Goal: Task Accomplishment & Management: Manage account settings

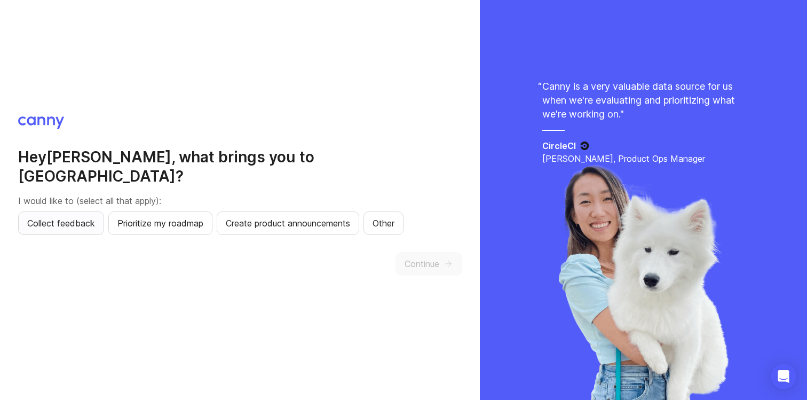
click at [80, 217] on span "Collect feedback" at bounding box center [61, 223] width 68 height 13
click at [431, 257] on span "Continue" at bounding box center [422, 263] width 35 height 13
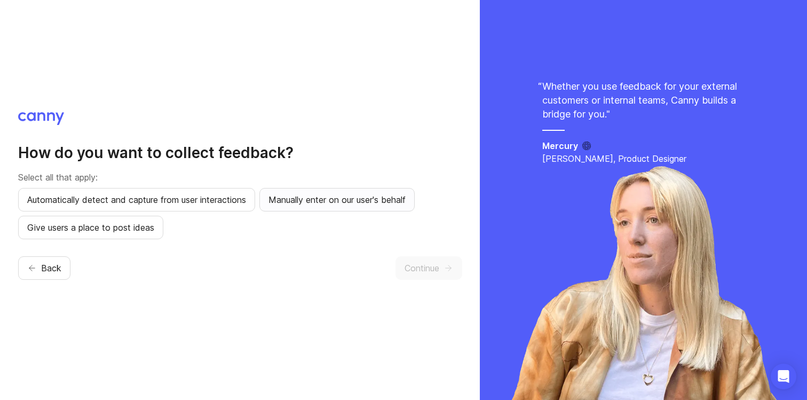
click at [308, 200] on span "Manually enter on our user's behalf" at bounding box center [337, 199] width 137 height 13
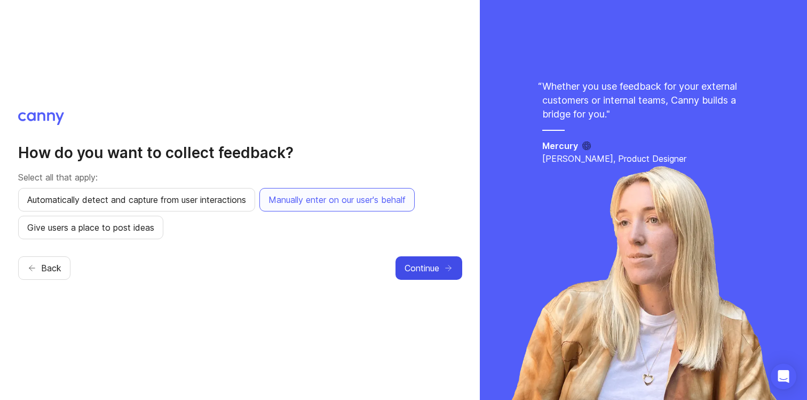
click at [405, 268] on span "Continue" at bounding box center [422, 268] width 35 height 13
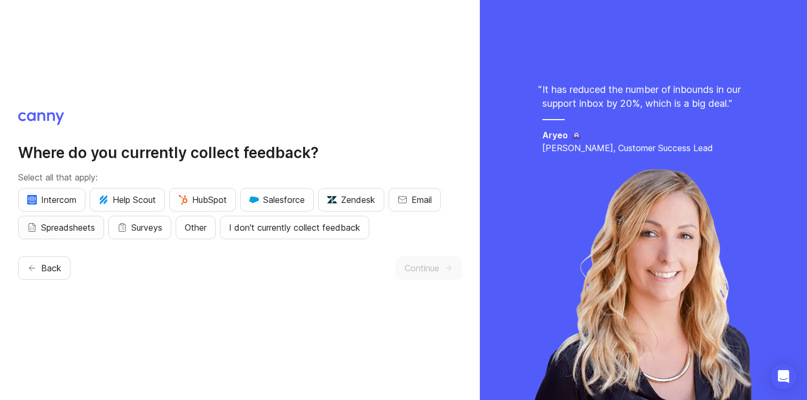
click at [64, 229] on span "Spreadsheets" at bounding box center [68, 227] width 54 height 13
click at [142, 225] on span "Surveys" at bounding box center [146, 227] width 31 height 13
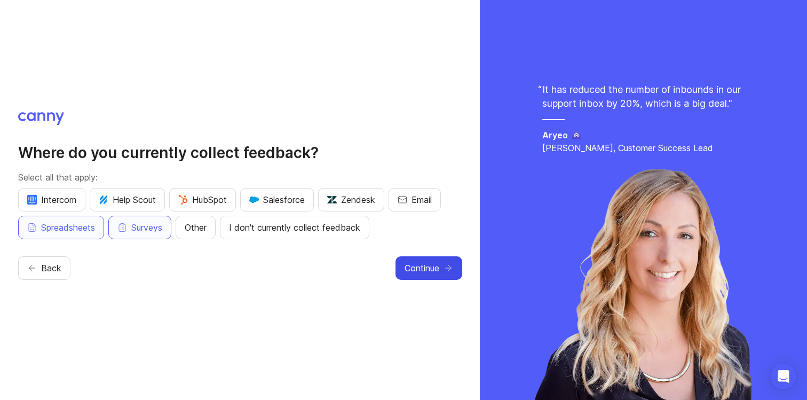
click at [405, 259] on button "Continue" at bounding box center [429, 267] width 67 height 23
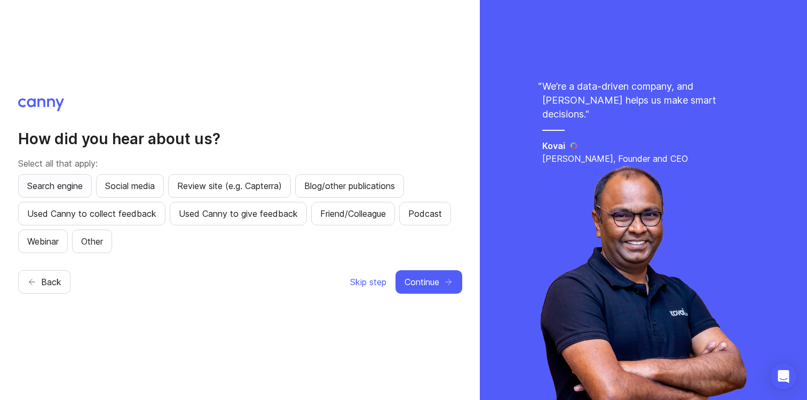
click at [59, 185] on span "Search engine" at bounding box center [55, 185] width 56 height 13
click at [422, 281] on span "Continue" at bounding box center [422, 282] width 35 height 13
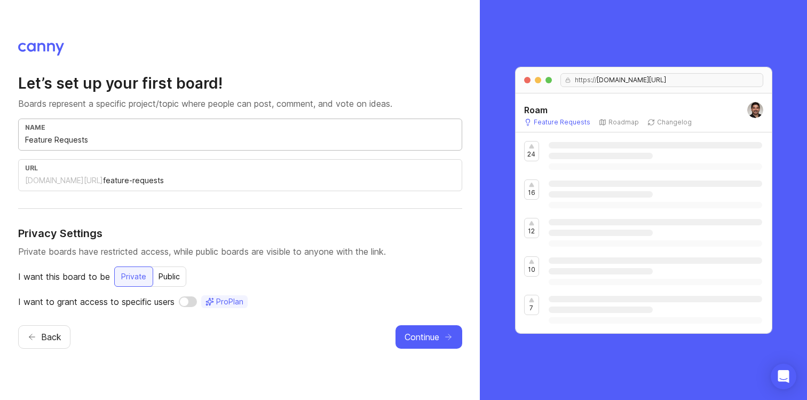
click at [116, 141] on input "Feature Requests" at bounding box center [240, 140] width 430 height 12
click at [57, 178] on div "[DOMAIN_NAME][URL]" at bounding box center [64, 180] width 78 height 11
click at [174, 272] on div "Public" at bounding box center [169, 276] width 34 height 19
click at [129, 273] on div "Private" at bounding box center [133, 276] width 38 height 19
click at [174, 277] on div "Public" at bounding box center [169, 276] width 34 height 19
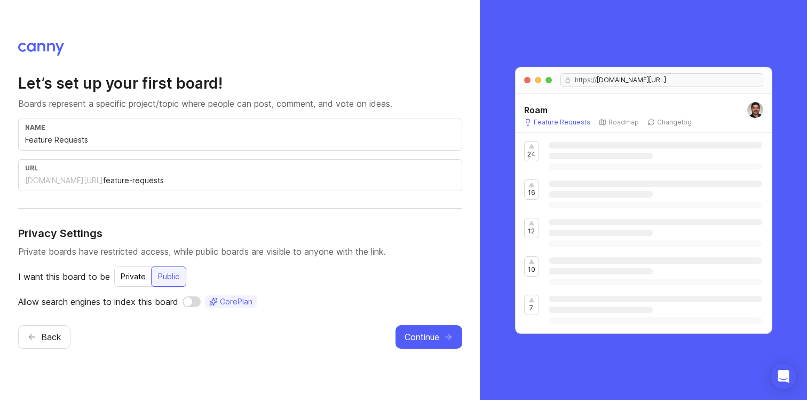
click at [139, 277] on div "Private" at bounding box center [133, 276] width 38 height 19
click at [188, 302] on input "checkbox" at bounding box center [188, 301] width 18 height 11
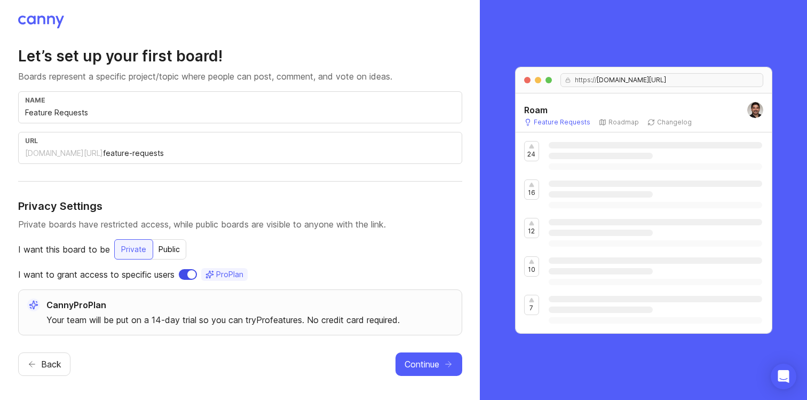
click at [190, 276] on input "checkbox" at bounding box center [188, 274] width 18 height 11
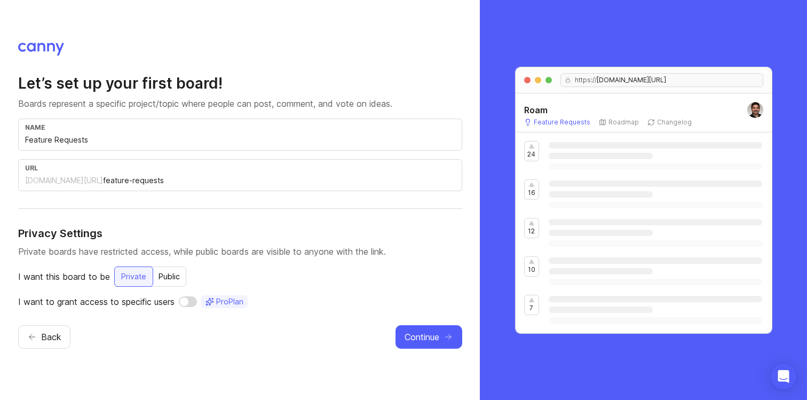
click at [213, 299] on icon at bounding box center [210, 301] width 9 height 9
click at [185, 299] on input "checkbox" at bounding box center [188, 301] width 18 height 11
checkbox input "true"
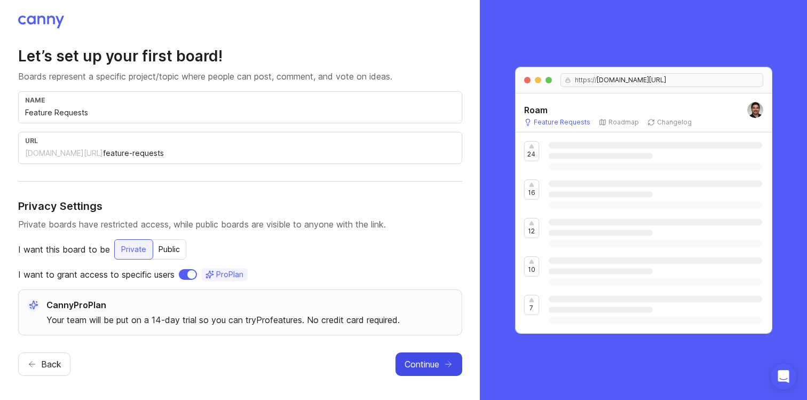
click at [438, 365] on span "Continue" at bounding box center [422, 364] width 35 height 13
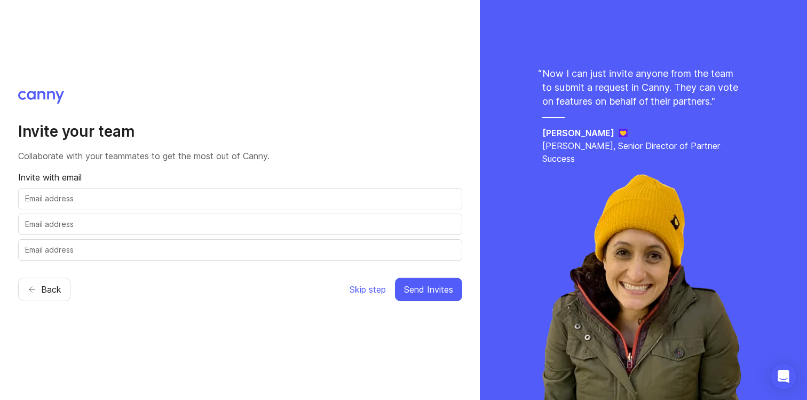
click at [97, 206] on div at bounding box center [240, 198] width 444 height 21
type input "[PERSON_NAME][EMAIL_ADDRESS][DOMAIN_NAME]"
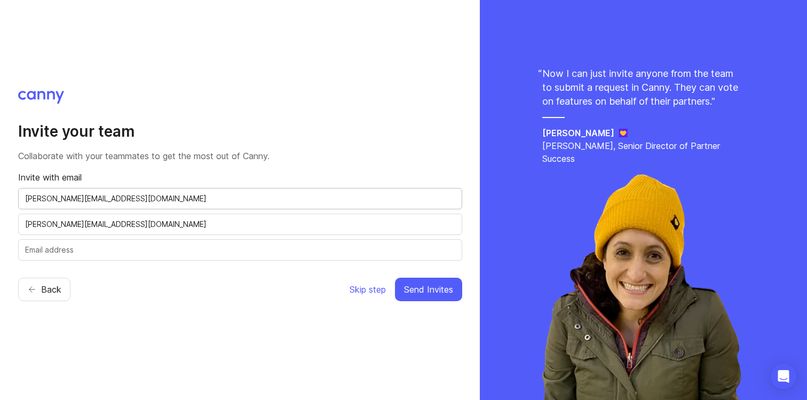
type input "[PERSON_NAME][EMAIL_ADDRESS][DOMAIN_NAME]"
click at [96, 228] on input "[PERSON_NAME][EMAIL_ADDRESS][DOMAIN_NAME]" at bounding box center [240, 224] width 430 height 12
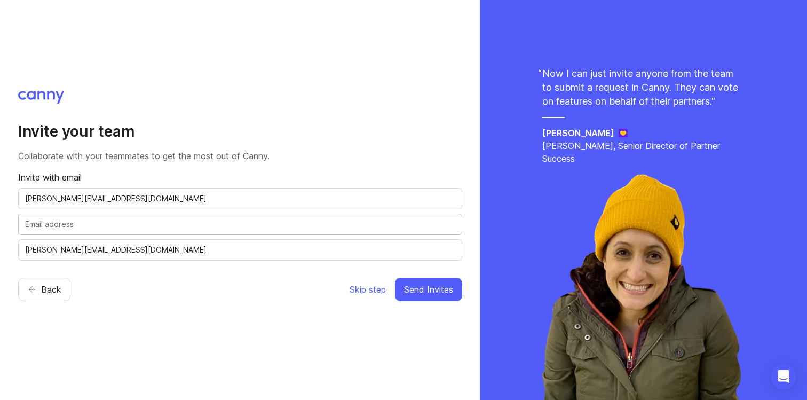
click at [83, 250] on input "[PERSON_NAME][EMAIL_ADDRESS][DOMAIN_NAME]" at bounding box center [240, 250] width 430 height 12
click at [146, 203] on input "[PERSON_NAME][EMAIL_ADDRESS][DOMAIN_NAME]" at bounding box center [240, 199] width 430 height 12
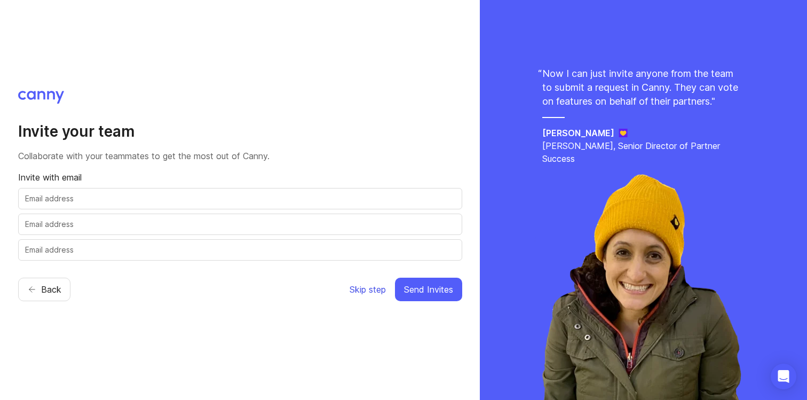
click at [370, 291] on span "Skip step" at bounding box center [368, 289] width 36 height 13
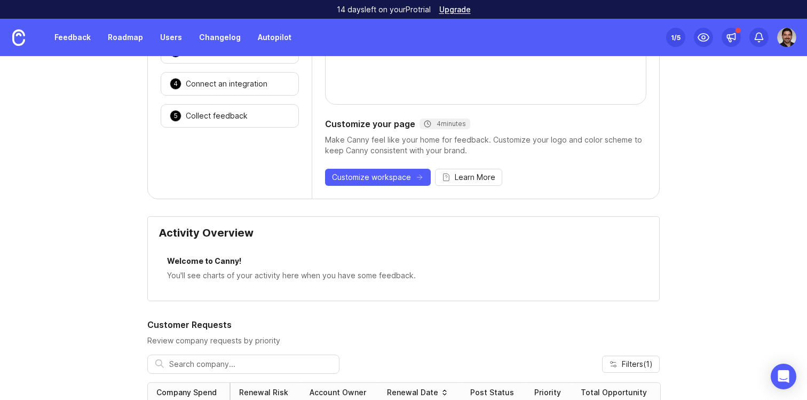
scroll to position [187, 0]
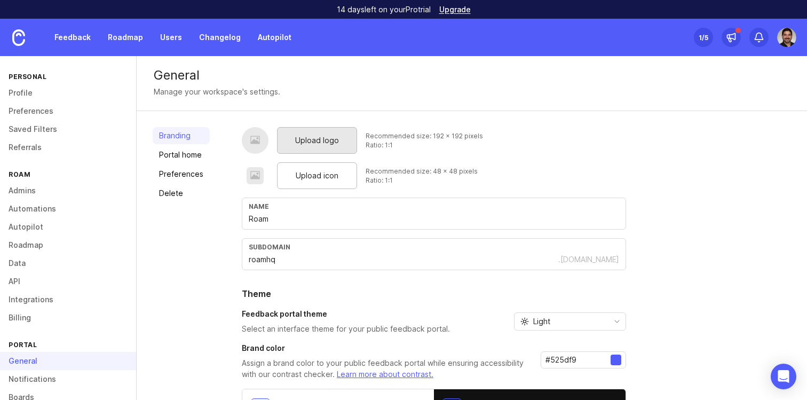
click at [348, 147] on div "Upload logo" at bounding box center [317, 140] width 80 height 27
click at [319, 145] on span "Upload logo" at bounding box center [317, 141] width 44 height 12
click at [316, 140] on span "Upload logo" at bounding box center [317, 141] width 44 height 12
click at [297, 174] on span "Upload icon" at bounding box center [317, 176] width 43 height 12
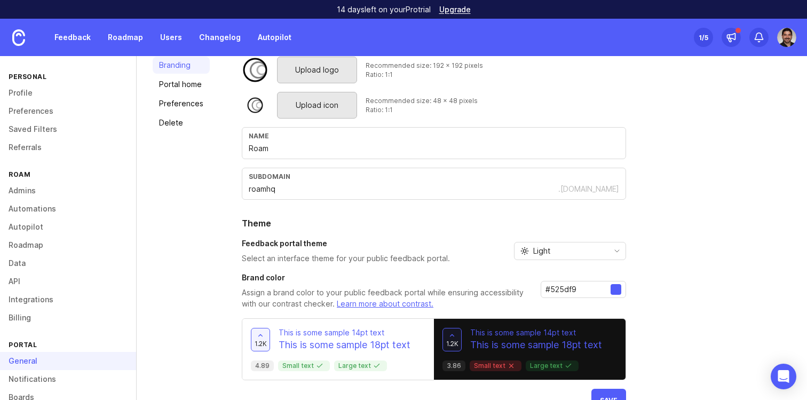
scroll to position [93, 0]
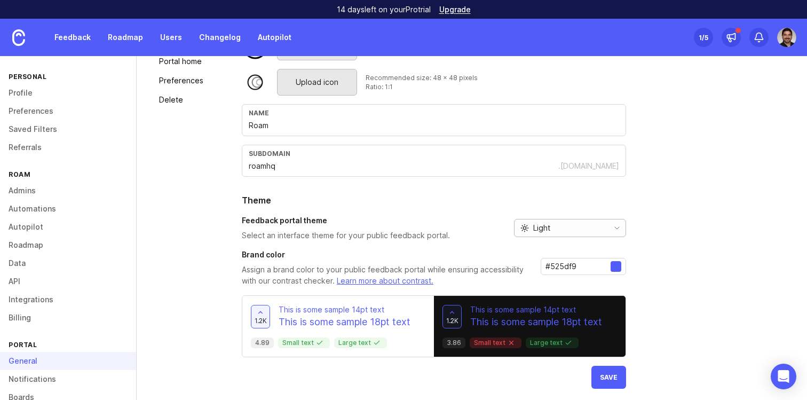
click at [523, 223] on span "toggle menu" at bounding box center [525, 228] width 9 height 12
click at [530, 282] on span "Dark" at bounding box center [537, 284] width 34 height 12
click at [541, 227] on span "Dark" at bounding box center [541, 228] width 17 height 12
click at [537, 265] on span "Light" at bounding box center [541, 267] width 17 height 12
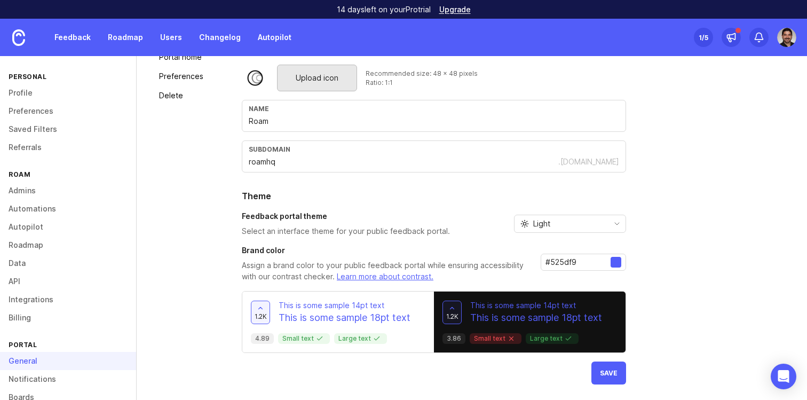
click at [619, 261] on div at bounding box center [616, 262] width 11 height 11
click at [614, 264] on div at bounding box center [616, 262] width 11 height 11
click at [578, 264] on input "#525df9" at bounding box center [578, 262] width 65 height 12
click at [549, 262] on input "#525df9" at bounding box center [578, 262] width 65 height 12
click at [614, 262] on div at bounding box center [616, 262] width 11 height 11
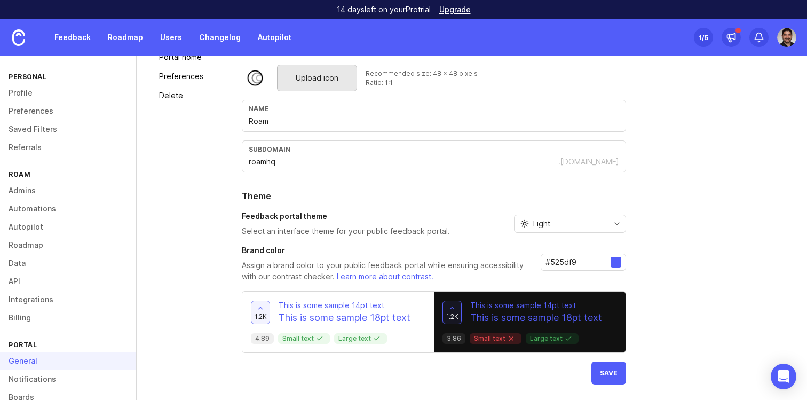
click at [614, 262] on div at bounding box center [616, 262] width 11 height 11
drag, startPoint x: 574, startPoint y: 262, endPoint x: 546, endPoint y: 262, distance: 27.8
click at [546, 262] on input "#525df9" at bounding box center [578, 262] width 65 height 12
click at [481, 272] on p "Assign a brand color to your public feedback portal while ensuring accessibilit…" at bounding box center [387, 271] width 290 height 22
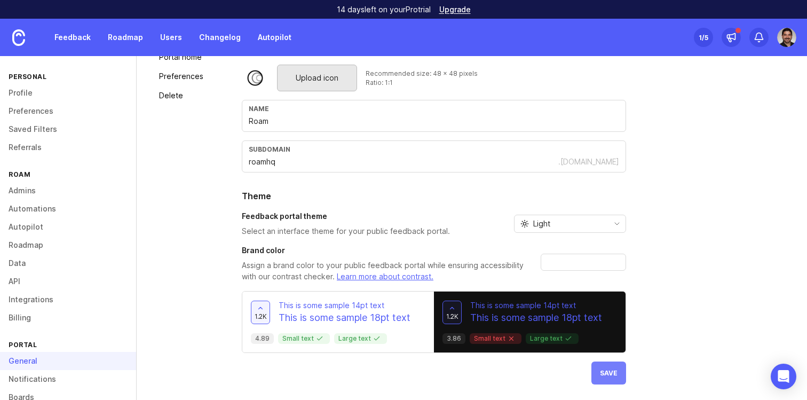
click at [598, 368] on button "Save" at bounding box center [609, 373] width 35 height 23
click at [548, 259] on input "text" at bounding box center [578, 262] width 65 height 12
paste input "#adeace"
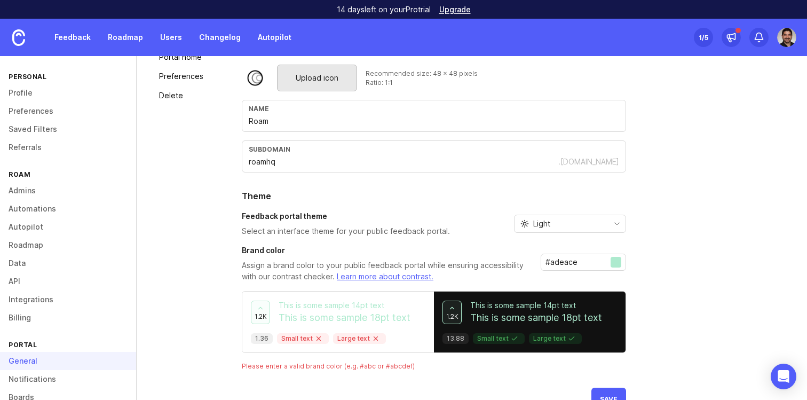
drag, startPoint x: 584, startPoint y: 260, endPoint x: 557, endPoint y: 260, distance: 26.2
click at [557, 260] on input "#adeace" at bounding box center [578, 262] width 65 height 12
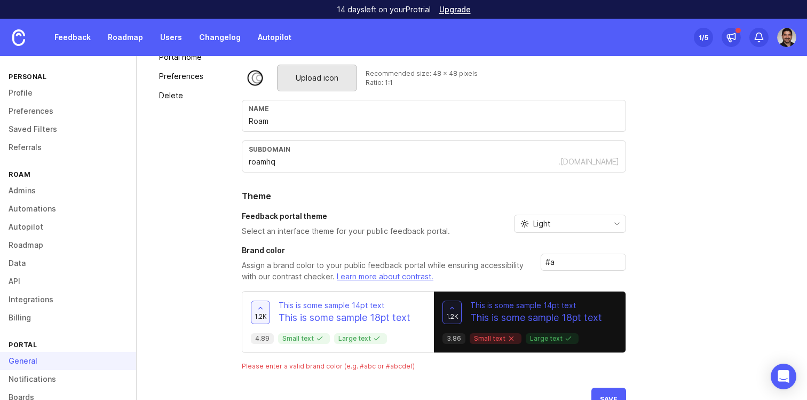
type input "#"
click at [453, 268] on p "Assign a brand color to your public feedback portal while ensuring accessibilit…" at bounding box center [387, 271] width 290 height 22
drag, startPoint x: 382, startPoint y: 365, endPoint x: 403, endPoint y: 365, distance: 20.3
click at [403, 365] on div "Please enter a valid brand color (e.g. #abc or #abcdef)" at bounding box center [434, 366] width 384 height 9
copy div "abcdef"
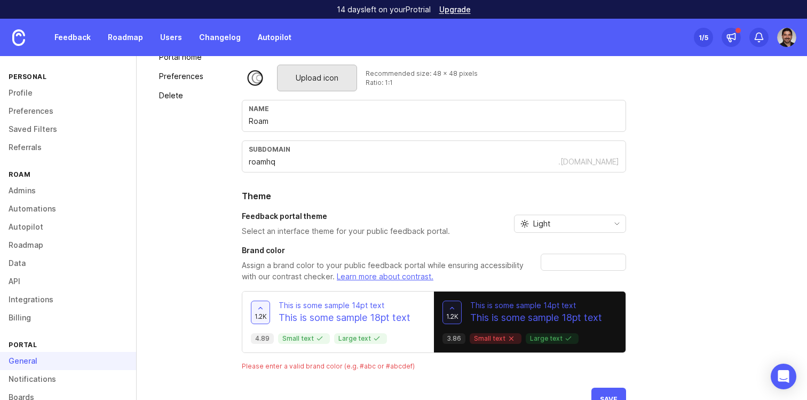
click at [544, 257] on div at bounding box center [583, 262] width 85 height 17
click at [565, 263] on input "text" at bounding box center [578, 262] width 65 height 12
paste input "#abcdef"
click at [577, 260] on input "#abcde" at bounding box center [578, 262] width 65 height 12
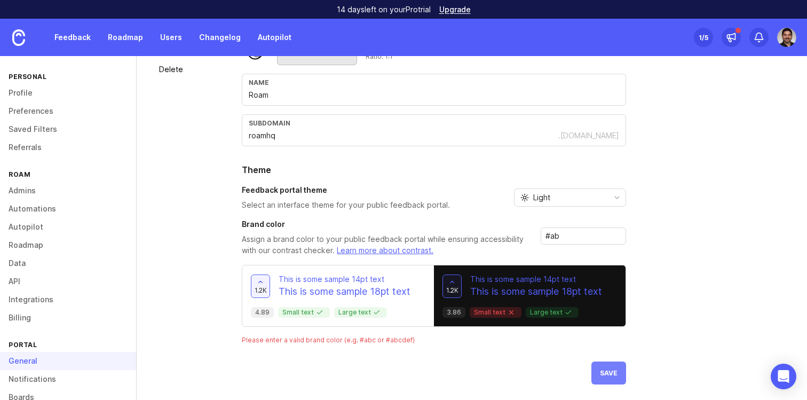
type input "#ab"
click at [613, 377] on button "Save" at bounding box center [609, 373] width 35 height 23
click at [576, 234] on input "#ab" at bounding box center [578, 236] width 65 height 12
click at [602, 374] on span "Save" at bounding box center [609, 373] width 18 height 8
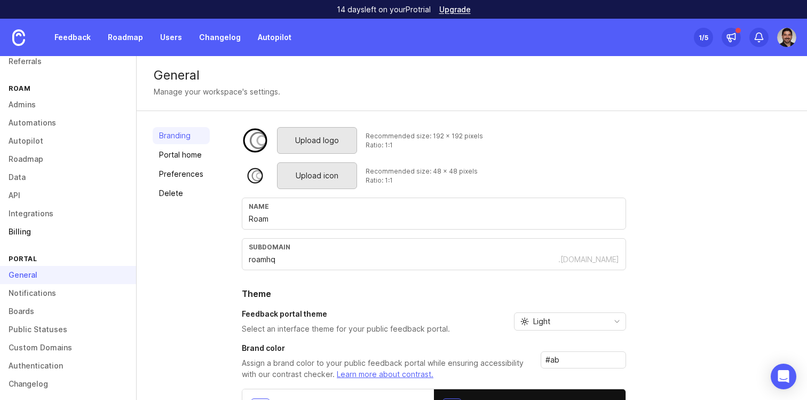
scroll to position [92, 0]
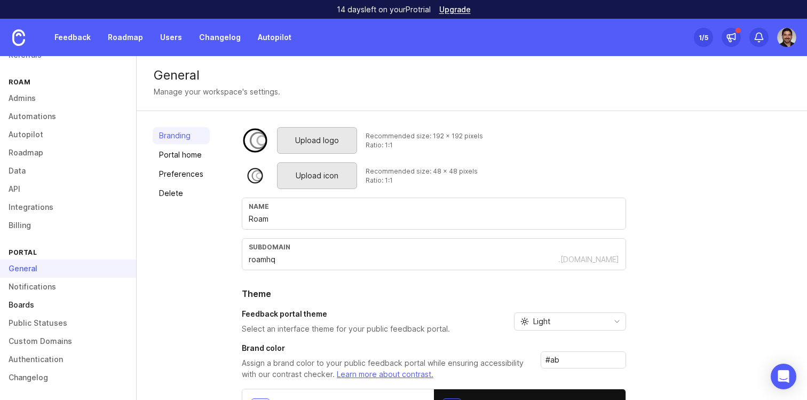
click at [26, 300] on link "Boards" at bounding box center [68, 305] width 136 height 18
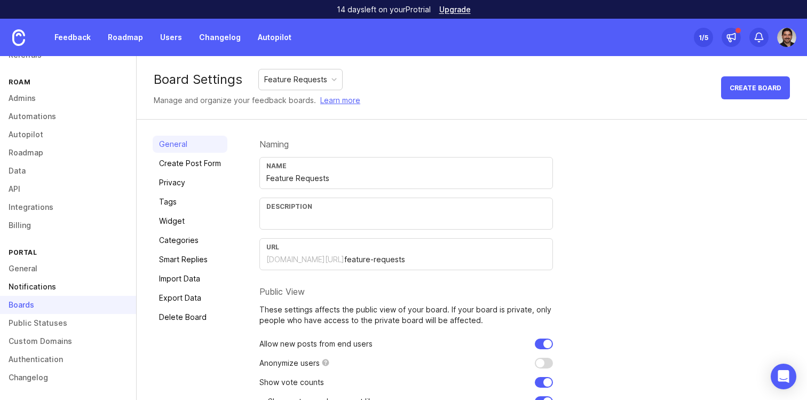
click at [32, 283] on link "Notifications" at bounding box center [68, 287] width 136 height 18
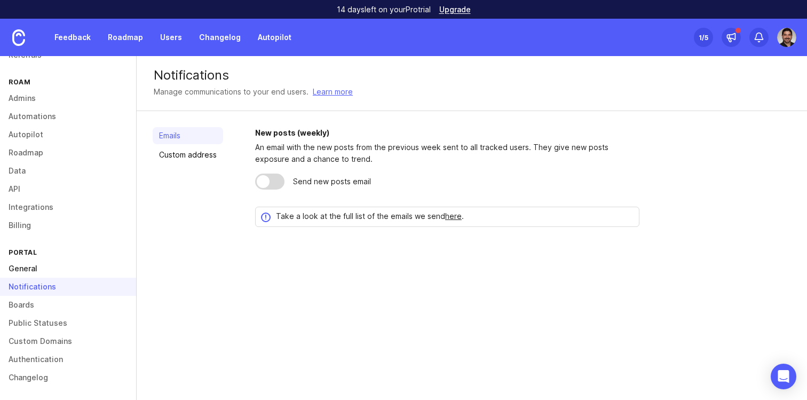
click at [31, 267] on link "General" at bounding box center [68, 269] width 136 height 18
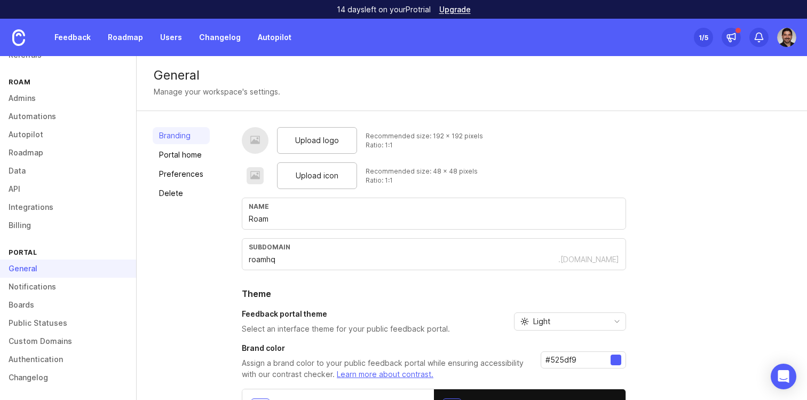
scroll to position [98, 0]
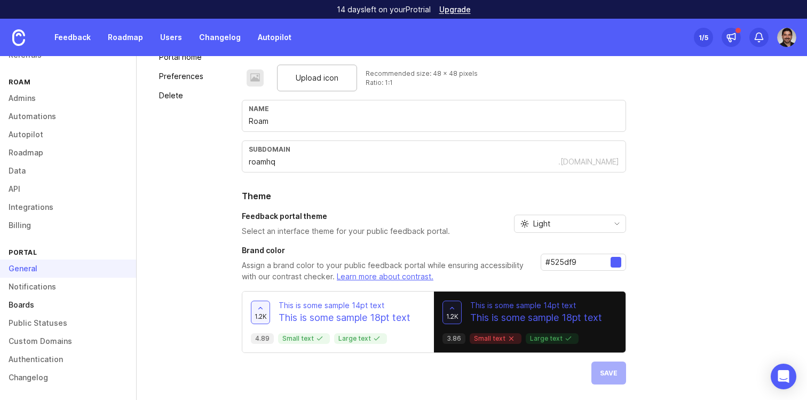
click at [36, 309] on link "Boards" at bounding box center [68, 305] width 136 height 18
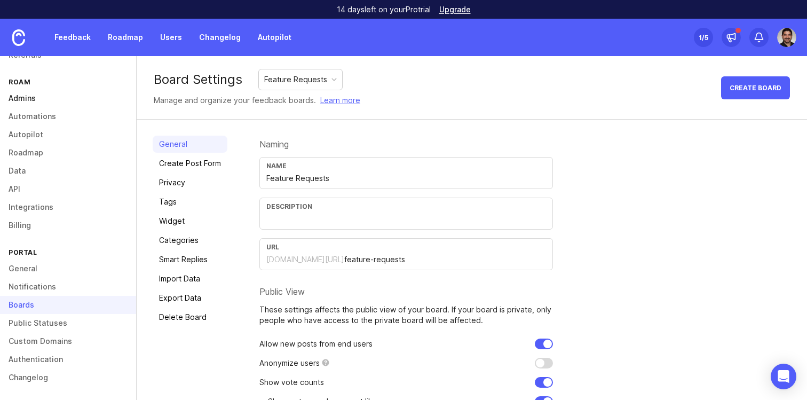
click at [21, 99] on link "Admins" at bounding box center [68, 98] width 136 height 18
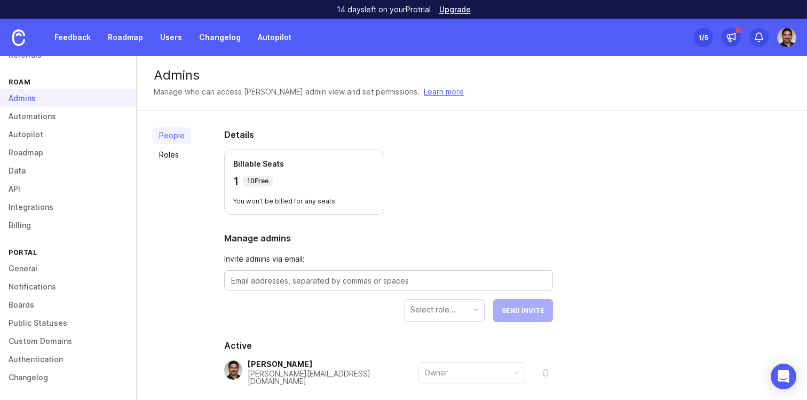
click at [262, 195] on div "Billable Seats 1 10 Free You won't be billed for any seats" at bounding box center [304, 182] width 160 height 65
click at [168, 156] on link "Roles" at bounding box center [172, 154] width 38 height 17
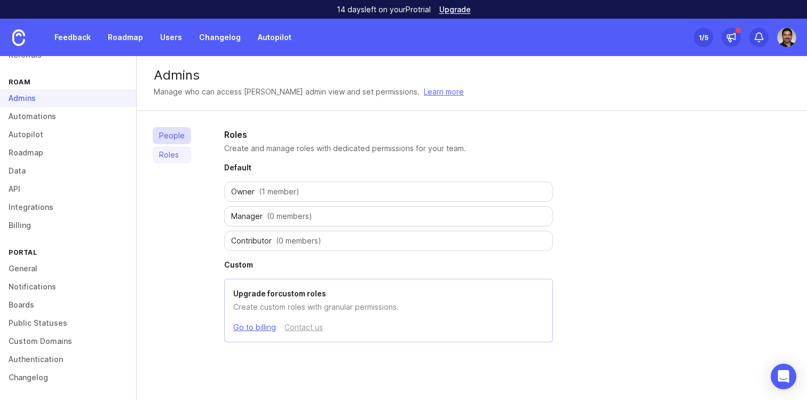
click at [169, 134] on link "People" at bounding box center [172, 135] width 38 height 17
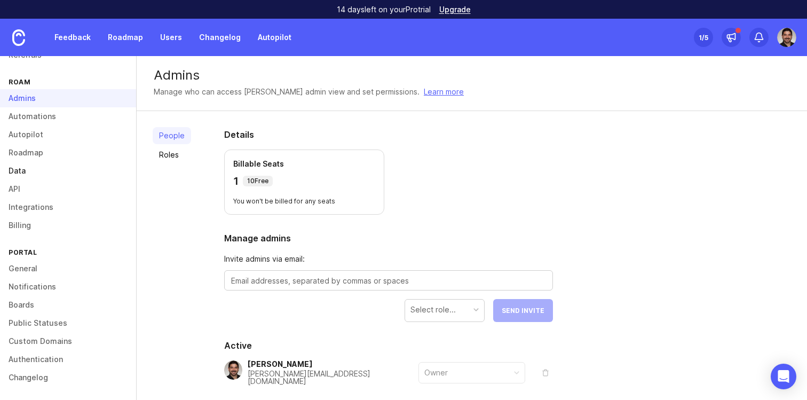
click at [41, 175] on link "Data" at bounding box center [68, 171] width 136 height 18
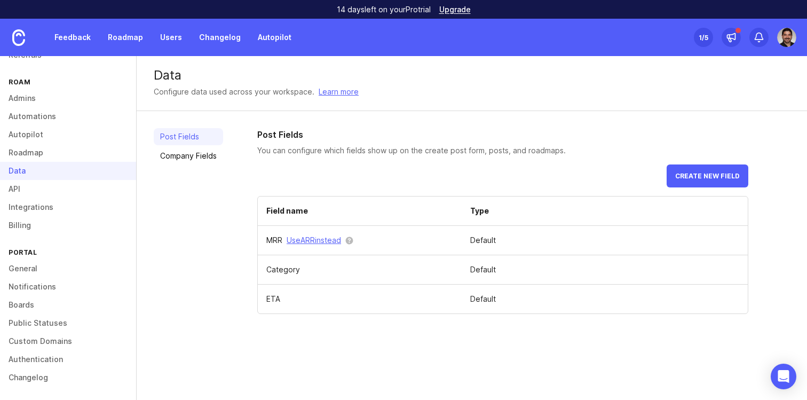
click at [313, 240] on button "Use ARR instead" at bounding box center [314, 240] width 54 height 12
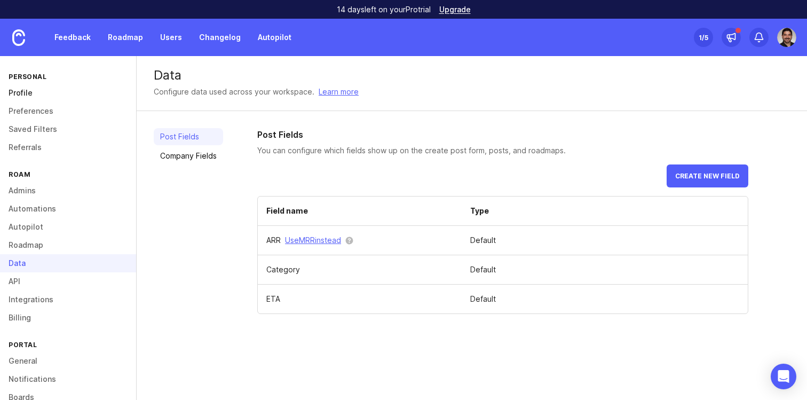
click at [34, 93] on link "Profile" at bounding box center [68, 93] width 136 height 18
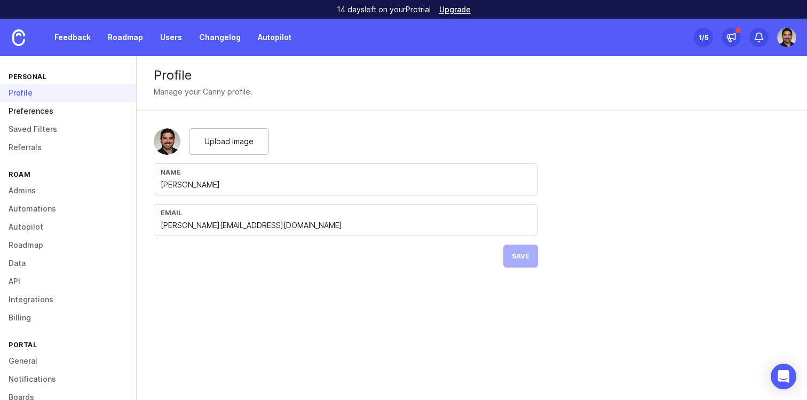
click at [32, 111] on link "Preferences" at bounding box center [68, 111] width 136 height 18
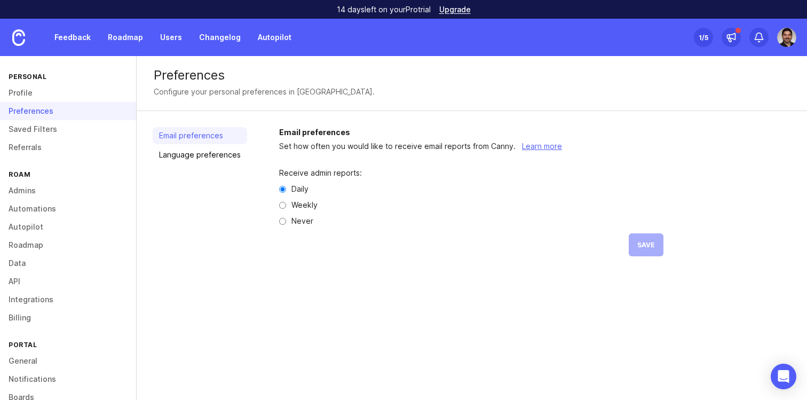
click at [296, 219] on label "Never" at bounding box center [303, 220] width 22 height 7
click at [286, 219] on input "Never" at bounding box center [282, 221] width 7 height 7
radio input "true"
click at [56, 130] on link "Saved Filters" at bounding box center [68, 129] width 136 height 18
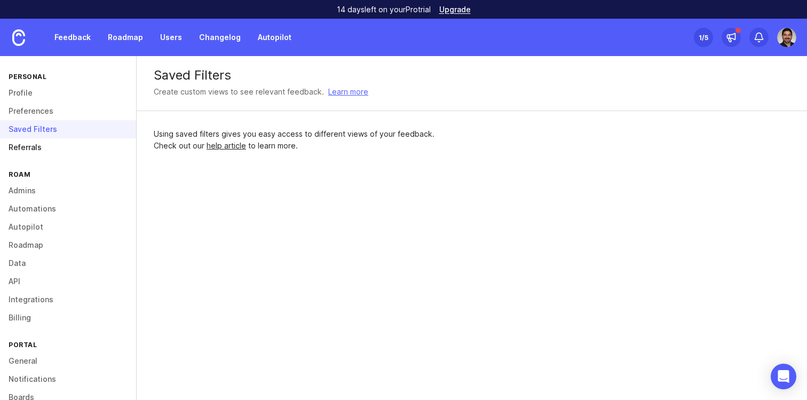
click at [43, 143] on link "Referrals" at bounding box center [68, 147] width 136 height 18
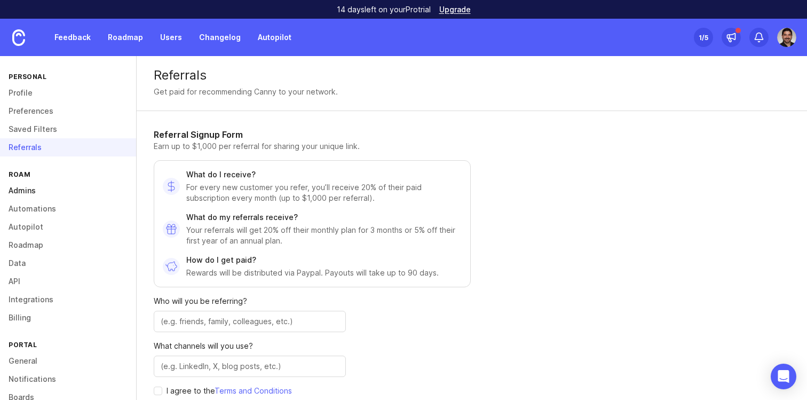
click at [30, 185] on link "Admins" at bounding box center [68, 191] width 136 height 18
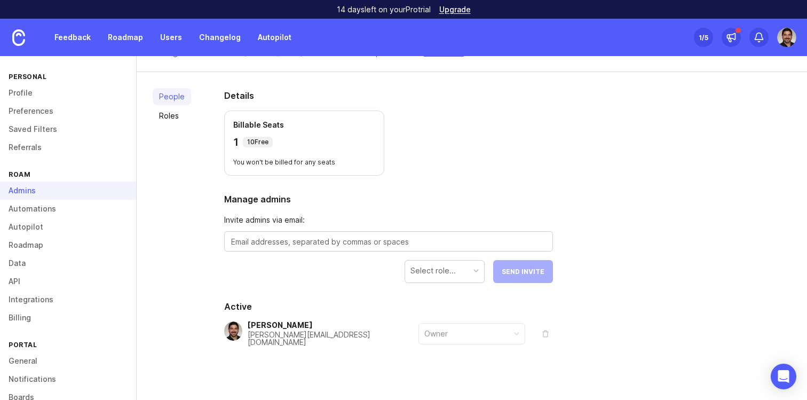
scroll to position [50, 0]
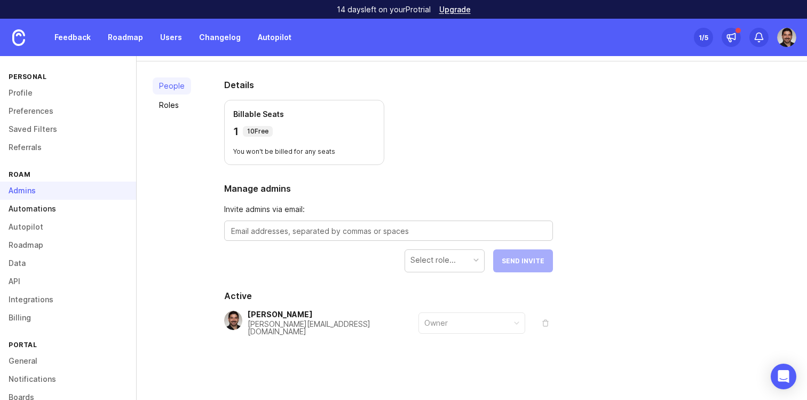
click at [56, 210] on link "Automations" at bounding box center [68, 209] width 136 height 18
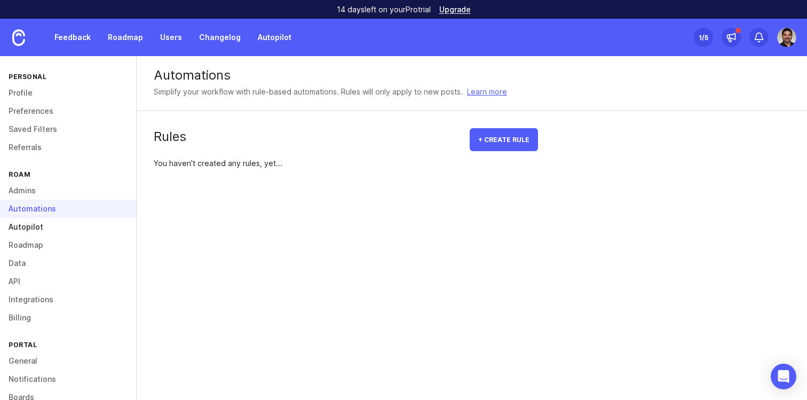
click at [35, 228] on link "Autopilot" at bounding box center [68, 227] width 136 height 18
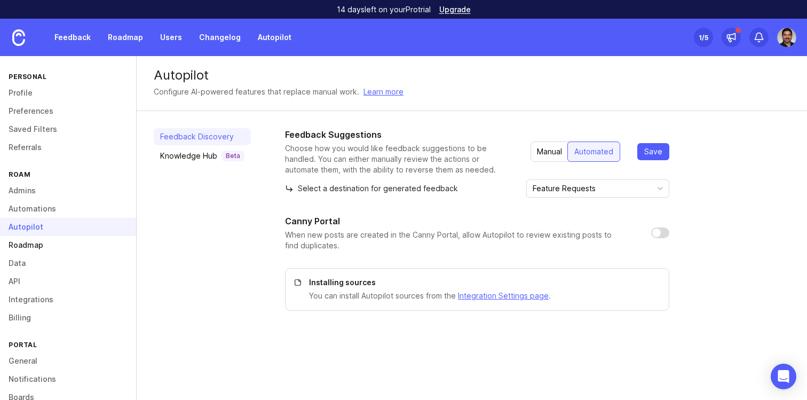
click at [28, 249] on link "Roadmap" at bounding box center [68, 245] width 136 height 18
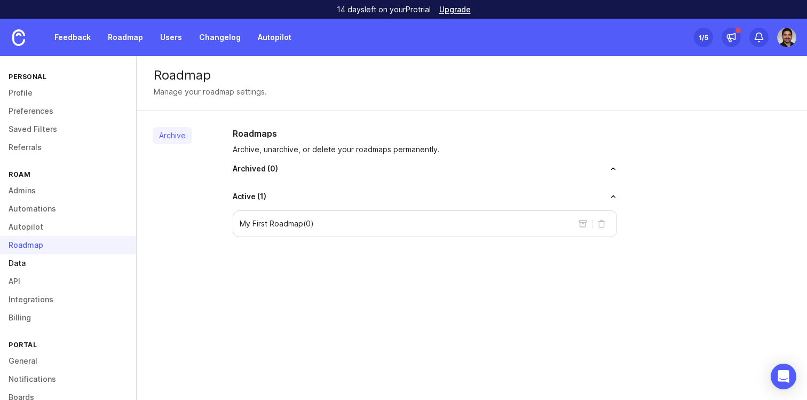
click at [21, 266] on link "Data" at bounding box center [68, 263] width 136 height 18
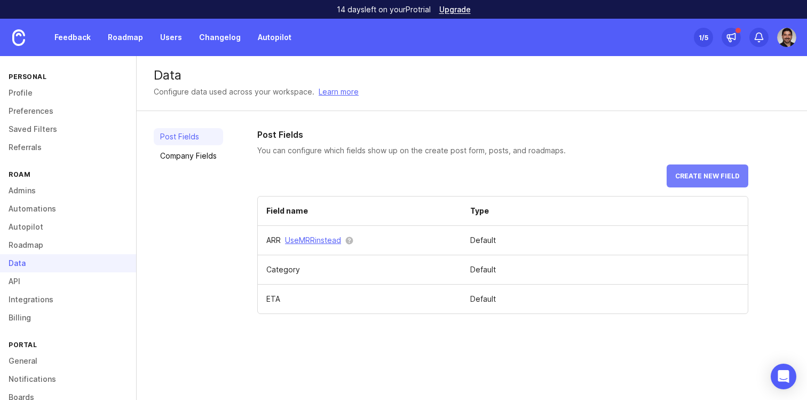
click at [681, 177] on span "Create new field" at bounding box center [707, 176] width 65 height 8
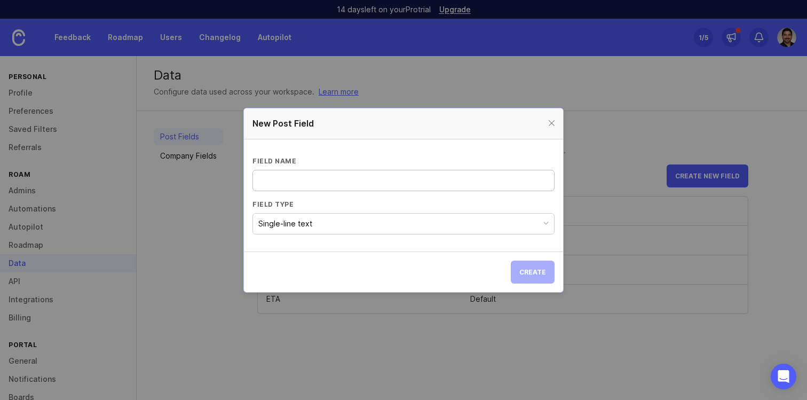
click at [282, 211] on div "Field type Single-line text" at bounding box center [404, 217] width 302 height 35
click at [282, 218] on div "Single-line text" at bounding box center [285, 224] width 54 height 12
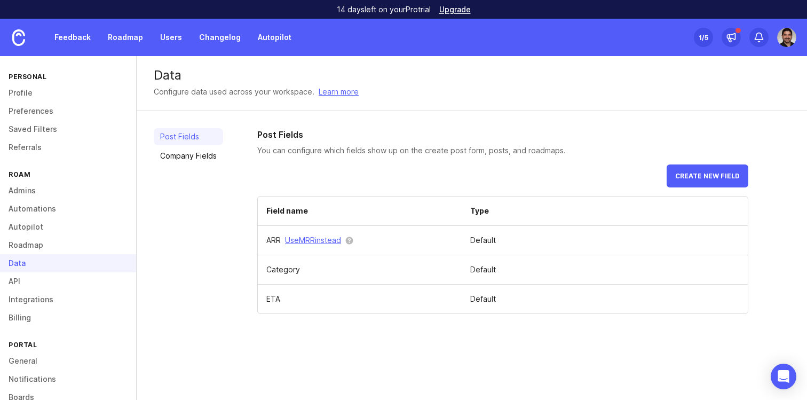
click at [207, 216] on div "Post Fields Company Fields" at bounding box center [188, 221] width 69 height 186
click at [693, 172] on span "Create new field" at bounding box center [707, 176] width 65 height 8
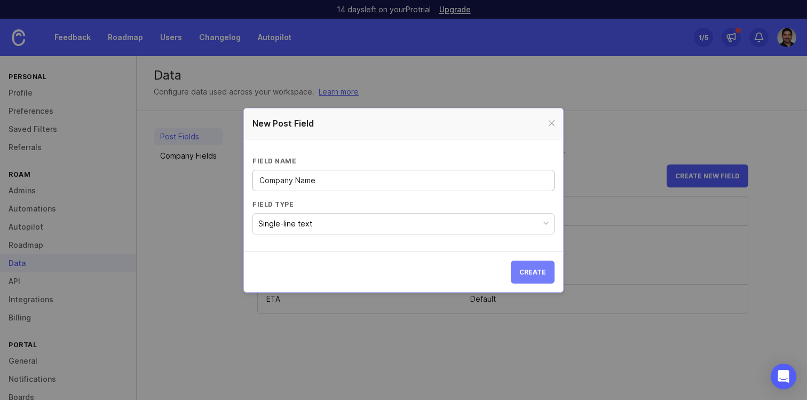
type input "Company Name"
click at [539, 263] on button "Create" at bounding box center [533, 272] width 44 height 23
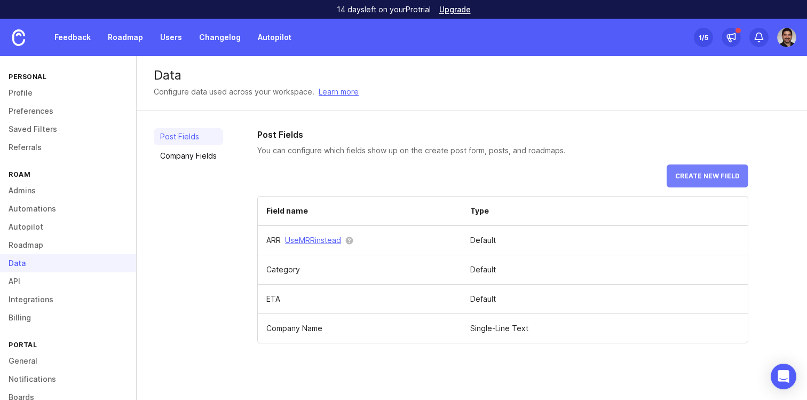
click at [687, 177] on span "Create new field" at bounding box center [707, 176] width 65 height 8
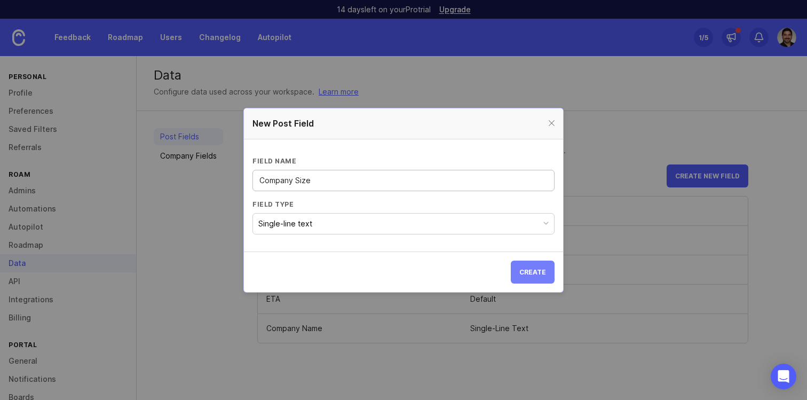
type input "Company Size"
click at [541, 272] on span "Create" at bounding box center [533, 272] width 27 height 8
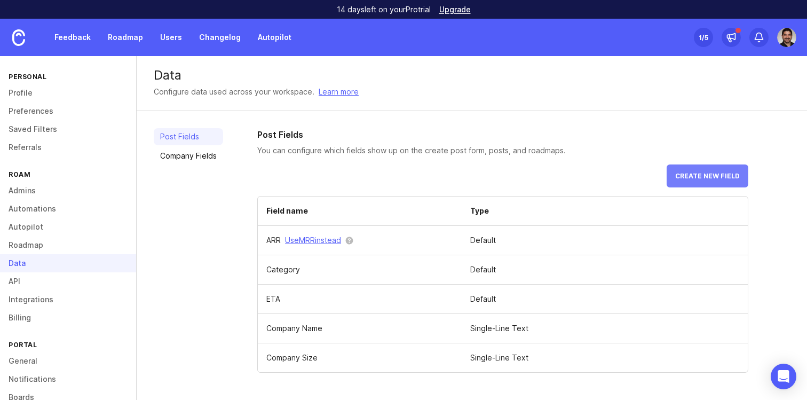
click at [691, 167] on button "Create new field" at bounding box center [708, 175] width 82 height 23
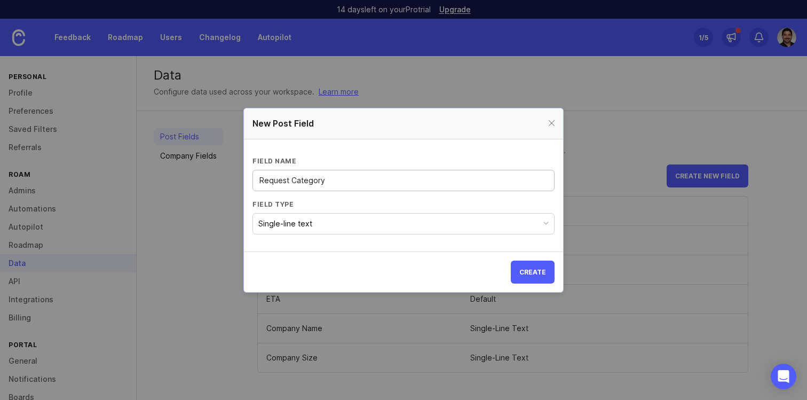
type input "Request Category"
click at [441, 224] on button "Single-line text" at bounding box center [404, 223] width 302 height 21
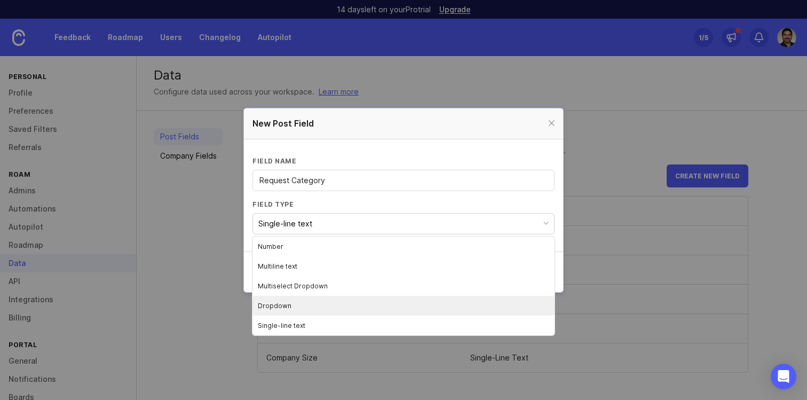
click at [356, 305] on li "Dropdown" at bounding box center [404, 306] width 302 height 20
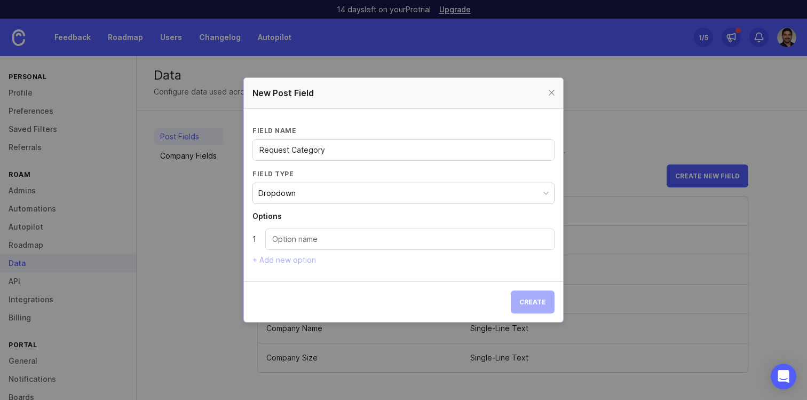
click at [349, 242] on input "Dropdown option" at bounding box center [410, 239] width 276 height 12
paste input "AV (Audio/Visual): Modificatio"
drag, startPoint x: 332, startPoint y: 240, endPoint x: 438, endPoint y: 246, distance: 105.9
click at [435, 244] on input "AV (Audio/Visual): Modificatio" at bounding box center [410, 239] width 276 height 12
type input "AV (Audio/Visual)"
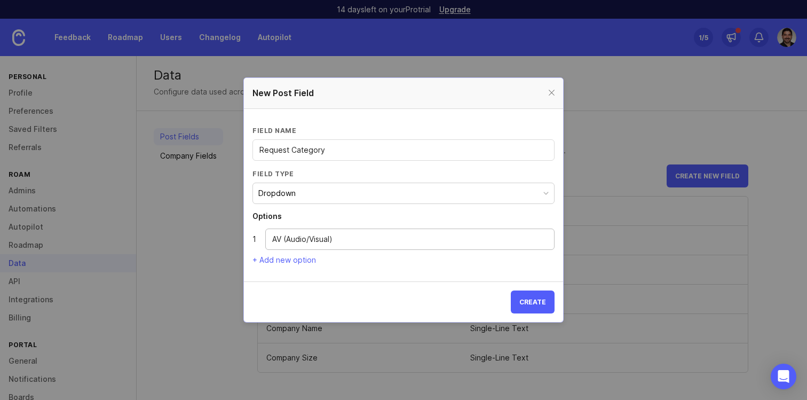
click at [298, 264] on section "Field name Request Category Field type Dropdown Options 1 AV (Audio/Visual) + A…" at bounding box center [403, 195] width 319 height 172
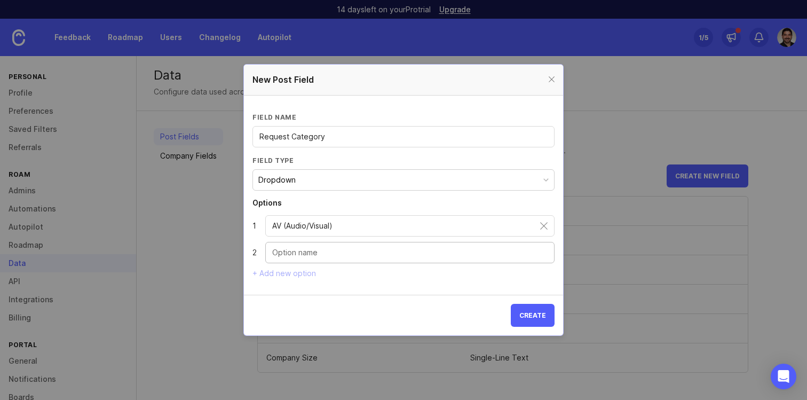
paste input "UI/UX"
type input "UI/UX"
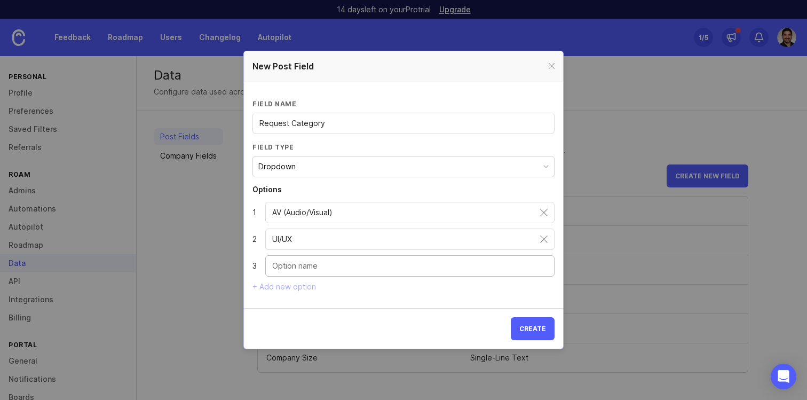
paste input "Calendar"
type input "Calendar"
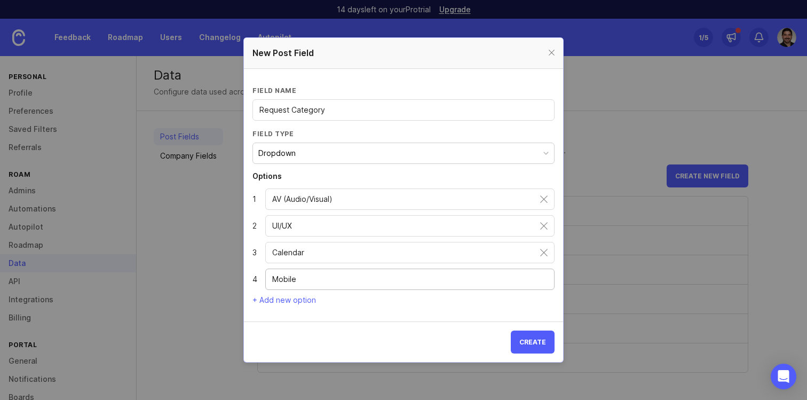
type input "Mobile"
click at [284, 304] on section "Field name Request Category Field type Dropdown Options 1 AV (Audio/Visual) 2 U…" at bounding box center [403, 195] width 319 height 253
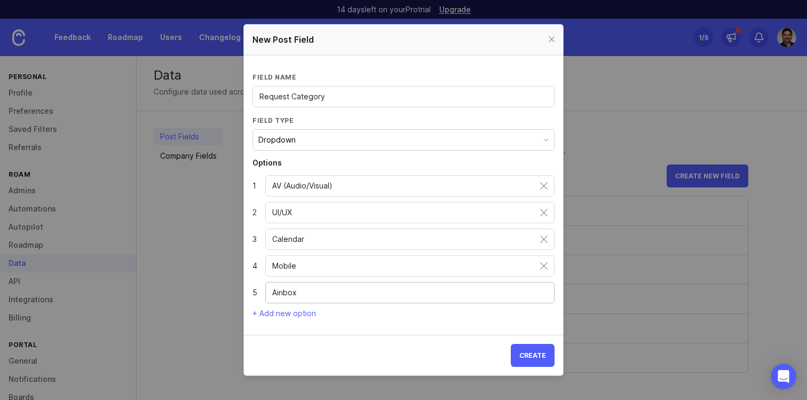
type input "Ainbox"
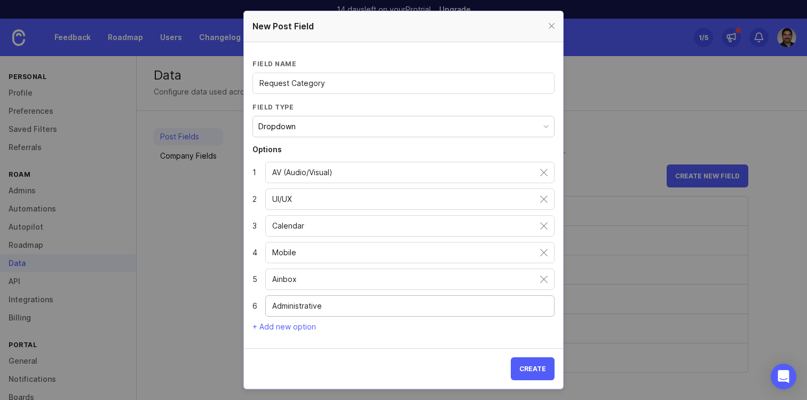
type input "Administrative"
click at [290, 320] on section "Options 1 AV (Audio/Visual) 2 UI/UX 3 Calendar 4 Mobile 5 Ainbox 6 Administrati…" at bounding box center [404, 238] width 302 height 185
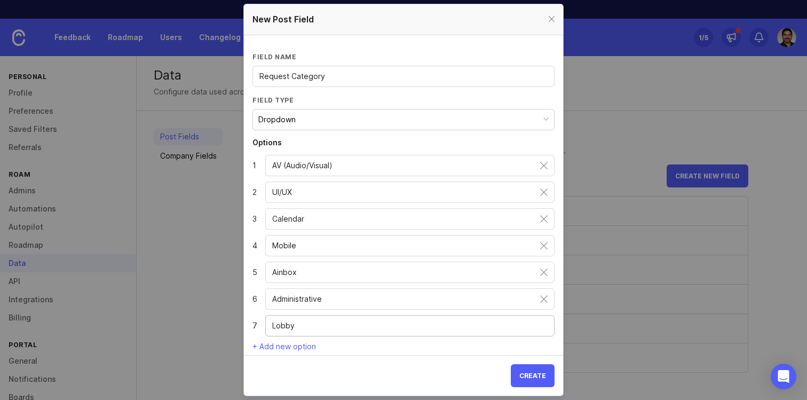
type input "Lobby"
click at [276, 353] on section "Field name Request Category Field type Dropdown Options 1 AV (Audio/Visual) 2 U…" at bounding box center [403, 201] width 319 height 333
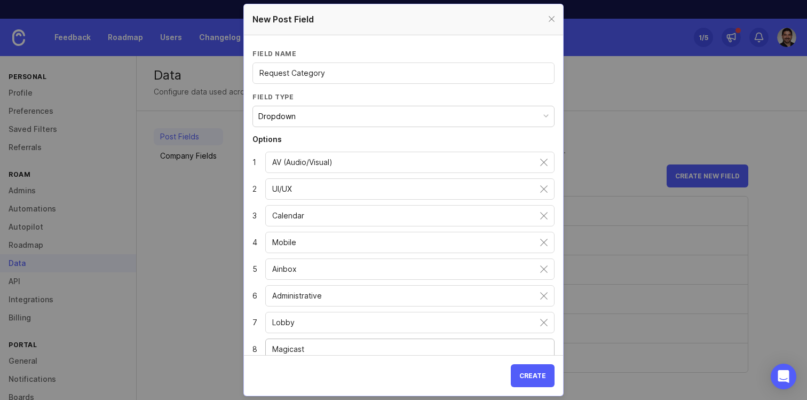
scroll to position [40, 0]
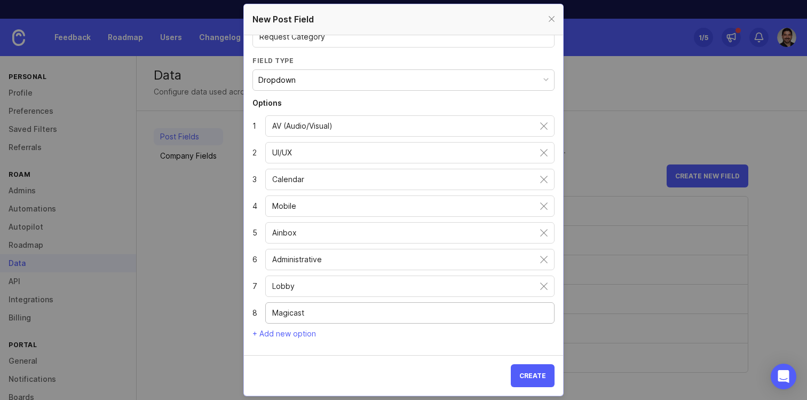
type input "Magicast"
drag, startPoint x: 327, startPoint y: 340, endPoint x: 263, endPoint y: 340, distance: 63.5
click at [263, 340] on div "9 Magic Minutes/On-It" at bounding box center [404, 339] width 302 height 21
type input "Magic Minutes/On-It"
click at [469, 368] on section "Create" at bounding box center [403, 375] width 319 height 41
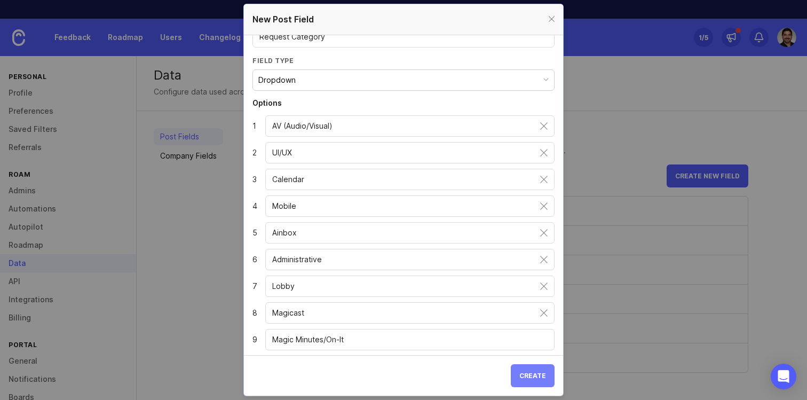
click at [521, 373] on span "Create" at bounding box center [533, 376] width 27 height 8
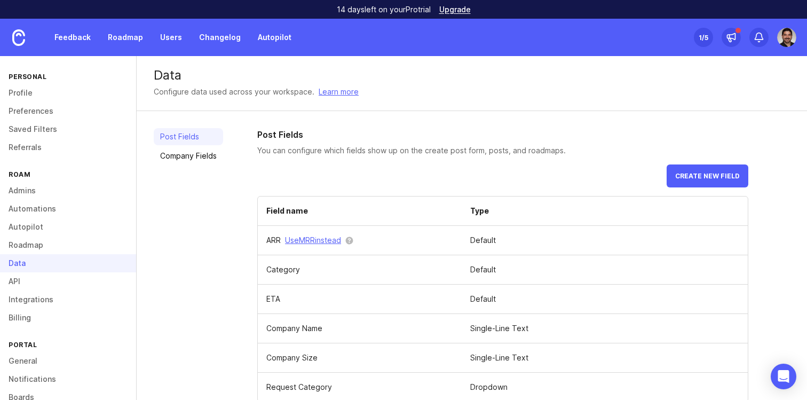
scroll to position [19, 0]
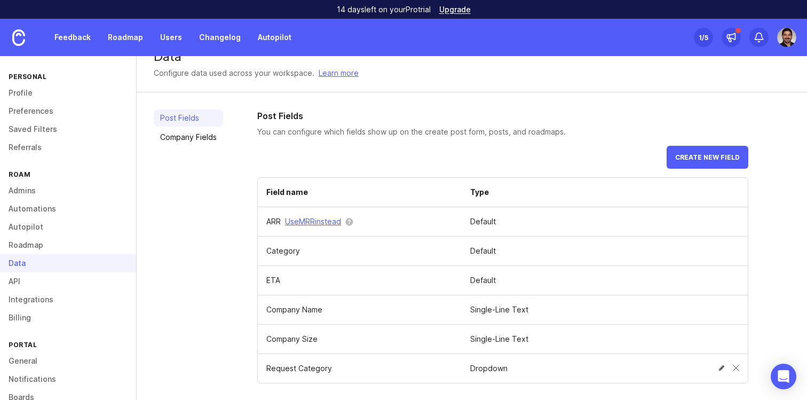
click at [302, 371] on td "Request Category" at bounding box center [360, 368] width 204 height 29
click at [720, 365] on span at bounding box center [722, 368] width 6 height 6
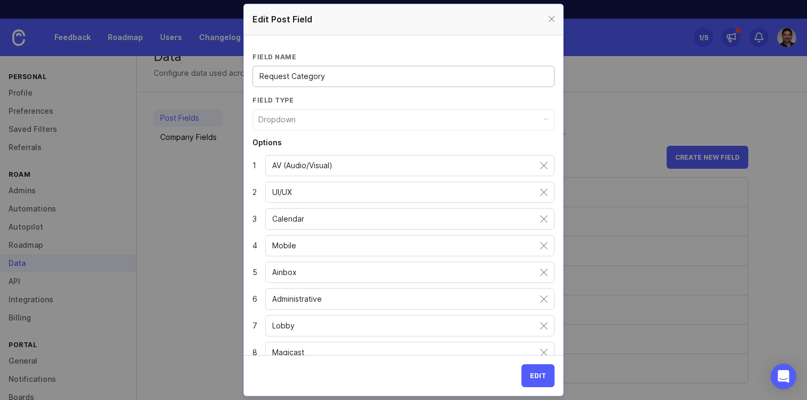
scroll to position [93, 0]
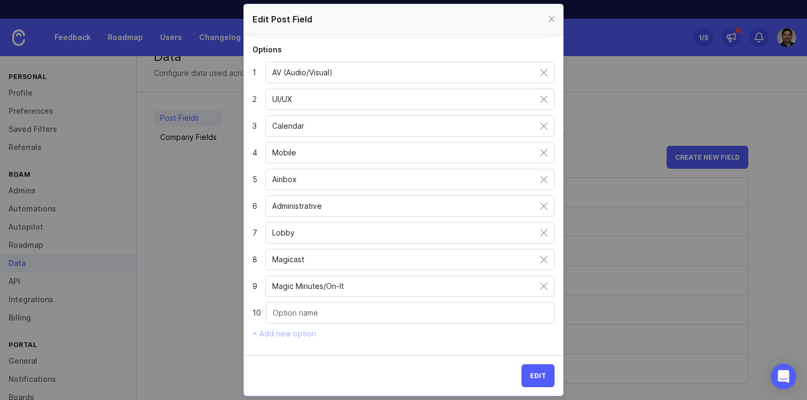
click at [307, 332] on div "+ Add new option" at bounding box center [404, 333] width 302 height 9
click at [287, 312] on input "Dropdown option" at bounding box center [410, 313] width 275 height 12
type input "App Integration"
type input "Other"
click at [478, 387] on section "Edit" at bounding box center [403, 375] width 319 height 41
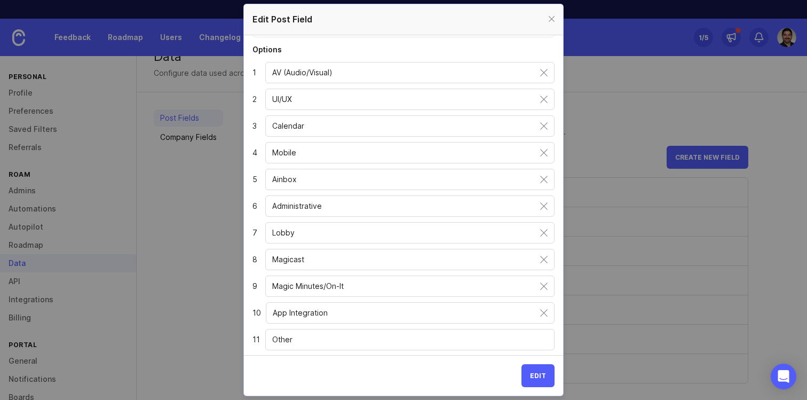
click at [484, 373] on section "Edit" at bounding box center [403, 375] width 319 height 41
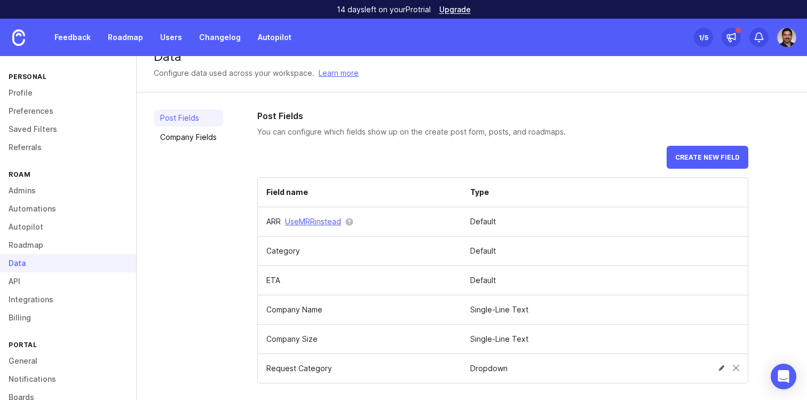
click at [718, 367] on td at bounding box center [700, 367] width 96 height 23
click at [726, 367] on td at bounding box center [700, 367] width 96 height 23
click at [722, 367] on span at bounding box center [722, 368] width 6 height 6
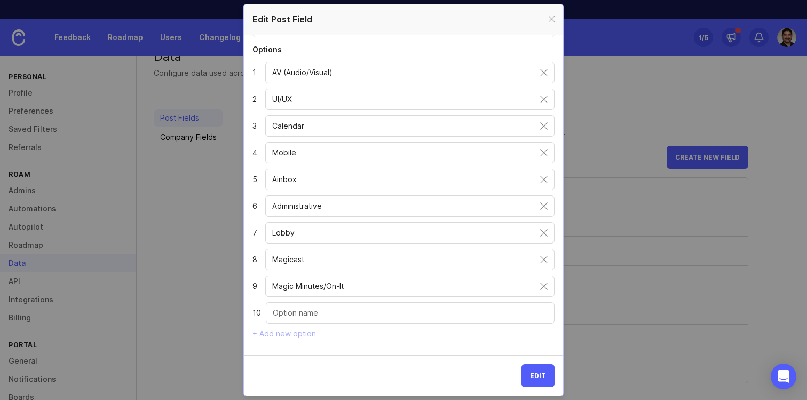
click at [348, 315] on input "Dropdown option" at bounding box center [410, 313] width 275 height 12
type input "App Integration"
click at [347, 312] on input "App Integration" at bounding box center [410, 313] width 275 height 12
click at [375, 278] on div "Magic Minutes/On-It" at bounding box center [409, 286] width 289 height 21
click at [461, 365] on section "Edit" at bounding box center [403, 375] width 319 height 41
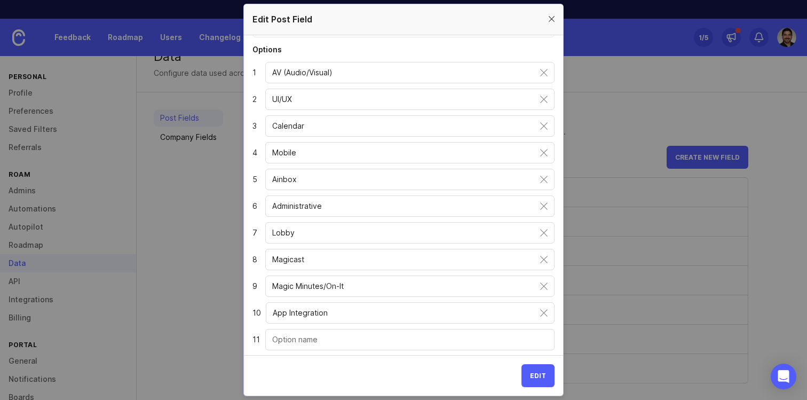
click at [552, 21] on div at bounding box center [552, 19] width 12 height 13
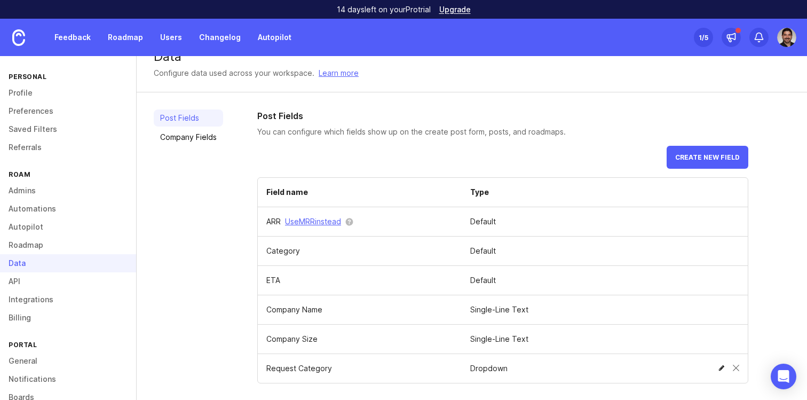
click at [725, 369] on span at bounding box center [722, 368] width 6 height 6
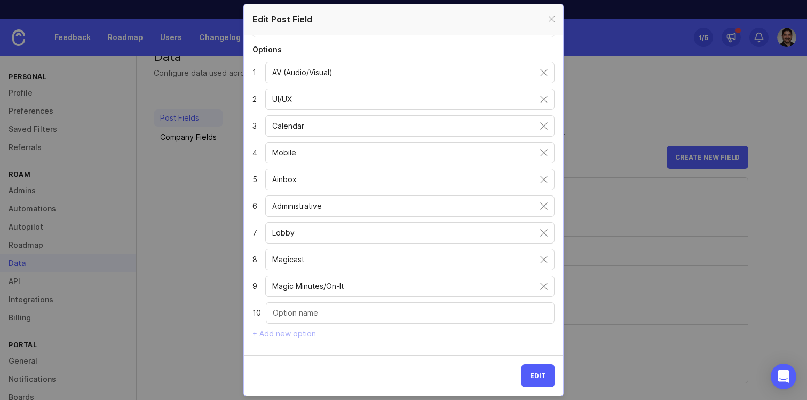
click at [391, 314] on input "Dropdown option" at bounding box center [410, 313] width 275 height 12
click at [551, 18] on div at bounding box center [552, 19] width 12 height 13
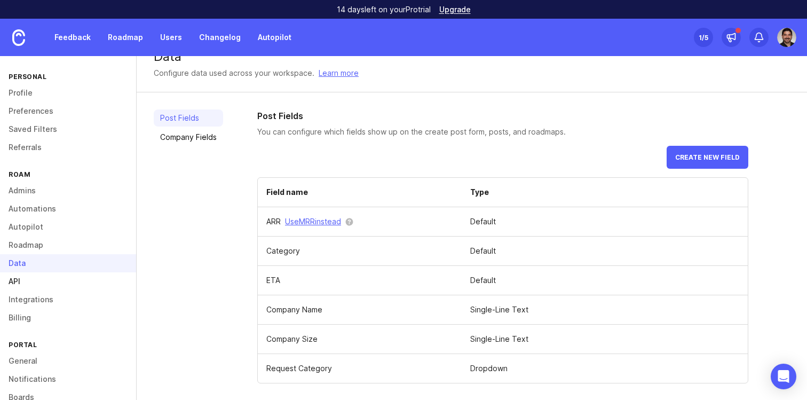
click at [46, 276] on link "API" at bounding box center [68, 281] width 136 height 18
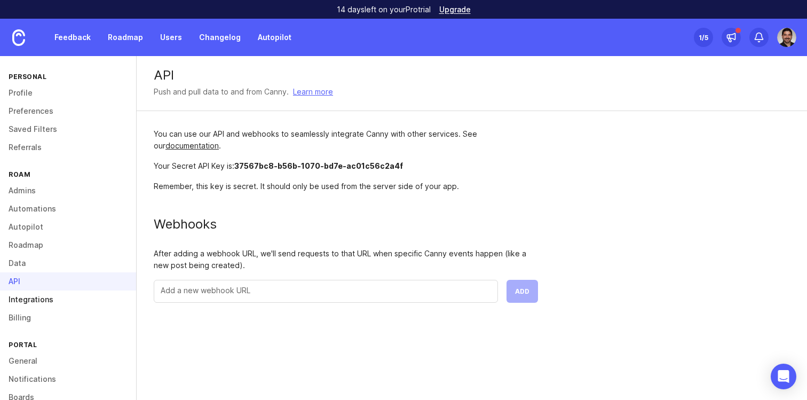
click at [33, 294] on link "Integrations" at bounding box center [68, 299] width 136 height 18
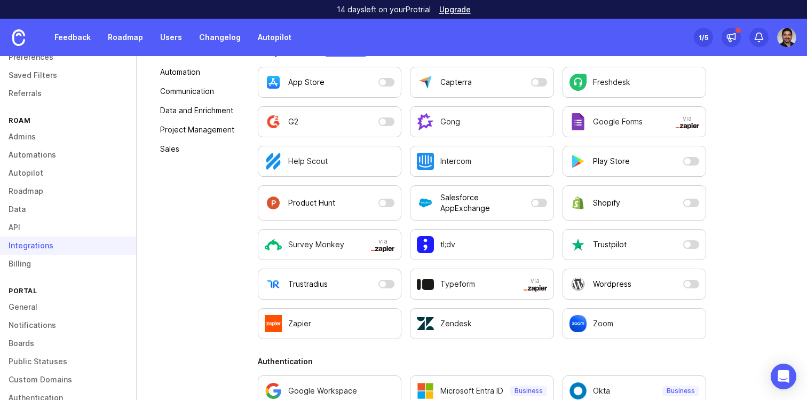
scroll to position [92, 0]
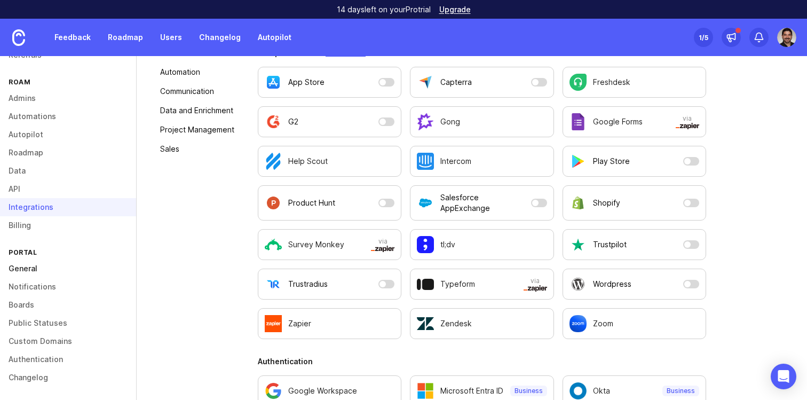
click at [23, 264] on link "General" at bounding box center [68, 269] width 136 height 18
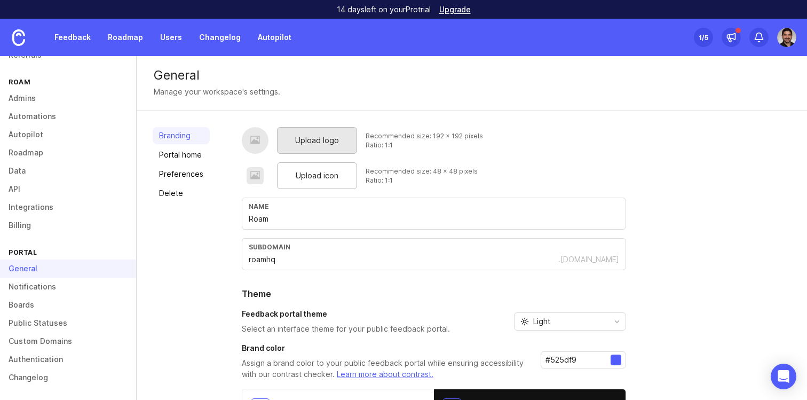
click at [308, 140] on span "Upload logo" at bounding box center [317, 141] width 44 height 12
click at [298, 176] on span "Upload icon" at bounding box center [317, 176] width 43 height 12
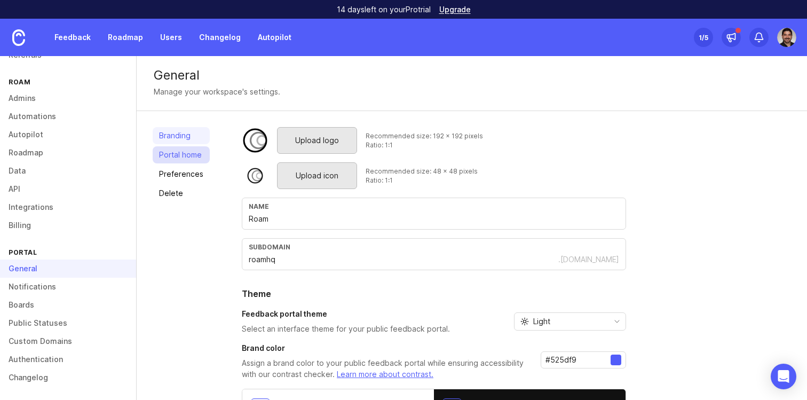
click at [190, 151] on link "Portal home" at bounding box center [181, 154] width 57 height 17
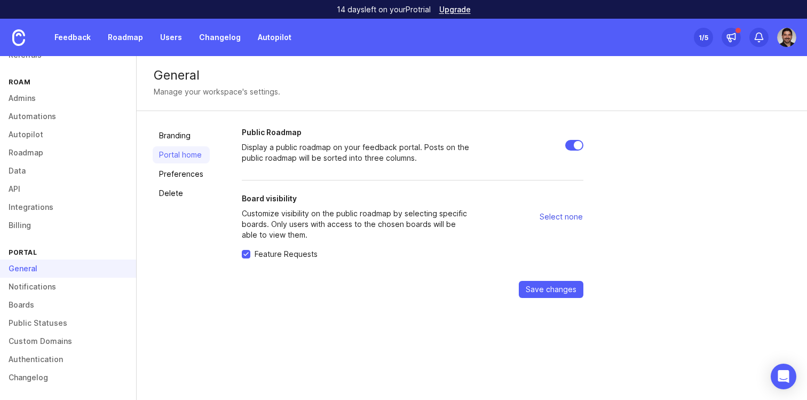
click at [563, 213] on span "Select none" at bounding box center [561, 216] width 43 height 11
click at [563, 213] on span "Select all" at bounding box center [567, 216] width 33 height 11
checkbox input "true"
click at [33, 304] on link "Boards" at bounding box center [68, 305] width 136 height 18
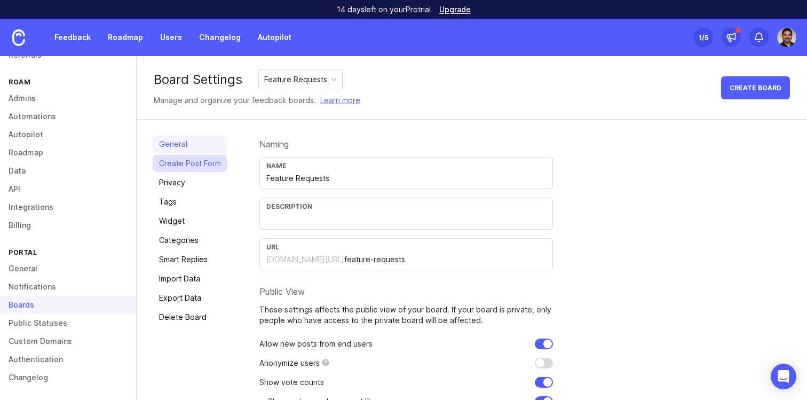
click at [206, 163] on link "Create Post Form" at bounding box center [190, 163] width 75 height 17
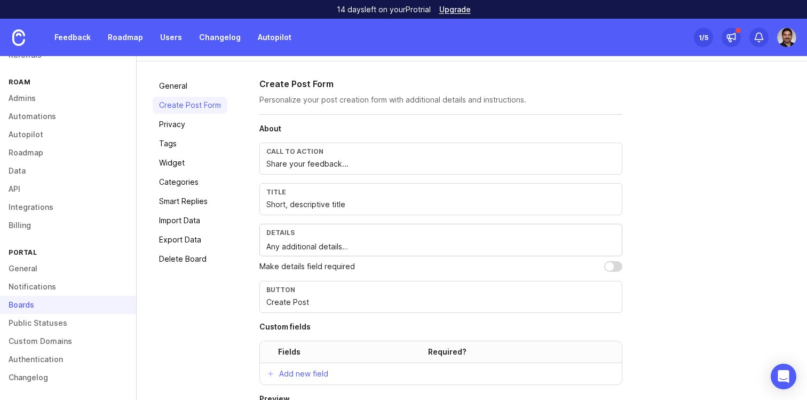
scroll to position [61, 0]
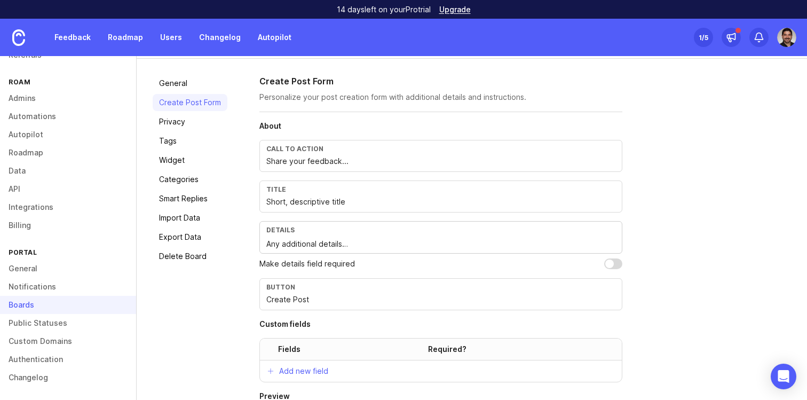
click at [324, 162] on input "Share your feedback..." at bounding box center [440, 161] width 349 height 12
click at [307, 207] on input "Short, descriptive title" at bounding box center [440, 202] width 349 height 12
click at [297, 197] on input "Short, descriptive title" at bounding box center [440, 202] width 349 height 12
click at [294, 193] on div "Title" at bounding box center [440, 189] width 349 height 8
click at [286, 193] on div "Title" at bounding box center [440, 189] width 349 height 8
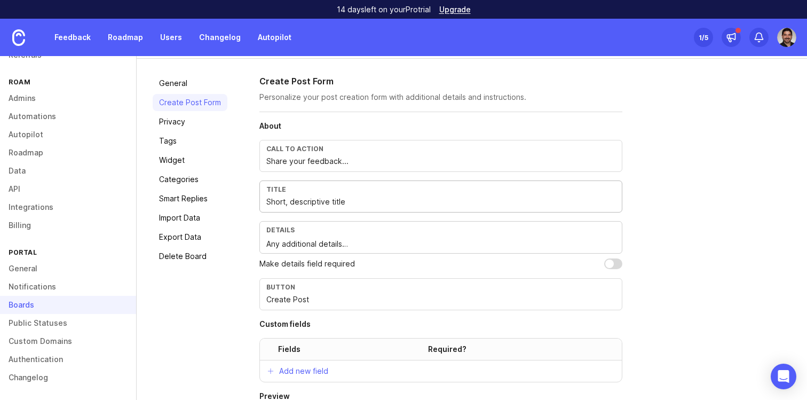
click at [281, 193] on div "Title" at bounding box center [440, 189] width 349 height 8
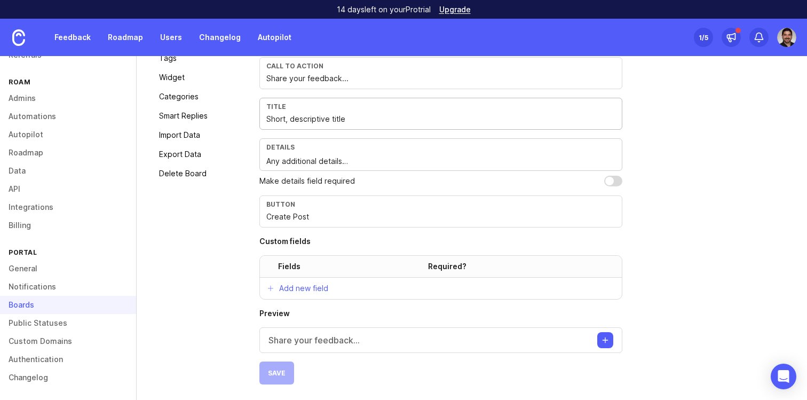
click at [278, 216] on input "Create Post" at bounding box center [440, 217] width 349 height 12
click at [295, 284] on p "Add new field" at bounding box center [303, 288] width 49 height 11
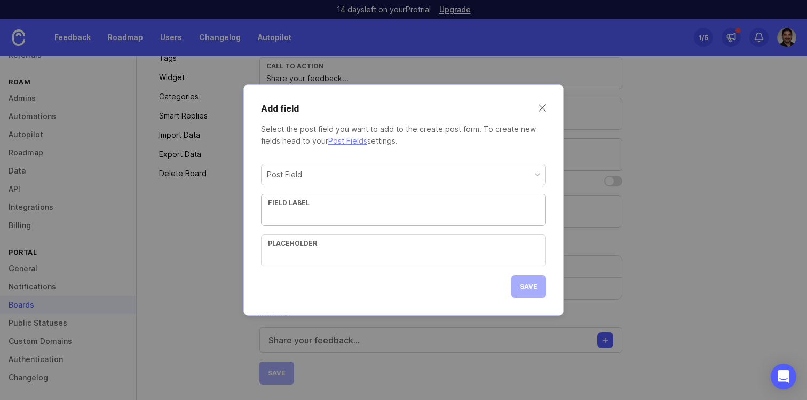
click at [298, 172] on div "Post Field" at bounding box center [284, 175] width 35 height 12
click at [312, 205] on div "Field label" at bounding box center [403, 203] width 271 height 8
type input "C"
type input "Company Name"
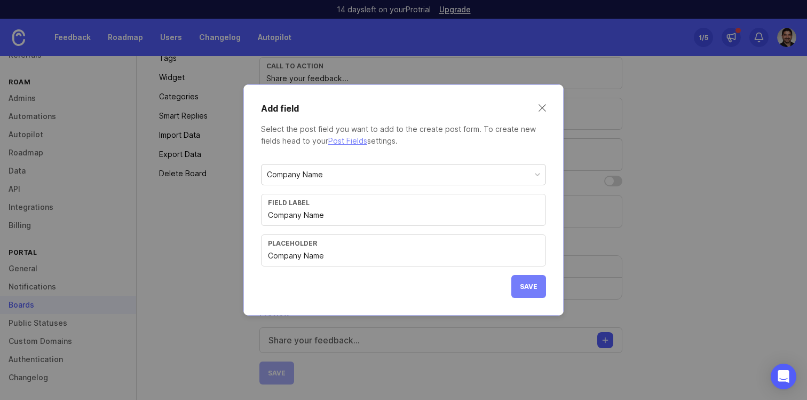
click at [527, 285] on span "Save" at bounding box center [529, 286] width 18 height 8
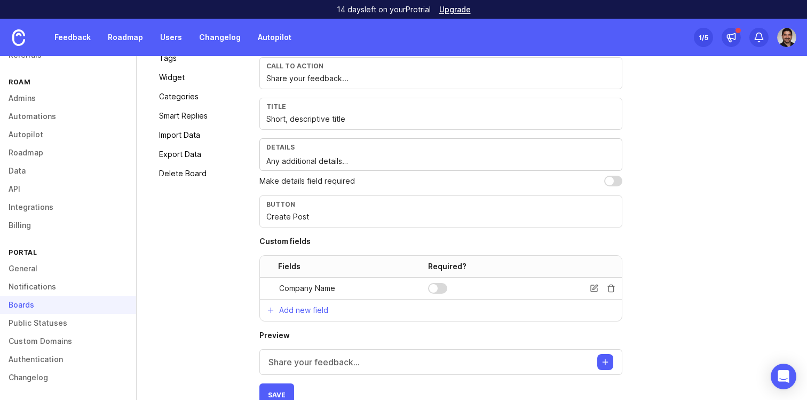
scroll to position [166, 0]
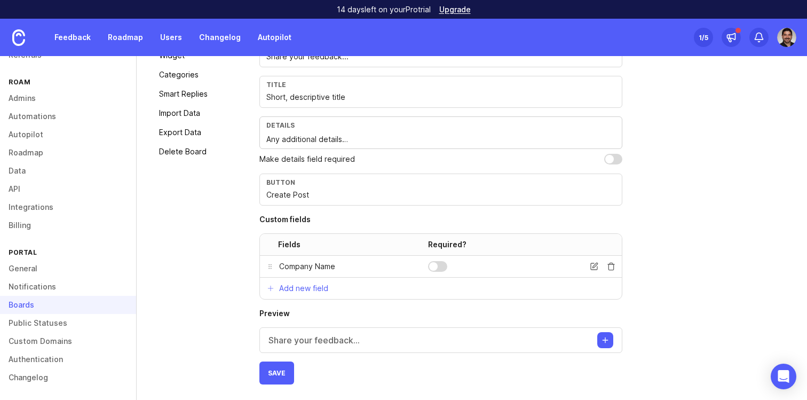
click at [429, 268] on div at bounding box center [433, 266] width 9 height 9
click at [324, 279] on button "Add new field" at bounding box center [297, 288] width 75 height 21
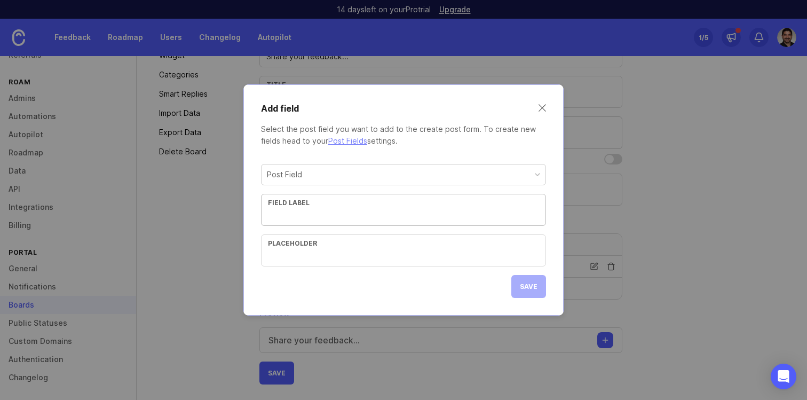
click at [330, 190] on div "Post Field Field label Placeholder" at bounding box center [403, 215] width 285 height 103
click at [331, 174] on div "Post Field" at bounding box center [404, 174] width 284 height 20
click at [321, 174] on div "Request Category" at bounding box center [300, 175] width 66 height 12
click at [356, 214] on input "text" at bounding box center [403, 215] width 271 height 12
type input "Company Size"
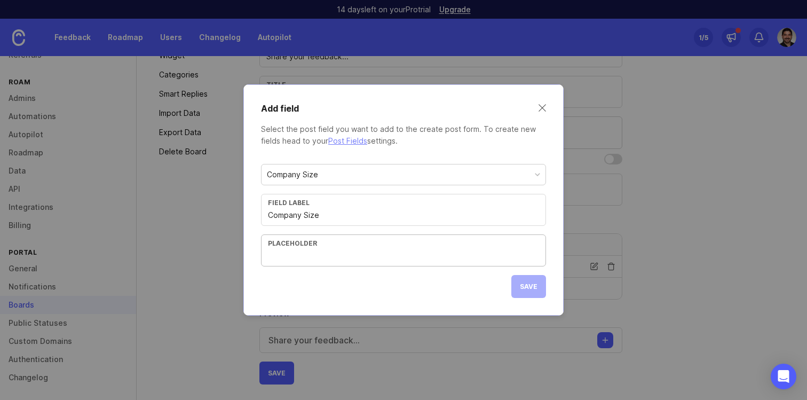
click at [324, 256] on input "text" at bounding box center [403, 256] width 271 height 12
type input "Company Size"
click at [537, 288] on span "Save" at bounding box center [529, 286] width 18 height 8
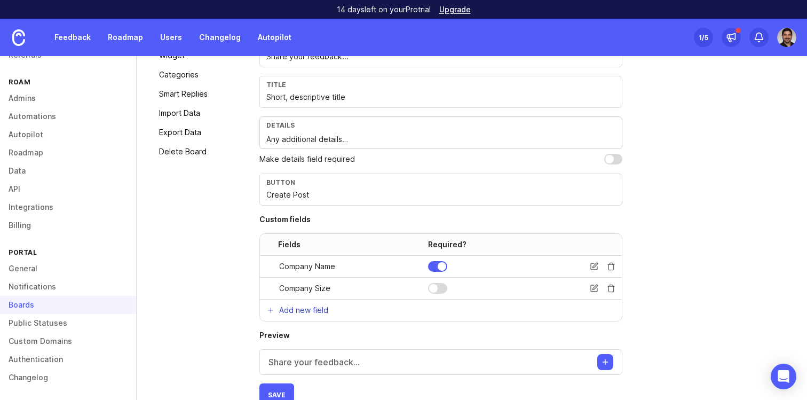
click at [276, 311] on button "Add new field" at bounding box center [297, 310] width 75 height 21
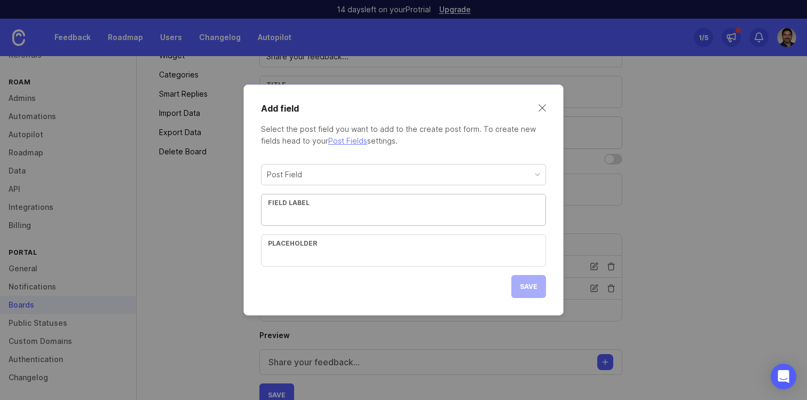
click at [326, 188] on div "Post Field Field label Placeholder" at bounding box center [403, 215] width 285 height 103
click at [327, 184] on div "Post Field" at bounding box center [404, 174] width 284 height 20
click at [310, 211] on input "text" at bounding box center [403, 215] width 271 height 12
type input "Request Category"
click at [305, 253] on input "text" at bounding box center [403, 256] width 271 height 12
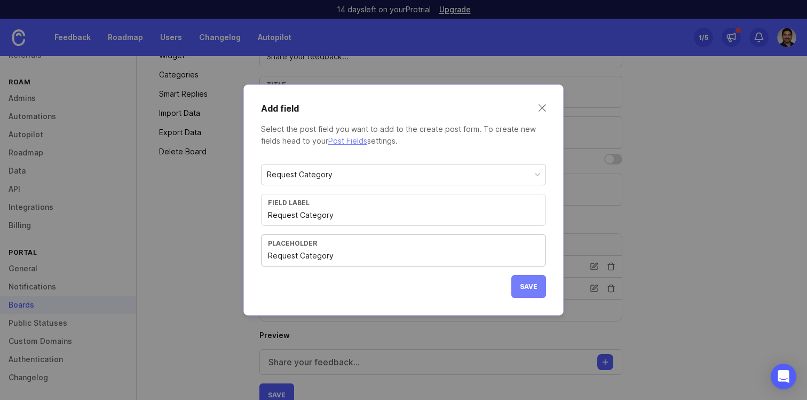
type input "Request Category"
click at [519, 289] on button "Save" at bounding box center [529, 286] width 35 height 23
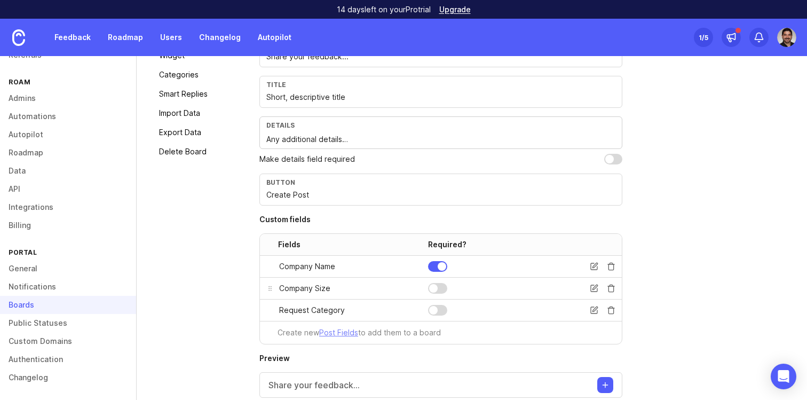
click at [437, 290] on div at bounding box center [437, 288] width 19 height 11
click at [437, 308] on div at bounding box center [433, 310] width 9 height 9
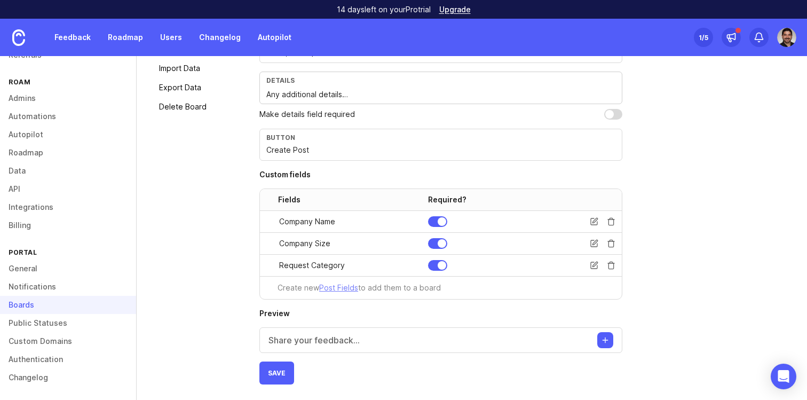
click at [311, 343] on p "Share your feedback..." at bounding box center [314, 340] width 91 height 13
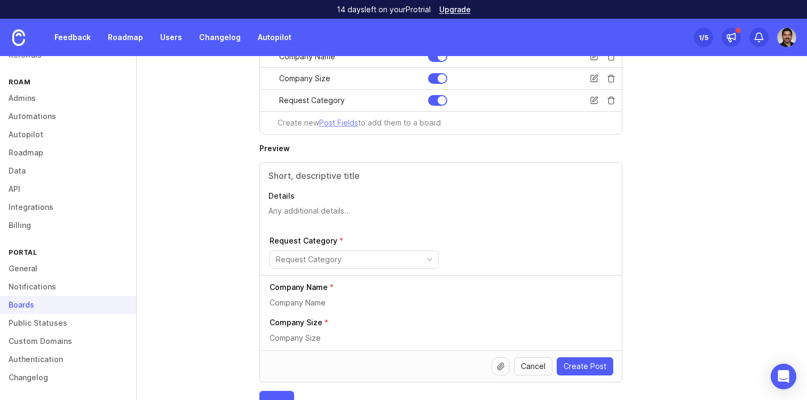
scroll to position [405, 0]
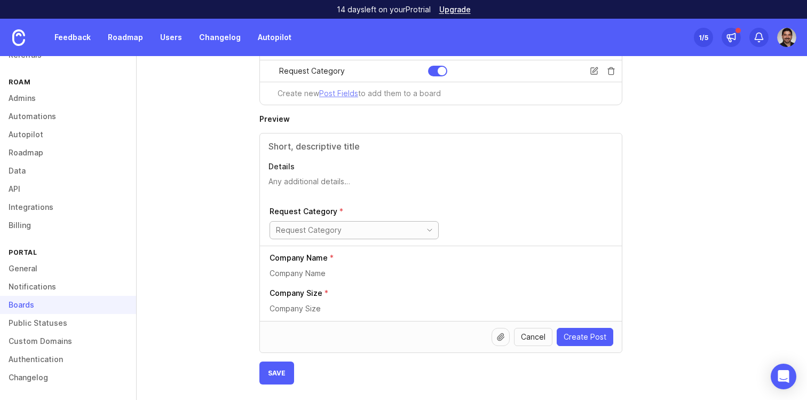
click at [343, 232] on input "toggle menu" at bounding box center [348, 230] width 144 height 12
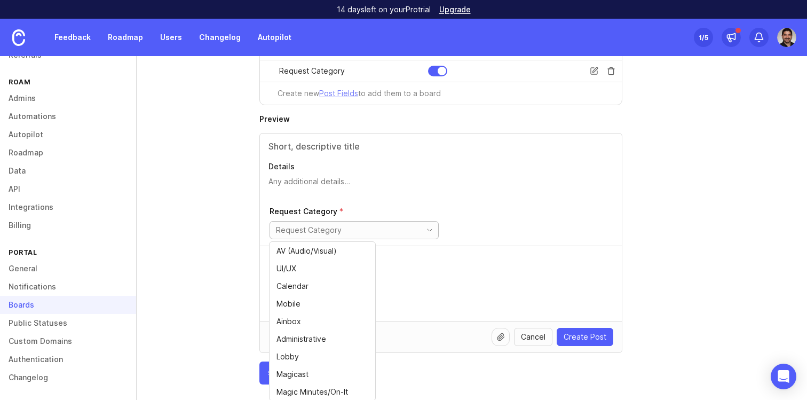
click at [333, 248] on span "AV (Audio/Visual)" at bounding box center [307, 251] width 60 height 12
type input "AV (Audio/Visual)"
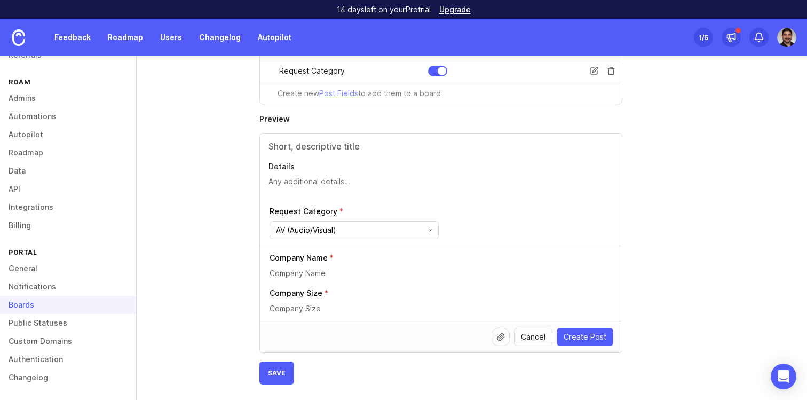
click at [306, 269] on input "text" at bounding box center [442, 274] width 344 height 12
type input "Test"
click at [299, 313] on input "text" at bounding box center [442, 309] width 344 height 12
type input "Test"
click at [318, 182] on textarea "Details" at bounding box center [441, 186] width 345 height 21
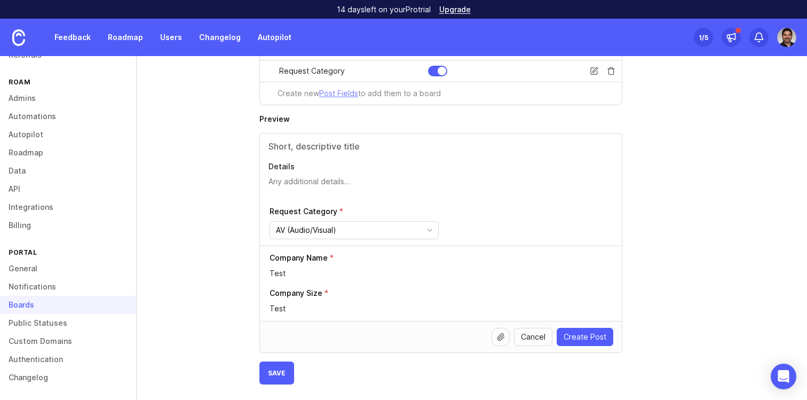
click at [323, 146] on input "text" at bounding box center [441, 146] width 345 height 13
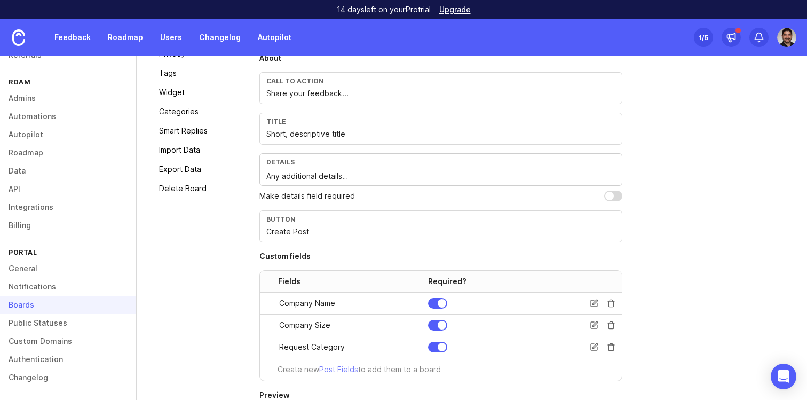
scroll to position [131, 0]
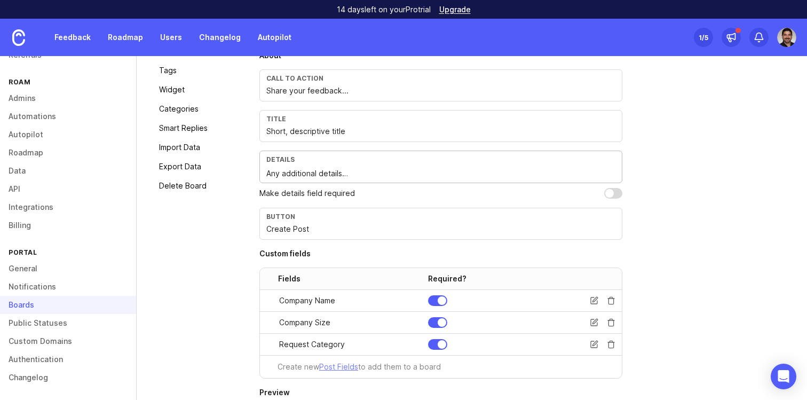
click at [279, 171] on textarea "Any additional details…" at bounding box center [440, 174] width 349 height 12
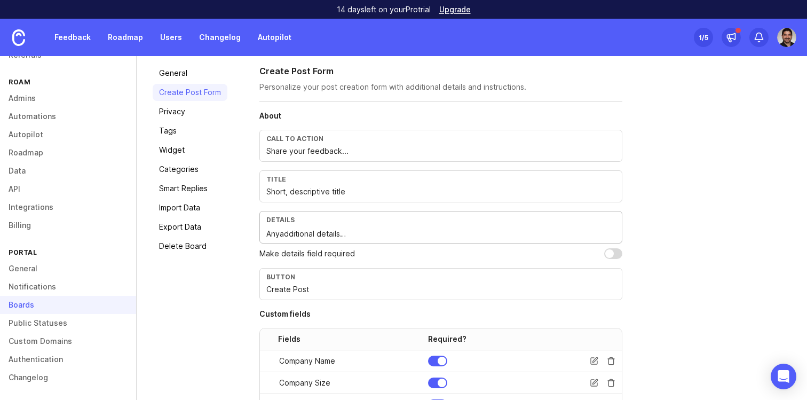
type textarea "Anyadditional details…"
click at [286, 155] on input "Share your feedback..." at bounding box center [440, 151] width 349 height 12
click at [284, 135] on div "Call to action" at bounding box center [440, 139] width 349 height 8
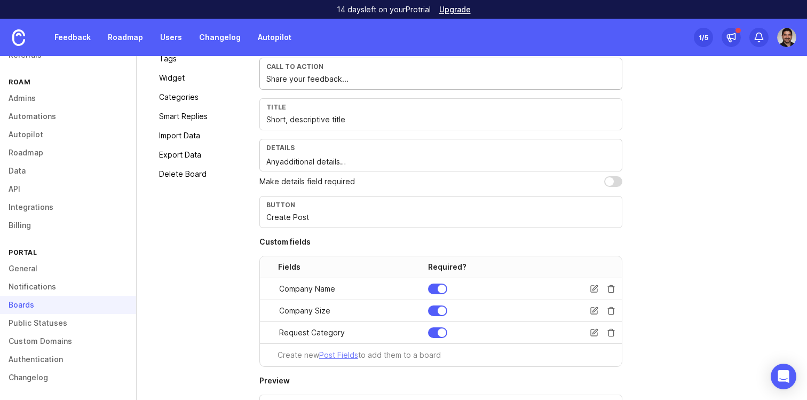
scroll to position [0, 0]
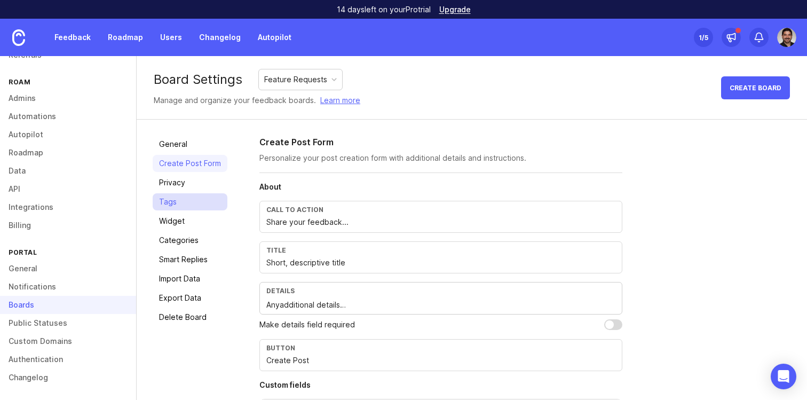
click at [175, 200] on link "Tags" at bounding box center [190, 201] width 75 height 17
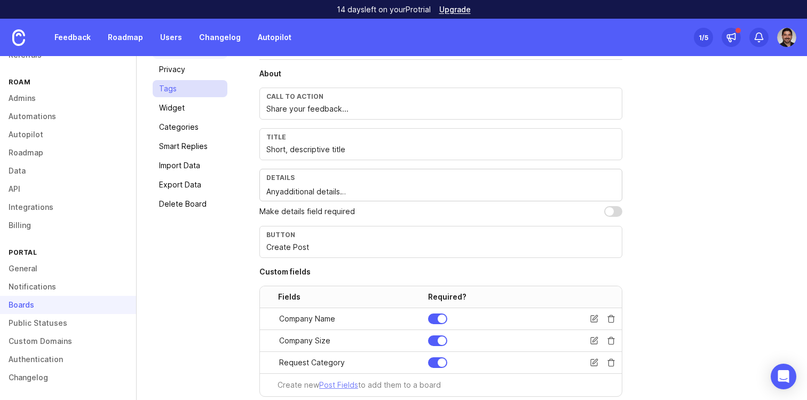
scroll to position [115, 0]
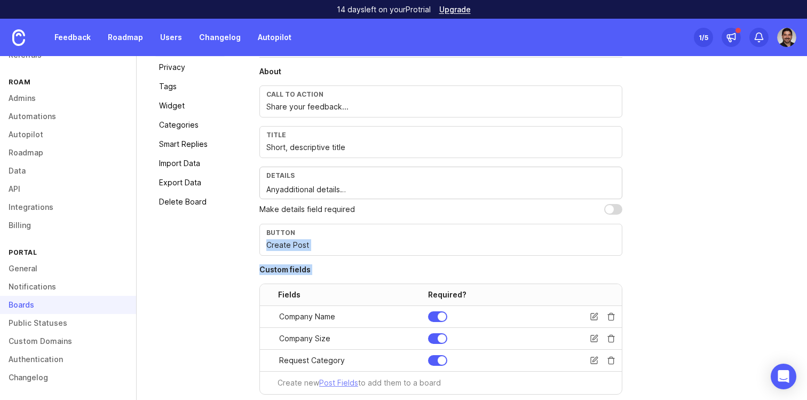
drag, startPoint x: 264, startPoint y: 294, endPoint x: 276, endPoint y: 242, distance: 53.6
click at [276, 242] on section "About Call to action Share your feedback... Title Short, descriptive title Deta…" at bounding box center [441, 230] width 363 height 328
click at [285, 243] on input "Create Post" at bounding box center [440, 245] width 349 height 12
click at [302, 244] on input "Create Post" at bounding box center [440, 245] width 349 height 12
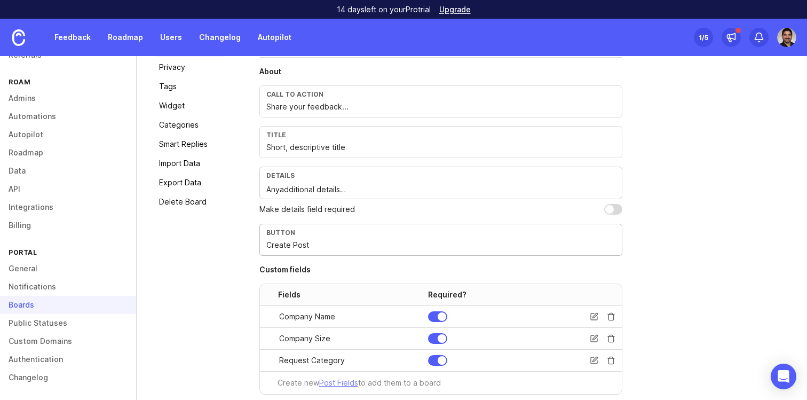
click at [302, 244] on input "Create Post" at bounding box center [440, 245] width 349 height 12
click at [238, 264] on div "General Create Post Form Privacy Tags Widget Categories Smart Replies Import Da…" at bounding box center [472, 347] width 671 height 686
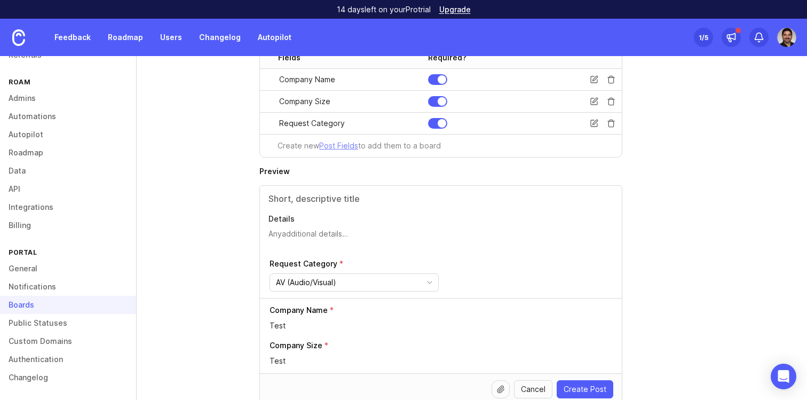
scroll to position [405, 0]
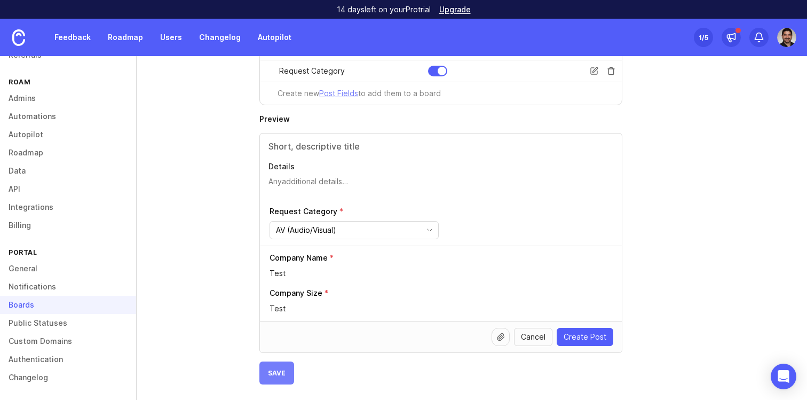
click at [274, 378] on button "Save" at bounding box center [277, 373] width 35 height 23
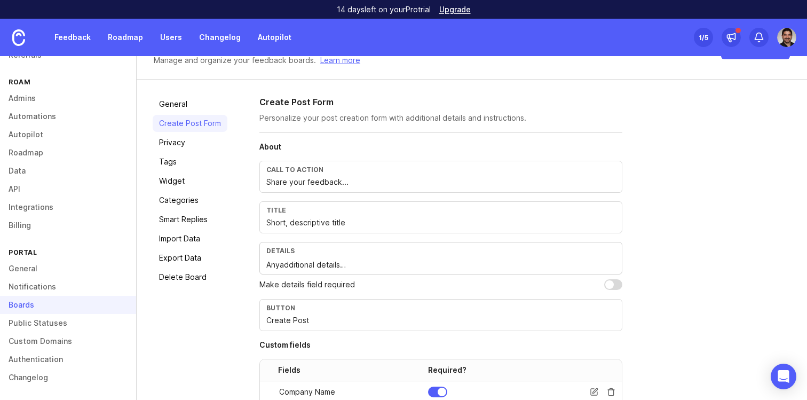
scroll to position [38, 0]
click at [299, 321] on input "Create Post" at bounding box center [440, 322] width 349 height 12
type input "Create Request"
click at [299, 265] on textarea "Anyadditional details…" at bounding box center [440, 267] width 349 height 12
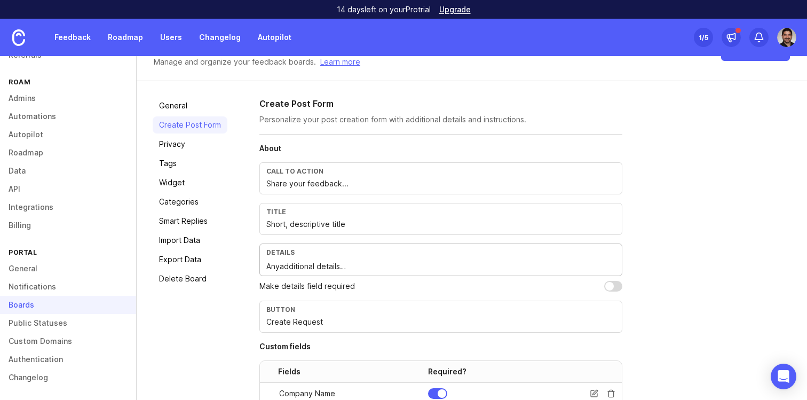
click at [299, 265] on textarea "Anyadditional details…" at bounding box center [440, 267] width 349 height 12
type textarea "Details of request"
click at [314, 218] on input "Short, descriptive title" at bounding box center [440, 224] width 349 height 12
click at [286, 186] on input "Share your feedback..." at bounding box center [440, 184] width 349 height 12
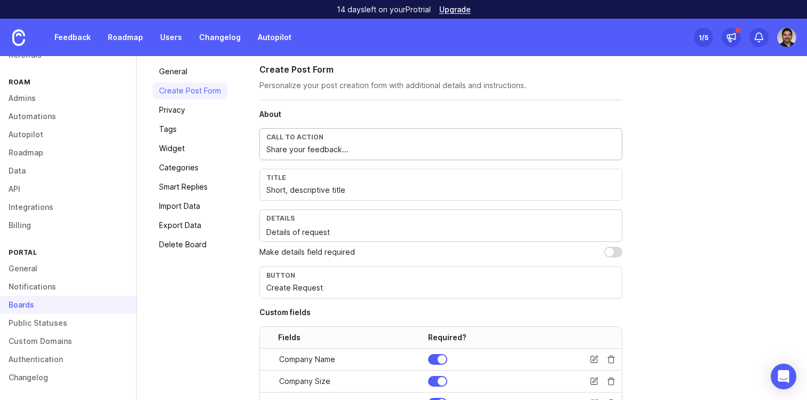
scroll to position [0, 0]
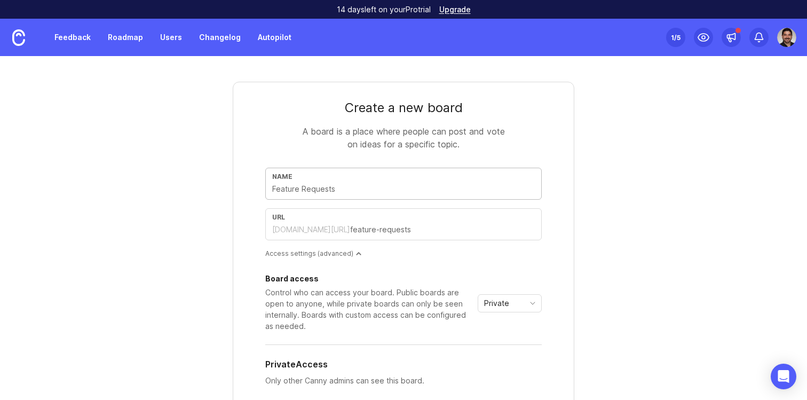
click at [348, 189] on input "text" at bounding box center [403, 189] width 263 height 12
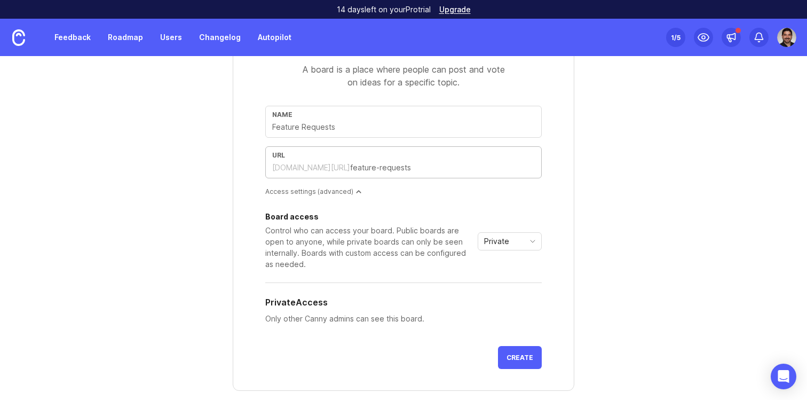
scroll to position [63, 0]
click at [501, 353] on button "Create" at bounding box center [520, 356] width 44 height 23
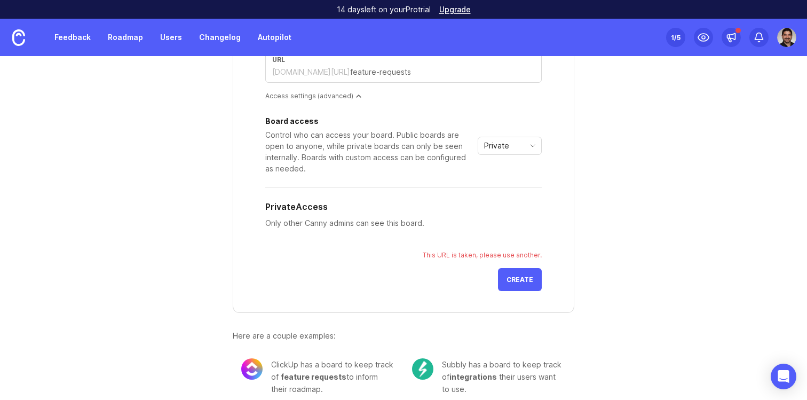
scroll to position [149, 0]
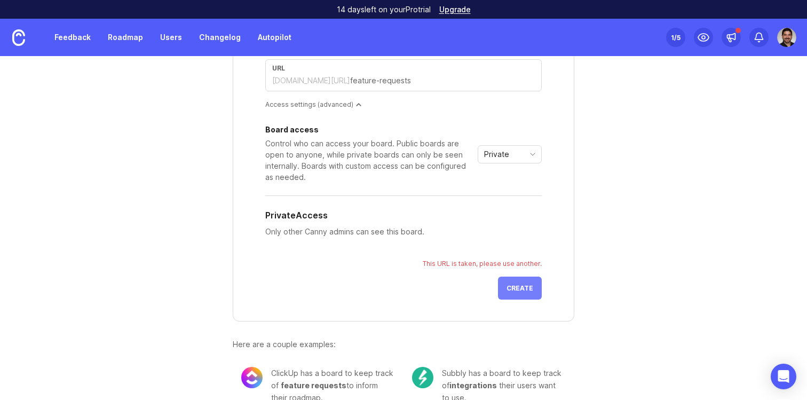
click at [526, 282] on button "Create" at bounding box center [520, 288] width 44 height 23
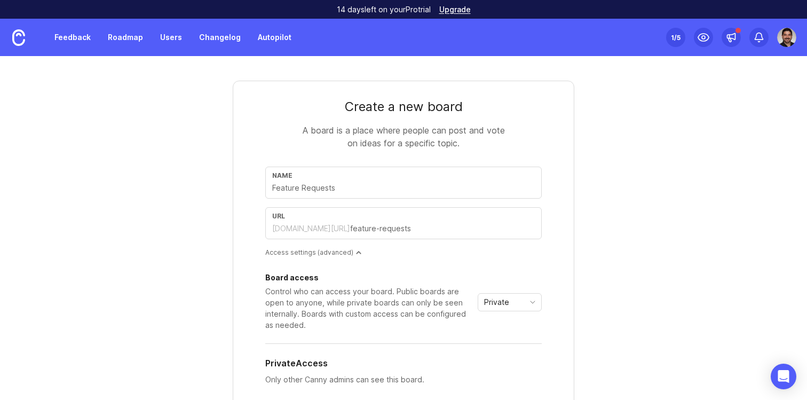
scroll to position [0, 0]
click at [382, 224] on input "text" at bounding box center [442, 230] width 185 height 12
click at [362, 231] on input "text" at bounding box center [442, 230] width 185 height 12
click at [306, 190] on input "text" at bounding box center [403, 189] width 263 height 12
click at [303, 190] on input "text" at bounding box center [403, 189] width 263 height 12
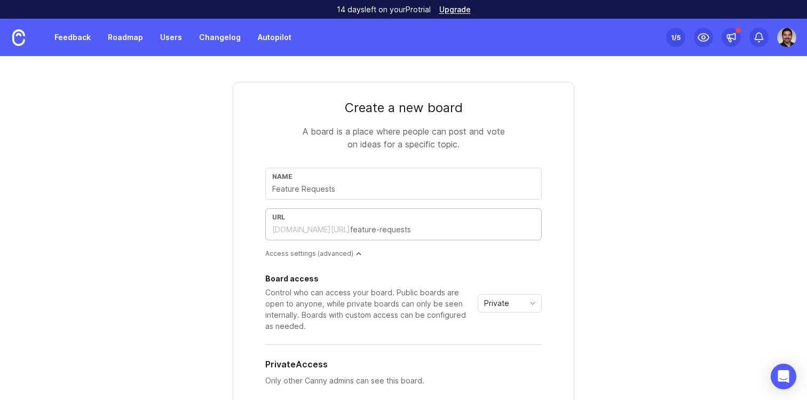
click at [368, 234] on input "text" at bounding box center [442, 230] width 185 height 12
click at [401, 229] on input "text" at bounding box center [442, 230] width 185 height 12
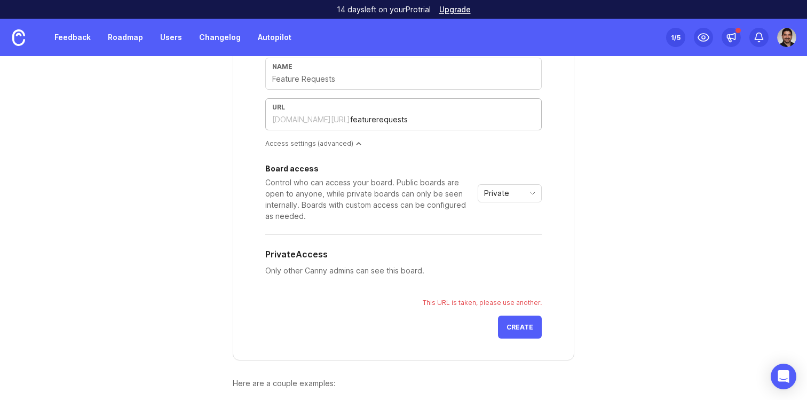
scroll to position [119, 0]
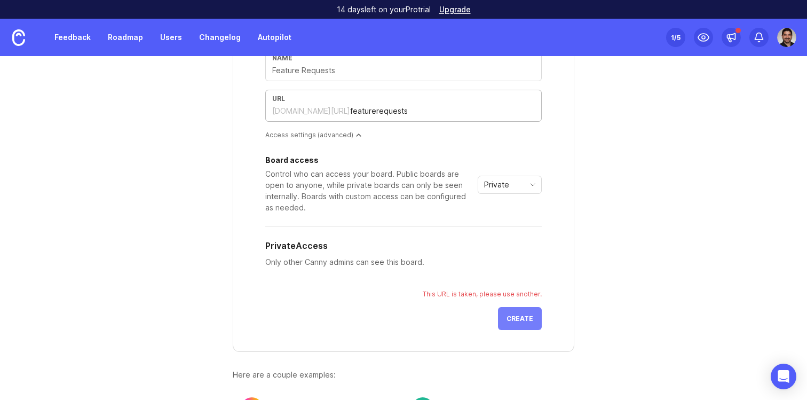
type input "featurerequests"
click at [514, 315] on span "Create" at bounding box center [520, 319] width 27 height 8
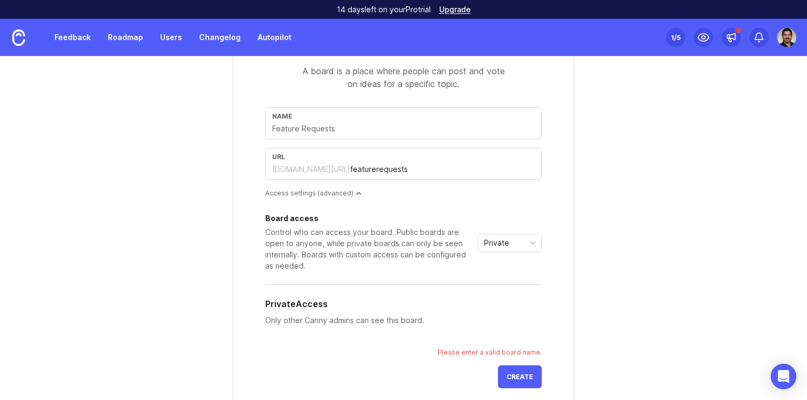
scroll to position [57, 0]
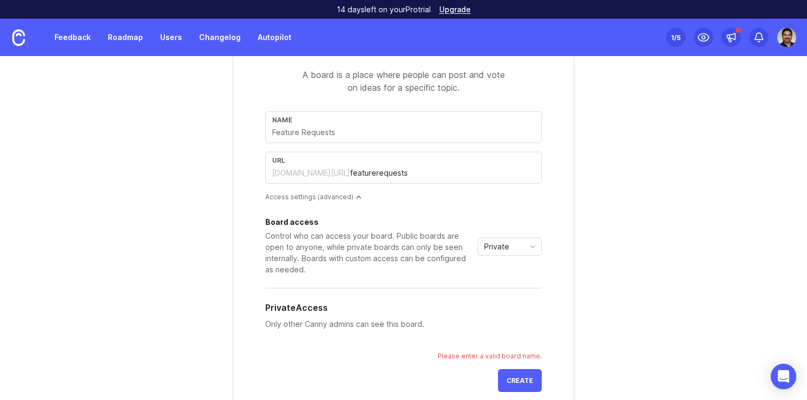
click at [331, 139] on div "Name" at bounding box center [403, 127] width 277 height 32
type input "F"
type input "f"
type input "Fe"
type input "fe"
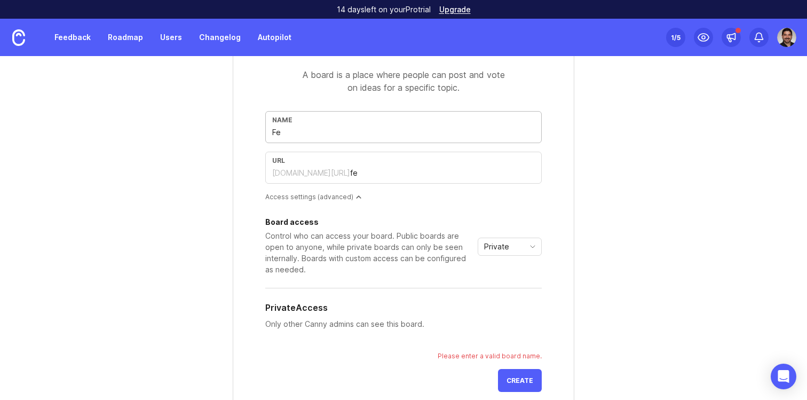
type input "Fea"
type input "fea"
type input "Feat"
type input "feat"
type input "Featu"
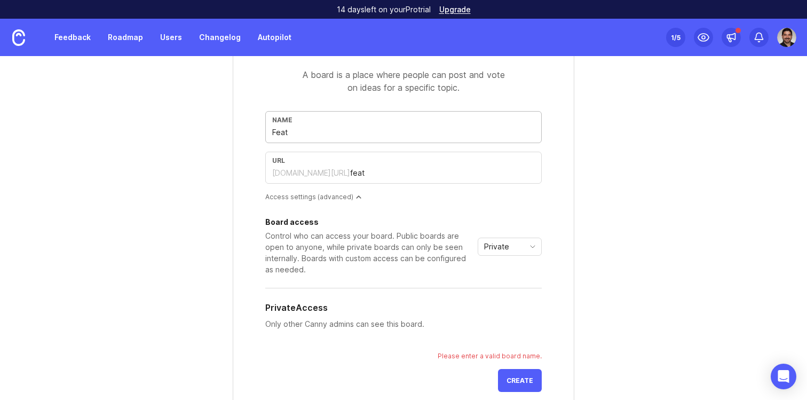
type input "featu"
type input "Featur"
type input "featur"
type input "Feature"
type input "feature"
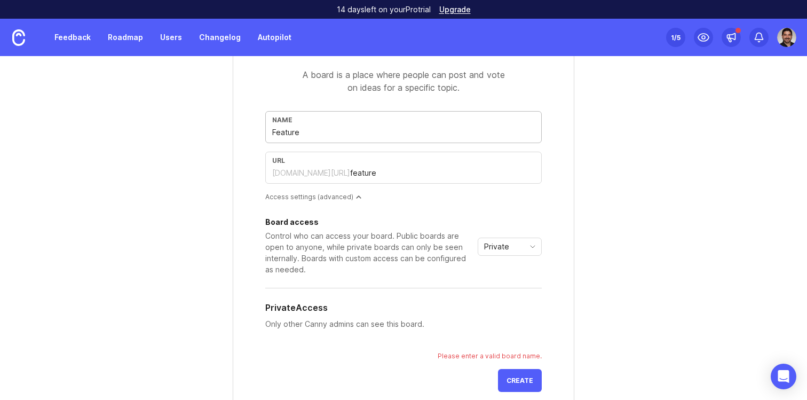
type input "Feature R"
type input "feature-r"
type input "Feature Re"
type input "feature-re"
type input "Feature Rea"
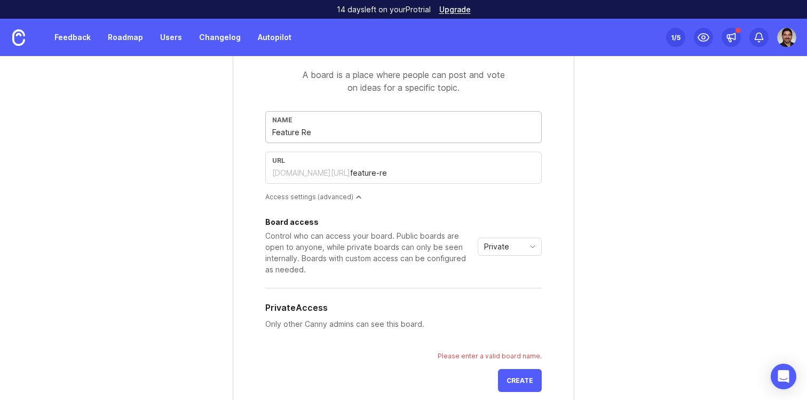
type input "feature-rea"
type input "Feature Re"
type input "feature-re"
type input "Feature Reu"
type input "feature-reu"
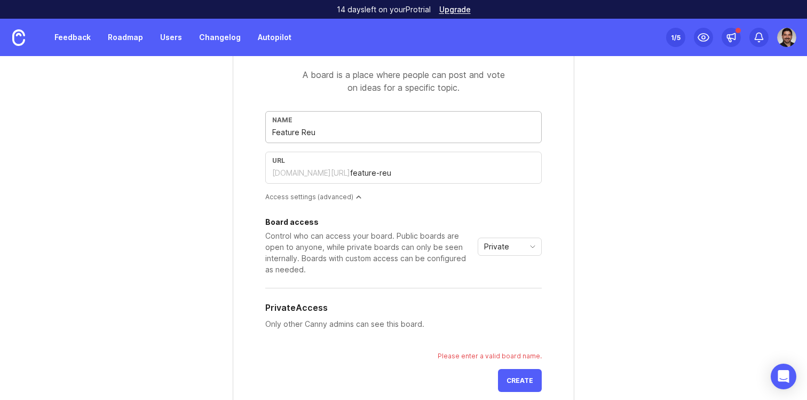
type input "Feature Re"
type input "feature-re"
type input "Feature Req"
type input "feature-req"
type input "Feature Requ"
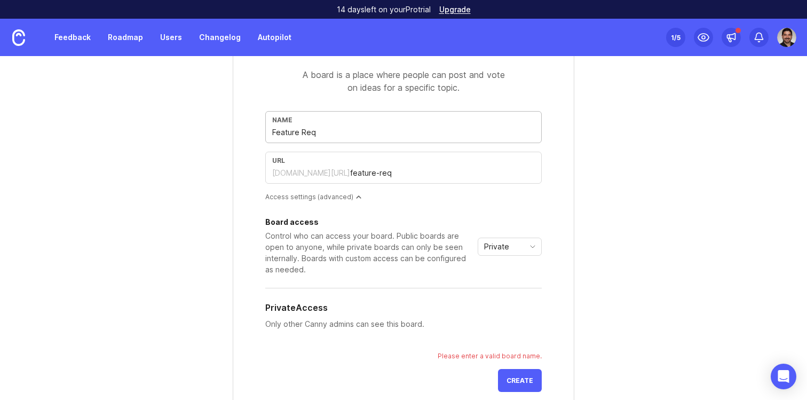
type input "feature-requ"
type input "Feature Reque"
type input "feature-reque"
type input "Feature Reques"
type input "feature-reques"
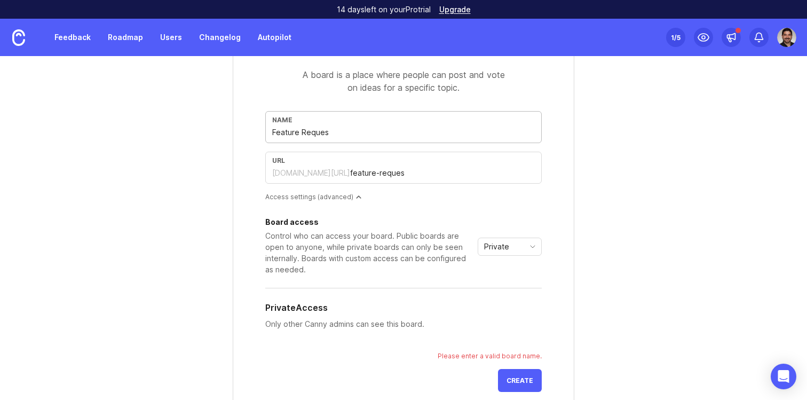
type input "Feature Request"
type input "feature-request"
type input "Feature Requests"
type input "feature-requests"
type input "Feature Requests"
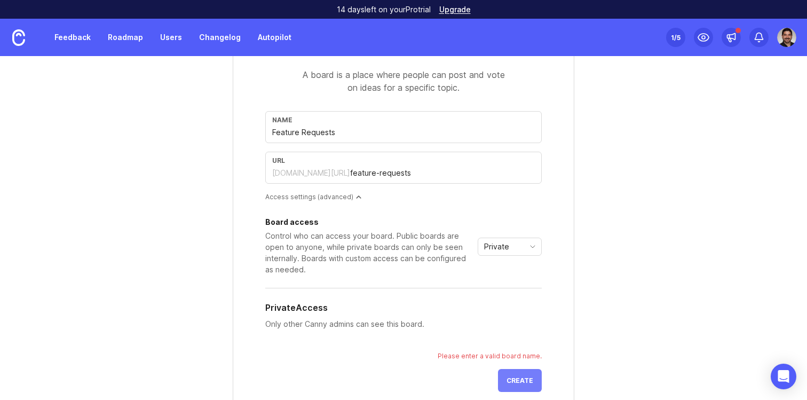
click at [523, 373] on button "Create" at bounding box center [520, 380] width 44 height 23
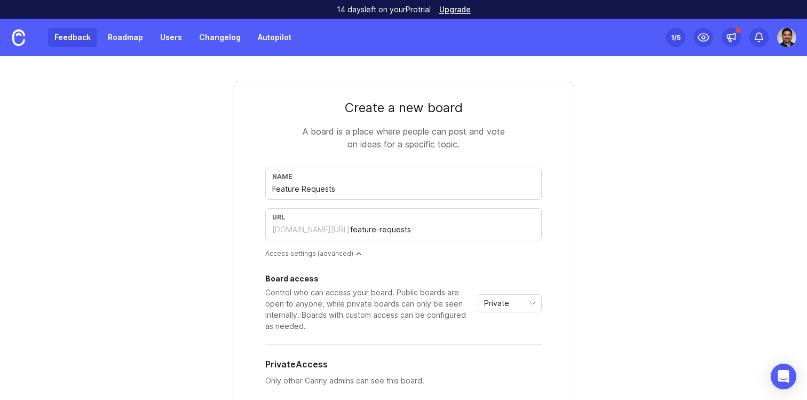
click at [81, 42] on link "Feedback" at bounding box center [72, 37] width 49 height 19
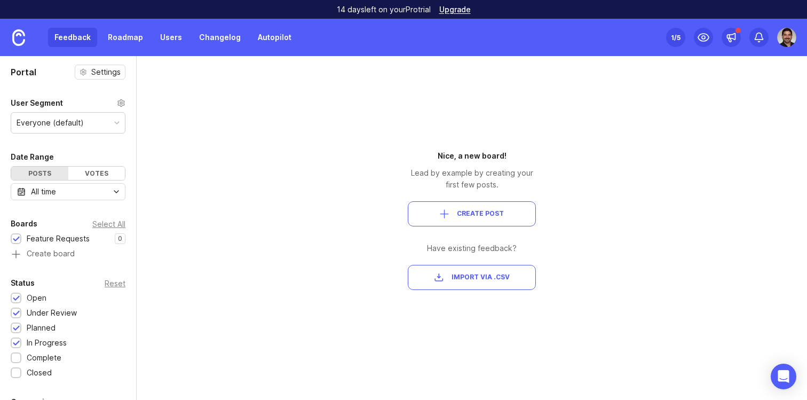
click at [468, 218] on button "Create Post" at bounding box center [472, 213] width 128 height 25
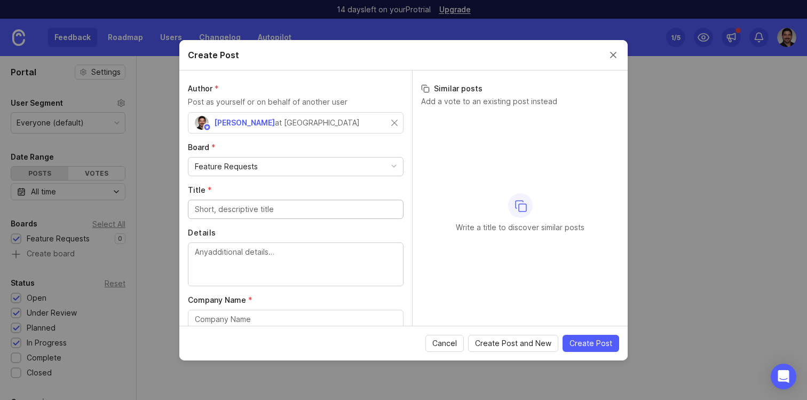
click at [216, 208] on input "Title *" at bounding box center [296, 209] width 202 height 12
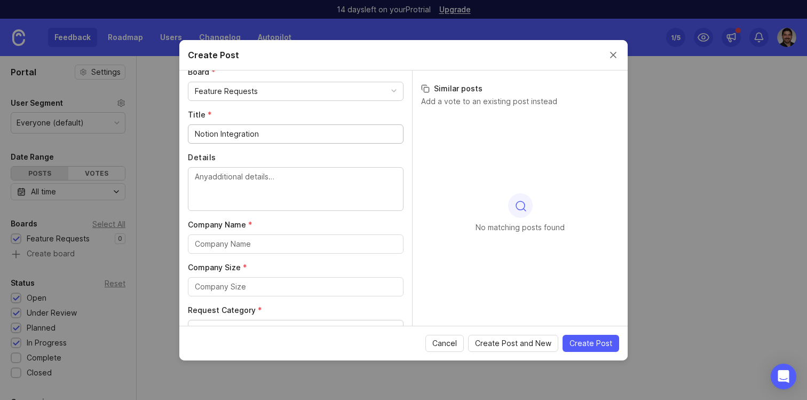
scroll to position [78, 0]
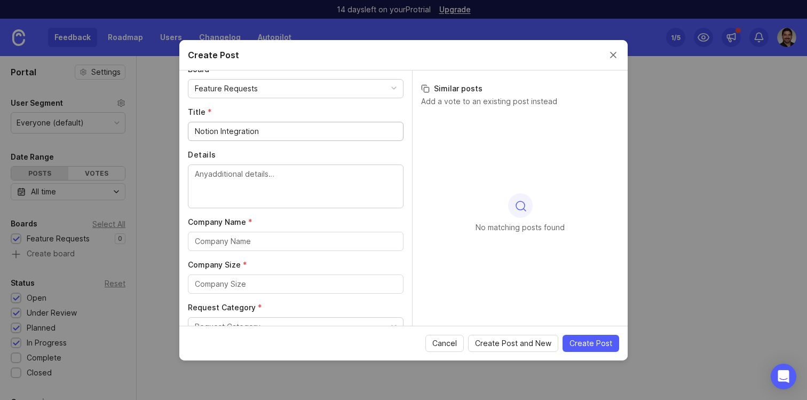
type input "Notion Integration"
click at [217, 246] on input "Company Name *" at bounding box center [296, 241] width 202 height 12
type input "Test"
click at [215, 289] on div at bounding box center [296, 283] width 216 height 19
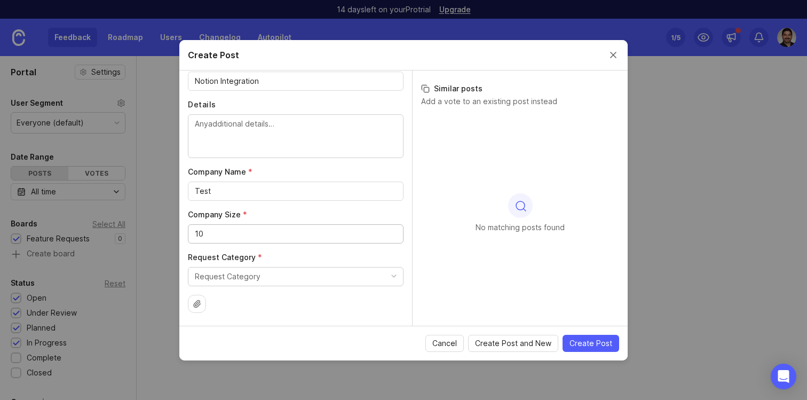
scroll to position [128, 0]
type input "10"
click at [226, 274] on div "Request Category" at bounding box center [228, 277] width 66 height 12
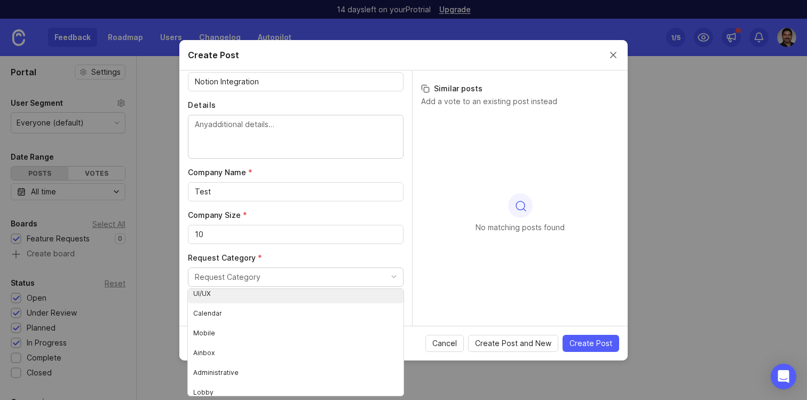
scroll to position [91, 0]
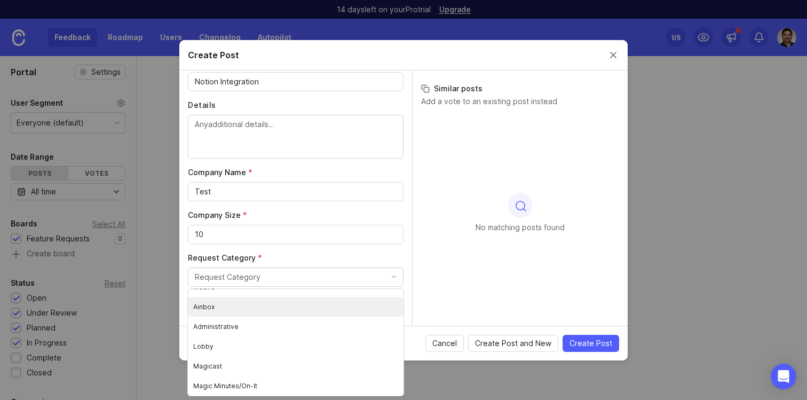
click at [222, 329] on li "Administrative" at bounding box center [296, 327] width 216 height 20
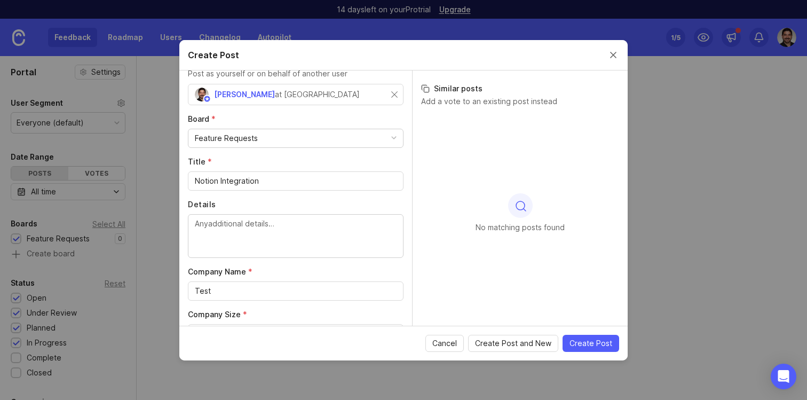
scroll to position [0, 0]
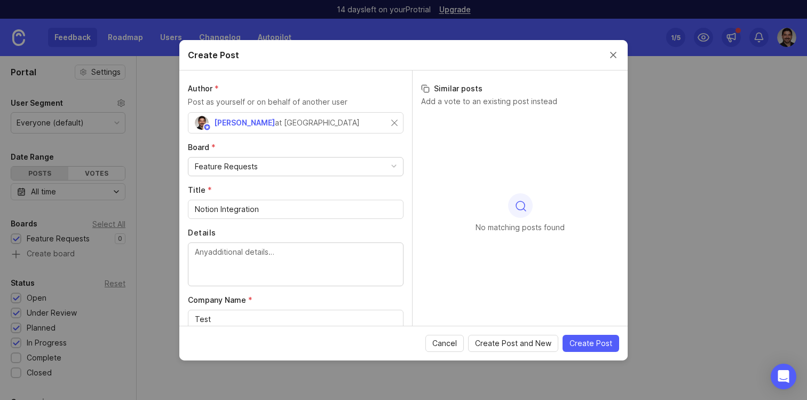
click at [238, 256] on textarea "Details" at bounding box center [296, 263] width 202 height 35
type textarea "Integrate with Notion"
click at [571, 338] on span "Create Post" at bounding box center [591, 343] width 43 height 11
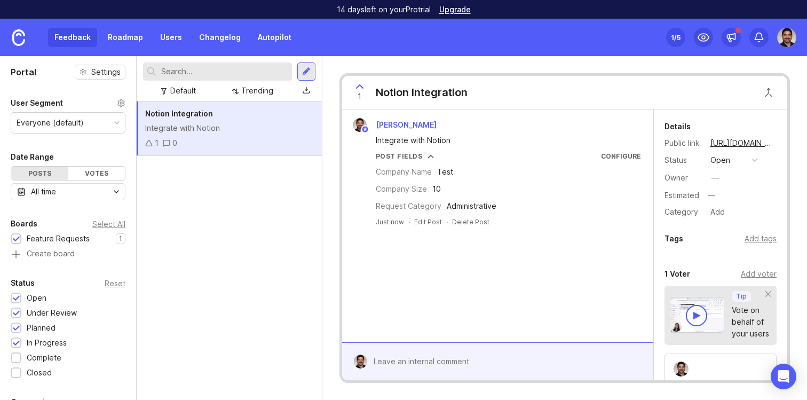
click at [694, 318] on div at bounding box center [697, 315] width 7 height 7
click at [151, 143] on icon at bounding box center [148, 142] width 7 height 7
click at [269, 110] on div "Notion Integration" at bounding box center [229, 114] width 168 height 12
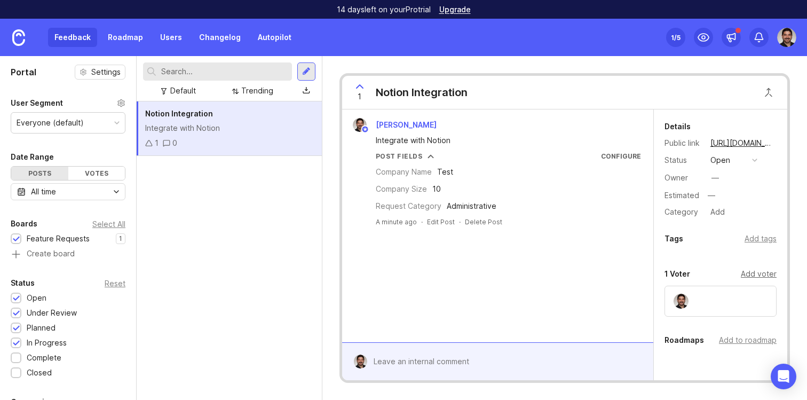
click at [760, 272] on div "Add voter" at bounding box center [759, 274] width 36 height 12
click at [717, 294] on input "text" at bounding box center [721, 296] width 98 height 12
type input "b"
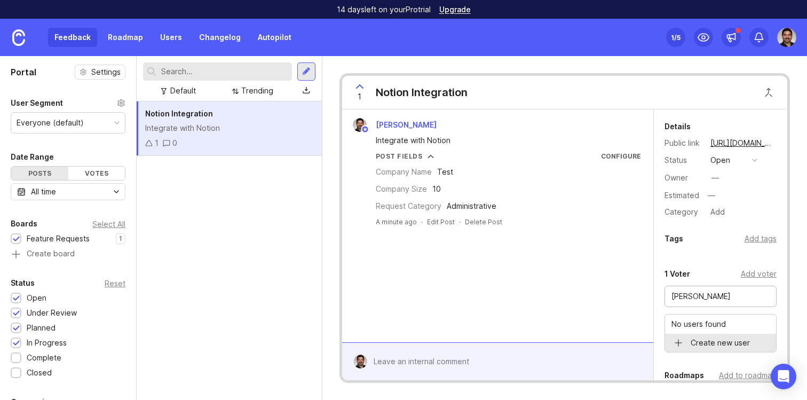
type input "[PERSON_NAME]"
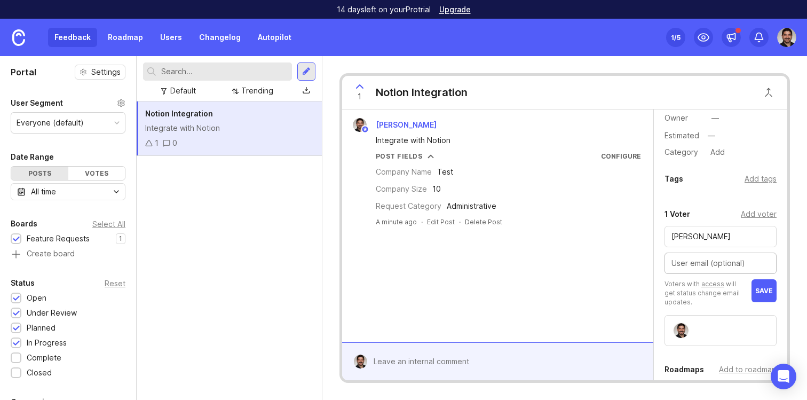
scroll to position [62, 0]
click at [692, 242] on div "[PERSON_NAME]" at bounding box center [721, 234] width 112 height 21
click at [685, 229] on input "[PERSON_NAME]" at bounding box center [721, 235] width 98 height 12
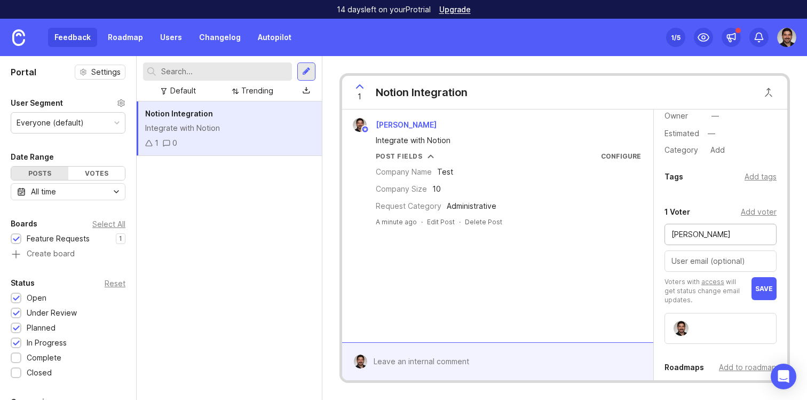
click at [685, 229] on input "[PERSON_NAME]" at bounding box center [721, 235] width 98 height 12
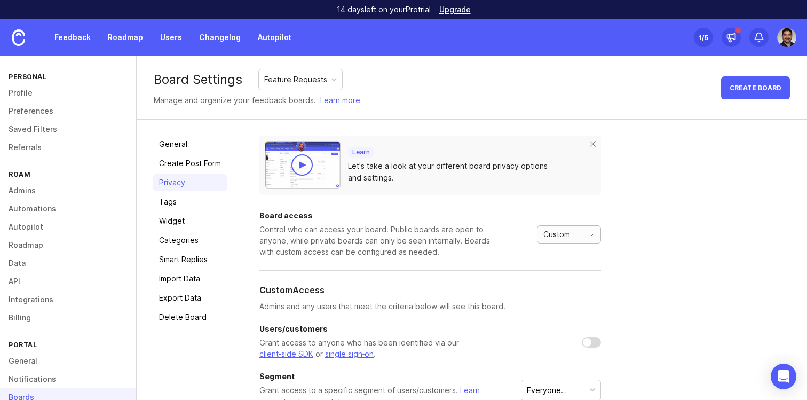
click at [544, 237] on span "Custom" at bounding box center [557, 235] width 27 height 12
click at [551, 253] on span "Private" at bounding box center [556, 255] width 25 height 12
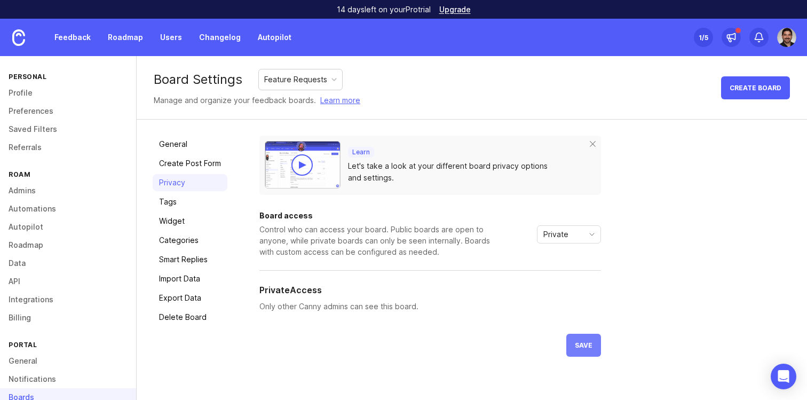
click at [582, 342] on span "save" at bounding box center [584, 345] width 18 height 8
click at [187, 147] on link "General" at bounding box center [190, 144] width 75 height 17
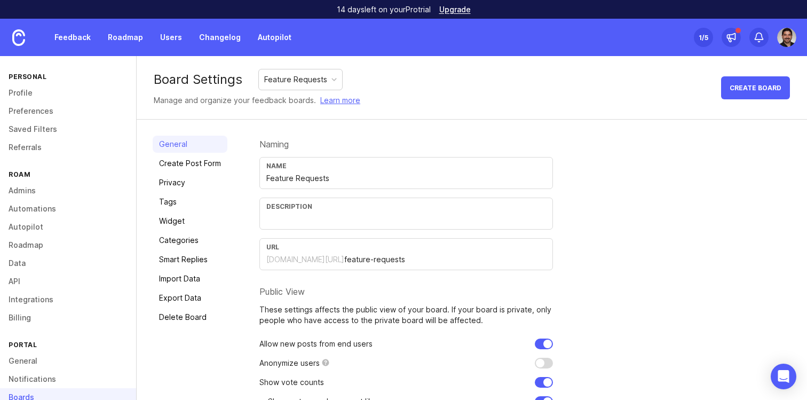
click at [707, 41] on div "1 /5" at bounding box center [704, 37] width 10 height 15
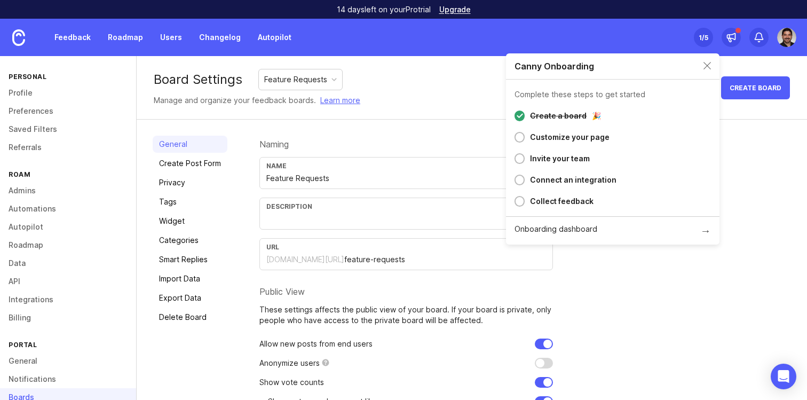
click at [512, 136] on div "Create a board 🎉 Customize your page Invite your team Connect an integration Co…" at bounding box center [613, 160] width 214 height 111
click at [523, 136] on div at bounding box center [520, 137] width 10 height 11
click at [586, 271] on div "Naming Name Feature Requests Description URL [DOMAIN_NAME][URL] feature-request…" at bounding box center [526, 306] width 532 height 341
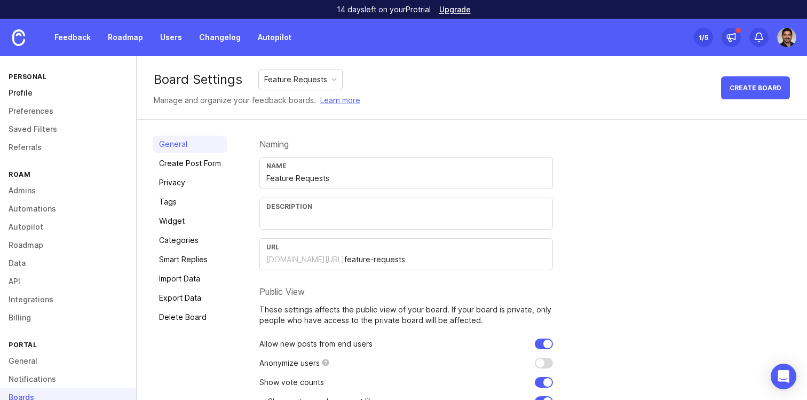
click at [24, 91] on link "Profile" at bounding box center [68, 93] width 136 height 18
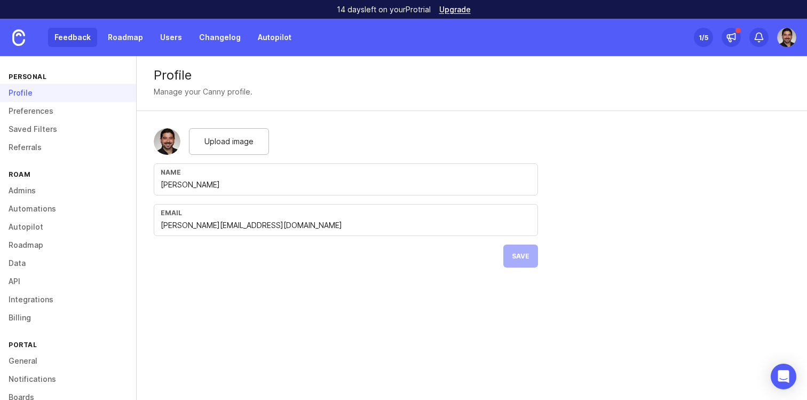
click at [52, 36] on link "Feedback" at bounding box center [72, 37] width 49 height 19
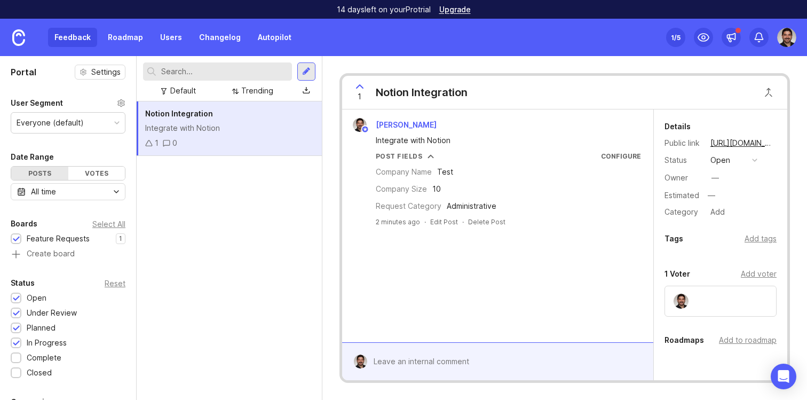
click at [196, 74] on input "text" at bounding box center [224, 72] width 127 height 12
click at [207, 133] on div "Integrate with Notion" at bounding box center [229, 128] width 168 height 12
click at [114, 170] on div "Votes" at bounding box center [96, 173] width 57 height 13
click at [48, 178] on div "Posts" at bounding box center [39, 173] width 57 height 13
click at [759, 273] on div "Add voter" at bounding box center [759, 274] width 36 height 12
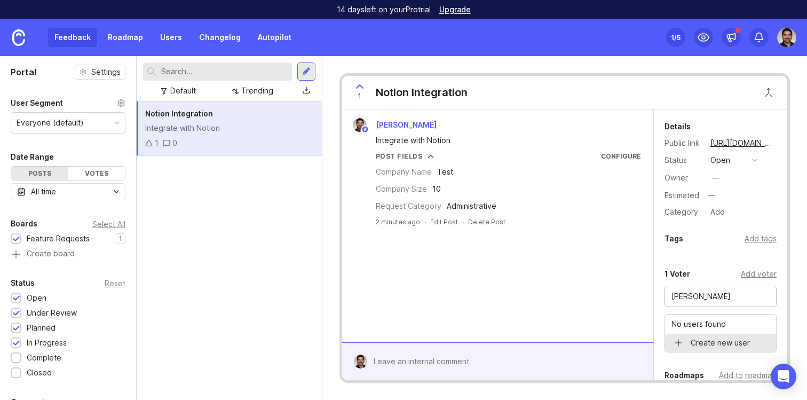
type input "[PERSON_NAME]"
click at [726, 303] on div "[PERSON_NAME]" at bounding box center [721, 296] width 112 height 21
click at [722, 300] on input "[PERSON_NAME]" at bounding box center [721, 296] width 98 height 12
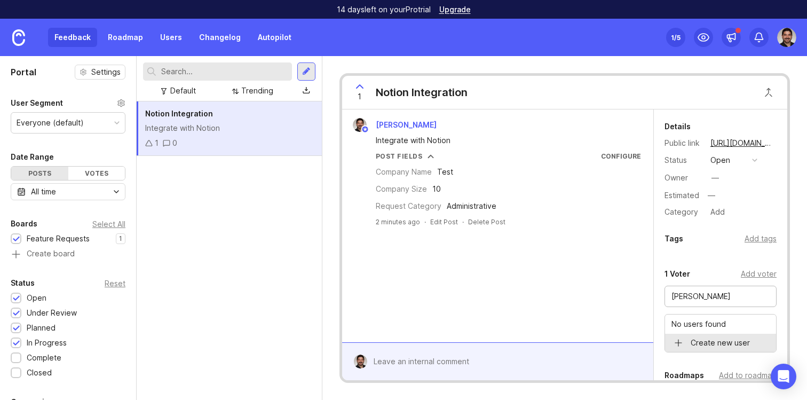
click at [722, 300] on input "[PERSON_NAME]" at bounding box center [721, 296] width 98 height 12
type input "[PERSON_NAME]"
click at [699, 327] on input "text" at bounding box center [721, 323] width 98 height 12
type input "[EMAIL_ADDRESS][DOMAIN_NAME]"
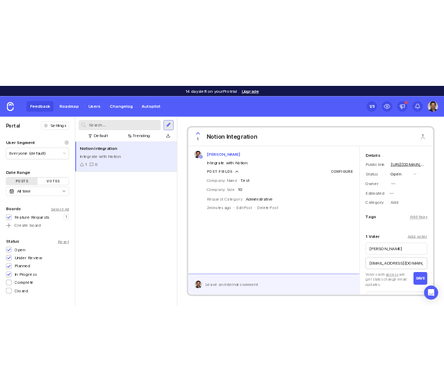
scroll to position [61, 0]
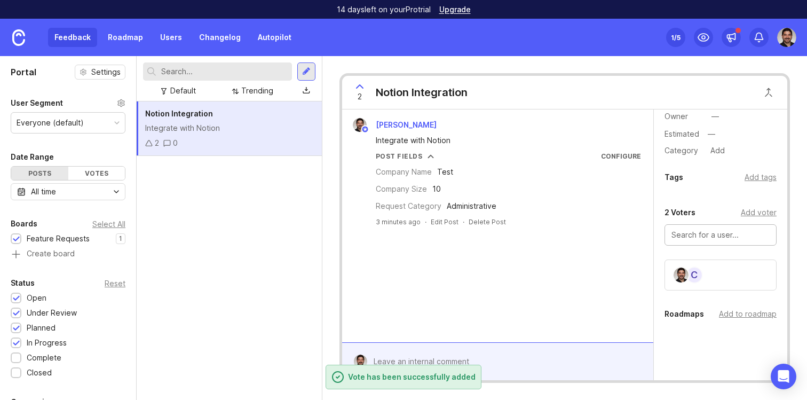
click at [675, 212] on div "2 Voters" at bounding box center [680, 212] width 31 height 13
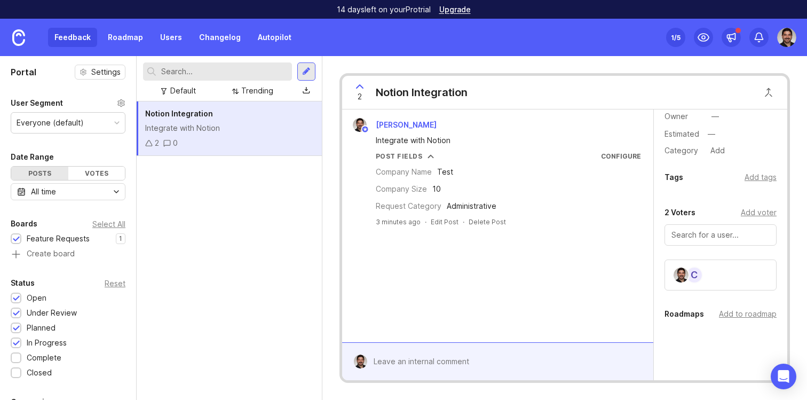
click at [150, 144] on icon at bounding box center [148, 142] width 7 height 7
click at [696, 273] on div "C" at bounding box center [694, 274] width 17 height 17
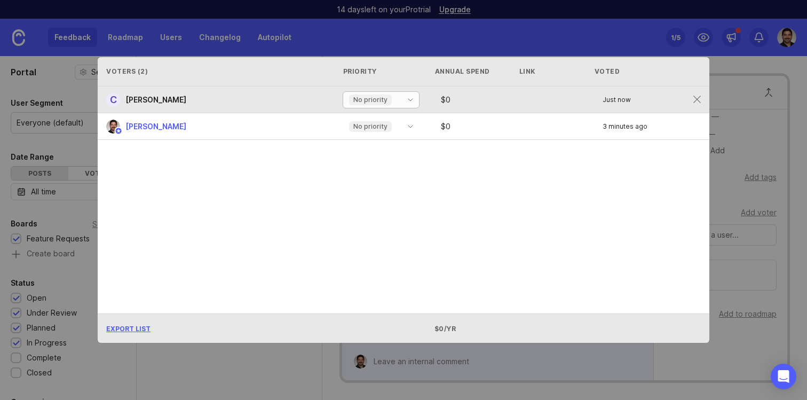
click at [365, 96] on p "No priority" at bounding box center [370, 100] width 34 height 9
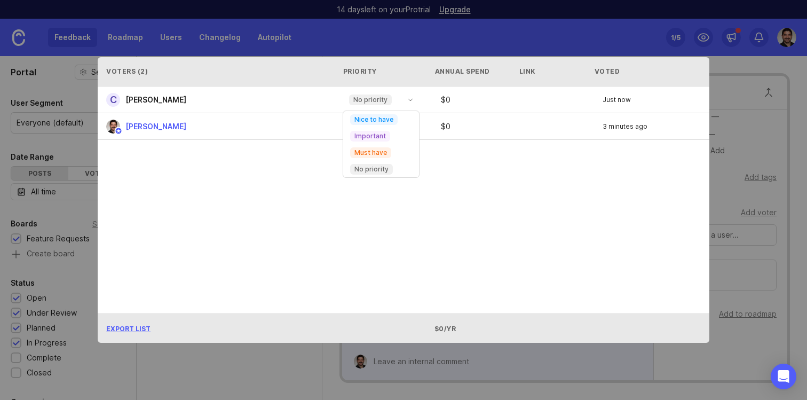
click at [281, 244] on div "C [PERSON_NAME] No priority $ 0 Just now [PERSON_NAME] No priority $ 0 3 minute…" at bounding box center [404, 200] width 612 height 227
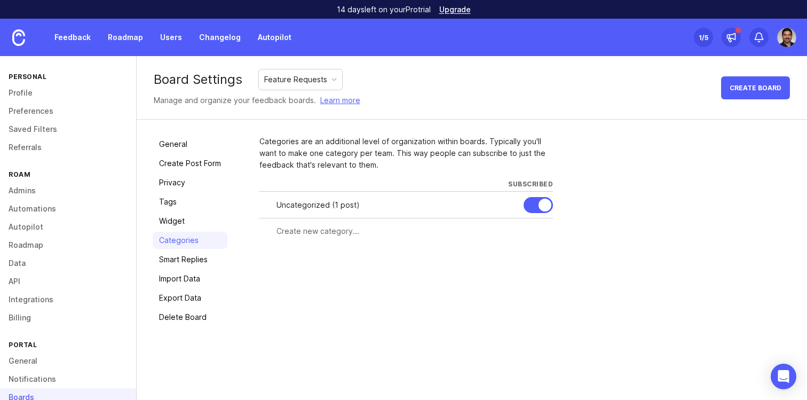
click at [308, 207] on div "Uncategorized ( 1 post )" at bounding box center [396, 205] width 239 height 12
click at [532, 202] on div at bounding box center [538, 205] width 29 height 16
click at [338, 232] on input "text" at bounding box center [412, 231] width 270 height 12
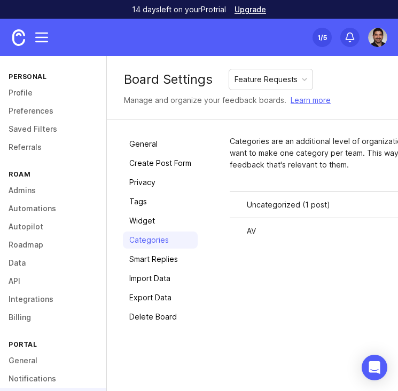
type input "AV"
click at [261, 260] on input "text" at bounding box center [332, 258] width 171 height 12
click at [256, 231] on div "AV ( 0 posts )" at bounding box center [333, 232] width 174 height 12
click at [250, 231] on div "AV ( 0 posts )" at bounding box center [333, 232] width 174 height 12
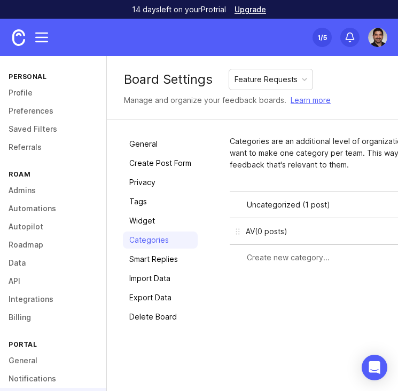
click at [250, 231] on div "AV ( 0 posts )" at bounding box center [333, 232] width 174 height 12
click at [271, 230] on div "AV ( 0 posts )" at bounding box center [333, 232] width 174 height 12
click at [271, 233] on div "AV ( 0 posts )" at bounding box center [333, 232] width 174 height 12
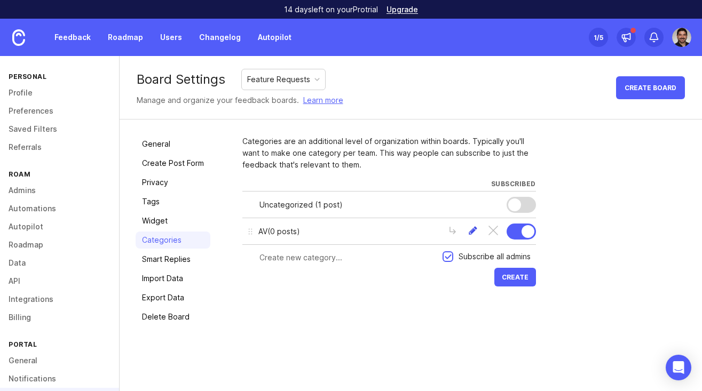
click at [472, 232] on div at bounding box center [473, 232] width 10 height 12
type input "AV (Audio/Visual)"
click at [263, 249] on div at bounding box center [342, 258] width 200 height 20
click at [484, 231] on div "Save" at bounding box center [487, 232] width 22 height 12
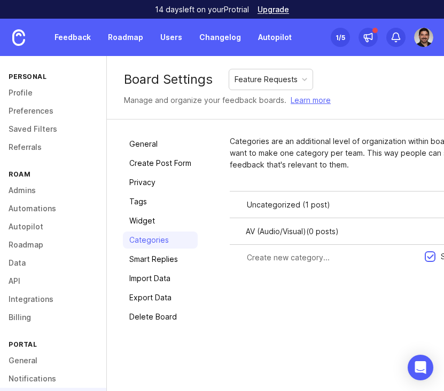
click at [345, 255] on input "text" at bounding box center [332, 258] width 171 height 12
type input "UI/UX"
type input "Mobile"
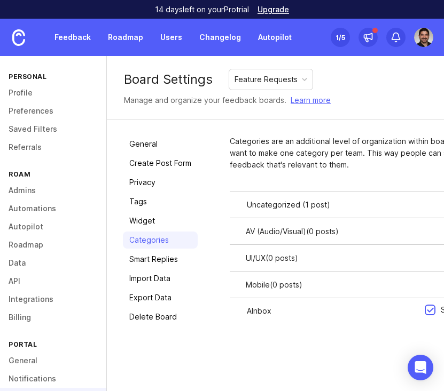
type input "AInbox"
type input "Magic Minutes/On-It"
type input "K"
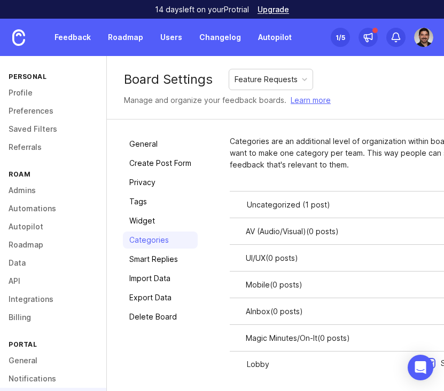
type input "Lobby"
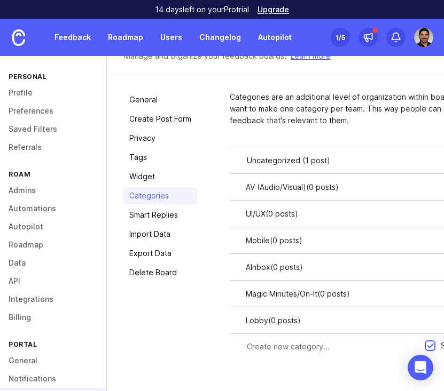
scroll to position [45, 0]
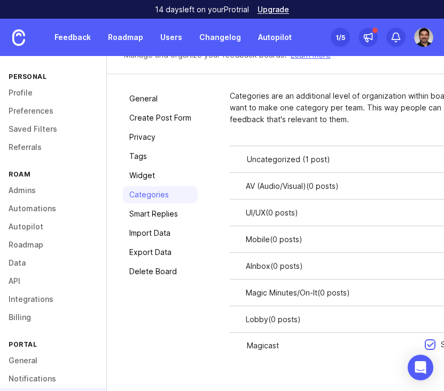
type input "Magicast"
type input "App Integration"
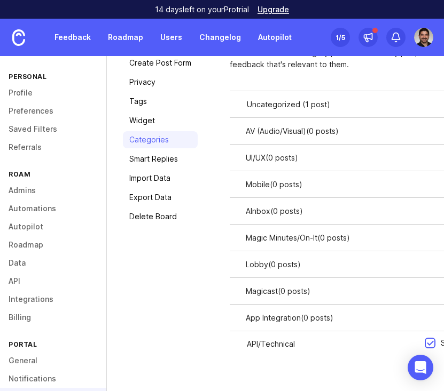
type input "API/Technical"
type input "Administrative"
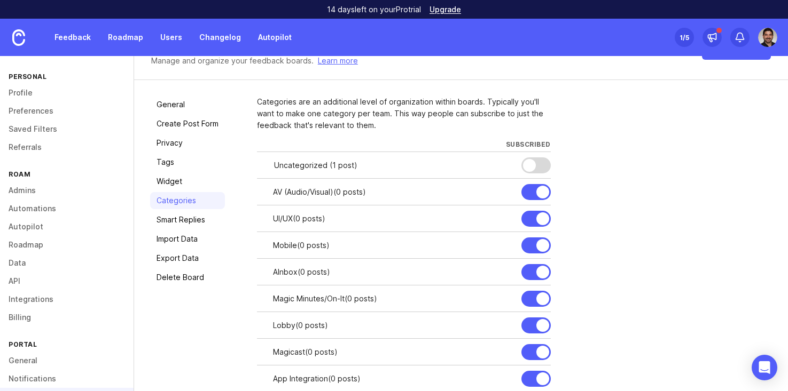
scroll to position [0, 0]
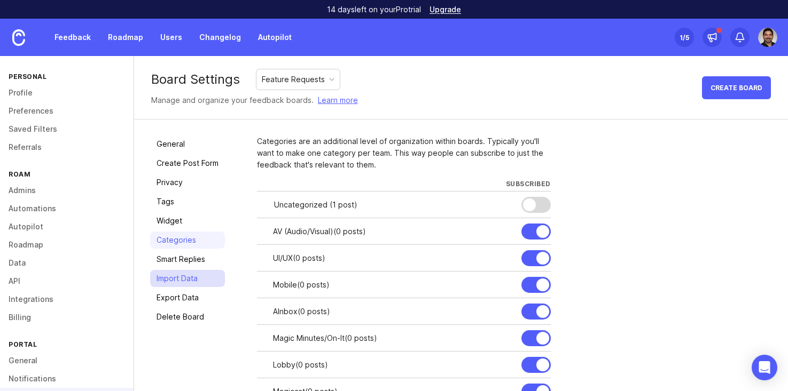
click at [174, 274] on link "Import Data" at bounding box center [187, 278] width 75 height 17
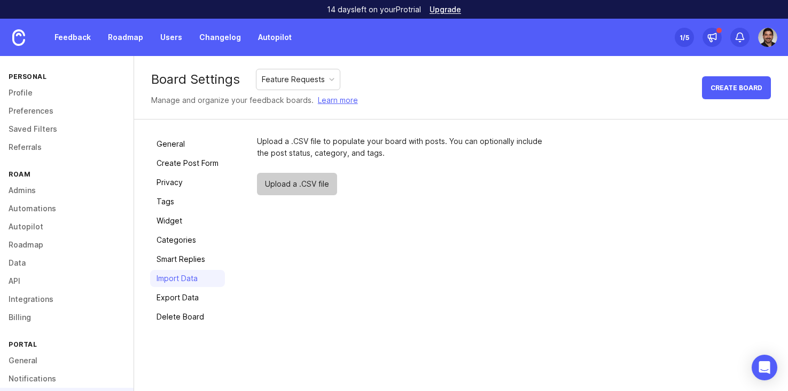
click at [293, 186] on span "Upload a .CSV file" at bounding box center [297, 184] width 80 height 22
click at [180, 145] on link "General" at bounding box center [187, 144] width 75 height 17
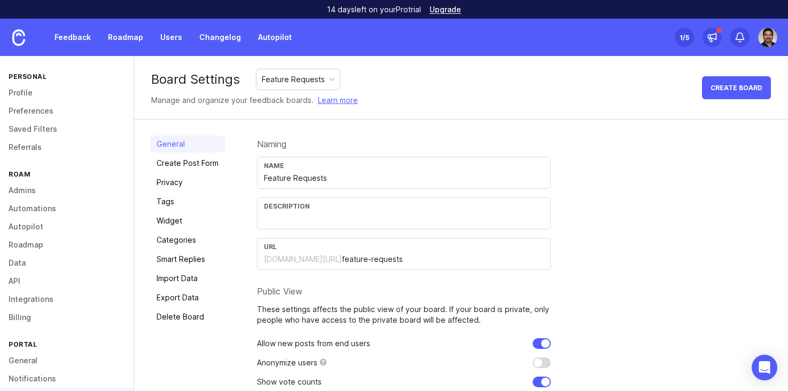
click at [296, 216] on input "text" at bounding box center [404, 219] width 280 height 12
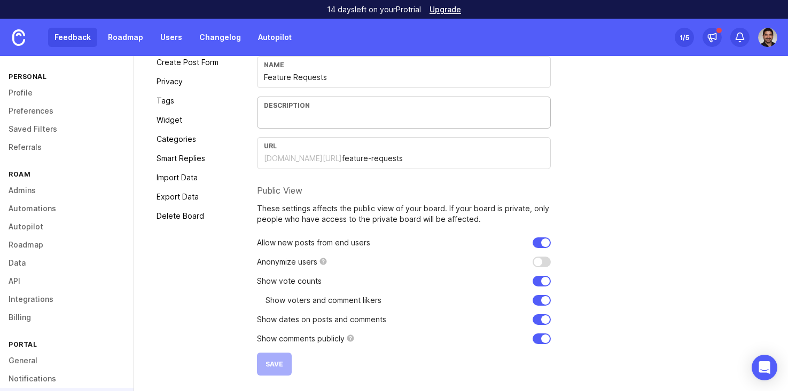
click at [76, 33] on link "Feedback" at bounding box center [72, 37] width 49 height 19
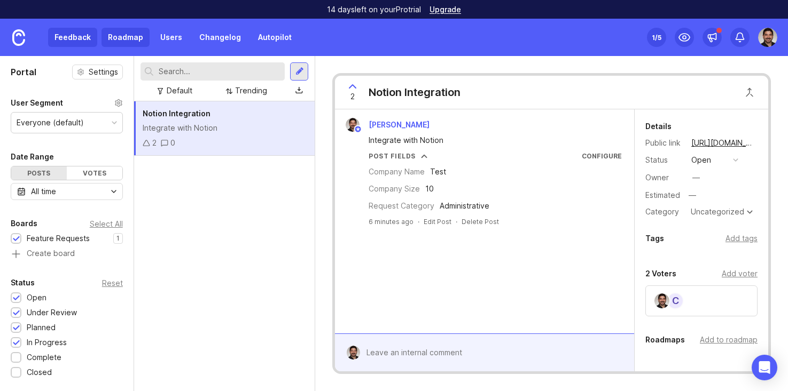
click at [107, 36] on link "Roadmap" at bounding box center [125, 37] width 48 height 19
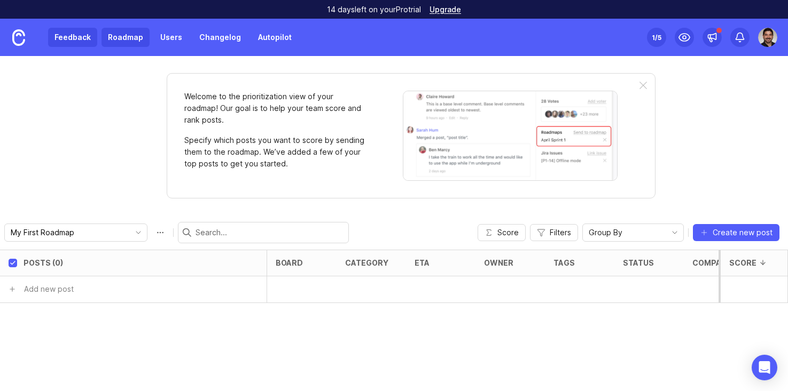
click at [74, 34] on link "Feedback" at bounding box center [72, 37] width 49 height 19
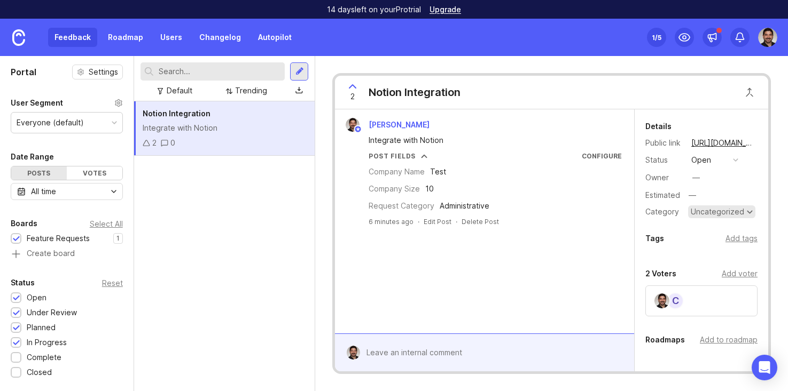
click at [706, 212] on div "Uncategorized" at bounding box center [716, 211] width 53 height 7
click at [594, 246] on div "[PERSON_NAME] Integrate with Notion Post Fields Configure Company Name Test Com…" at bounding box center [484, 221] width 299 height 224
click at [728, 235] on div "Add tags" at bounding box center [741, 239] width 32 height 12
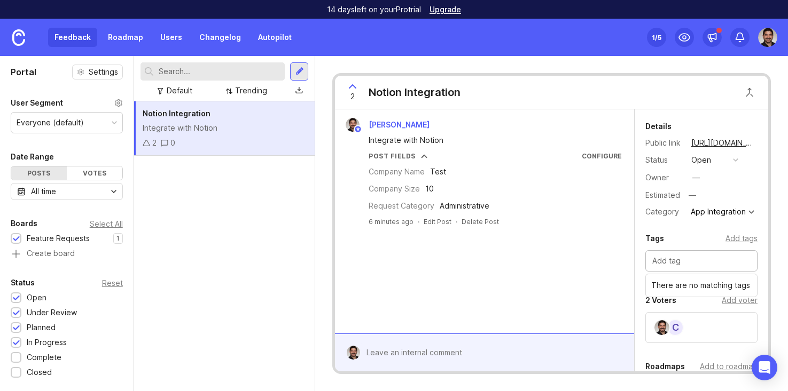
click at [578, 258] on div "[PERSON_NAME] Integrate with Notion Post Fields Configure Company Name Test Com…" at bounding box center [484, 221] width 299 height 224
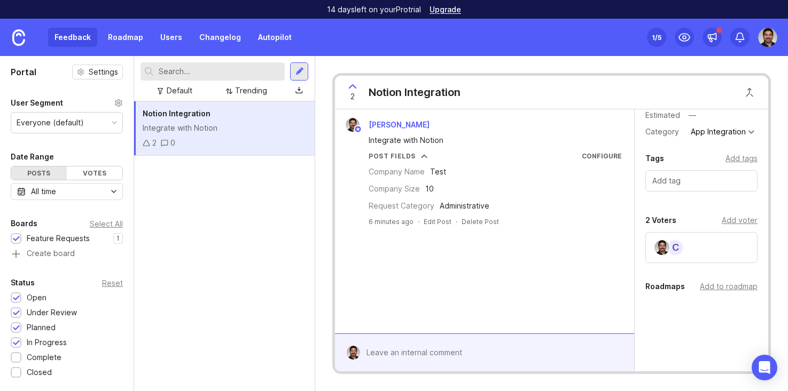
scroll to position [89, 0]
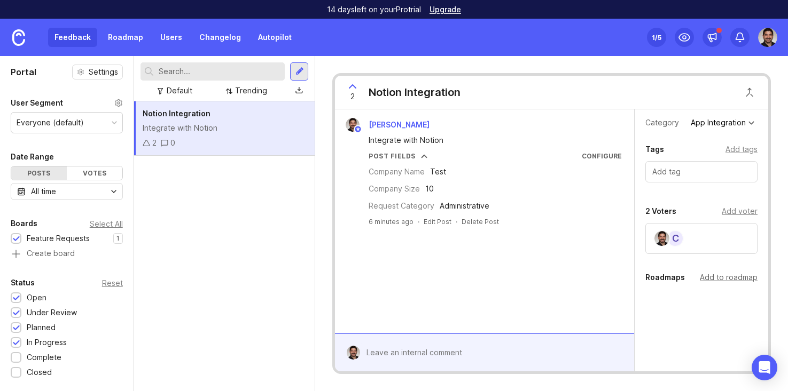
click at [714, 277] on div "Add to roadmap" at bounding box center [729, 278] width 58 height 12
click at [529, 293] on div "[PERSON_NAME] Integrate with Notion Post Fields Configure Company Name Test Com…" at bounding box center [484, 221] width 299 height 224
click at [121, 38] on link "Roadmap" at bounding box center [125, 37] width 48 height 19
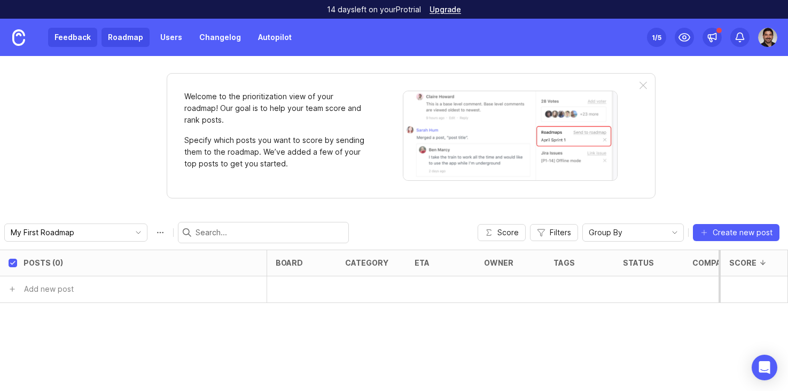
click at [72, 37] on link "Feedback" at bounding box center [72, 37] width 49 height 19
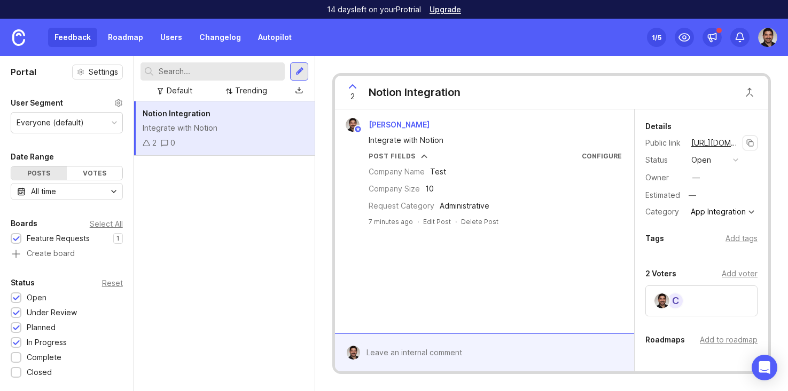
click at [724, 142] on link "[URL][DOMAIN_NAME]" at bounding box center [715, 143] width 54 height 14
click at [273, 264] on div "Notion Integration Integrate with Notion 2 0" at bounding box center [224, 246] width 180 height 290
click at [87, 173] on div "Votes" at bounding box center [95, 173] width 56 height 13
click at [54, 175] on div "Posts" at bounding box center [39, 173] width 56 height 13
click at [767, 38] on img at bounding box center [767, 37] width 19 height 19
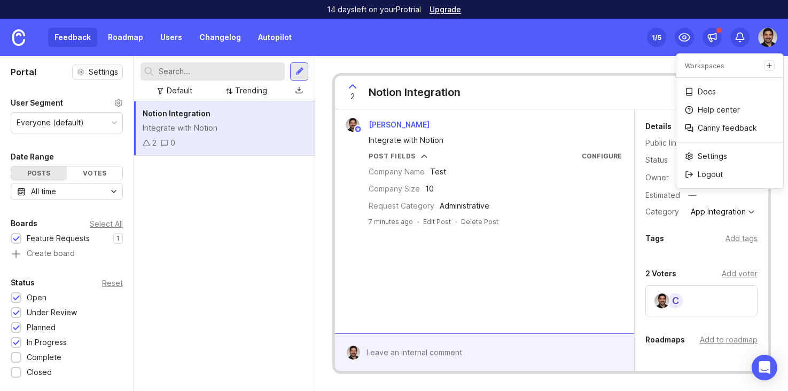
click at [65, 38] on div "Feedback Roadmap Users Changelog Autopilot" at bounding box center [173, 37] width 250 height 19
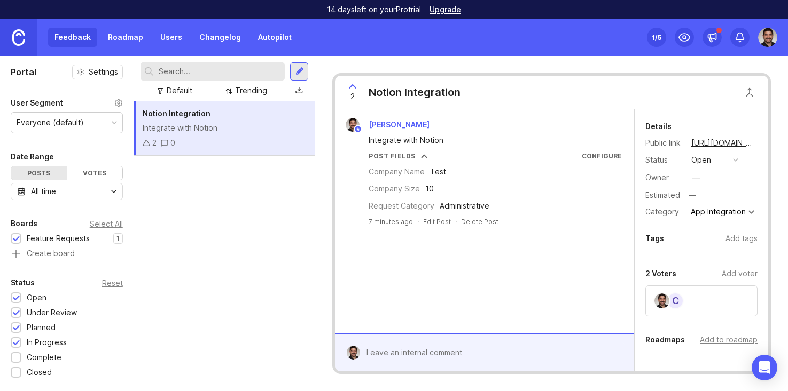
click at [9, 37] on link at bounding box center [18, 37] width 37 height 37
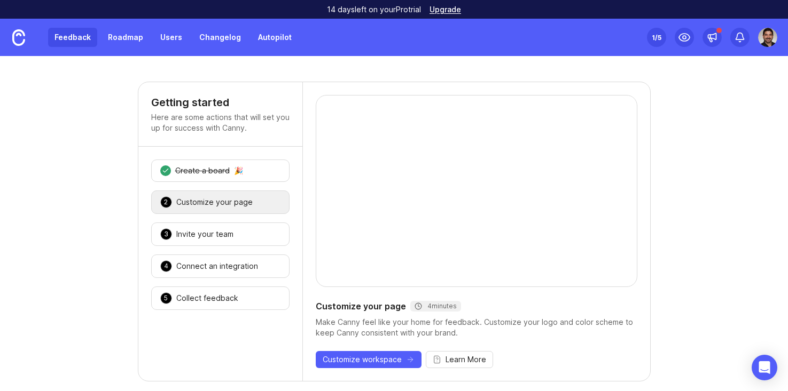
click at [56, 37] on link "Feedback" at bounding box center [72, 37] width 49 height 19
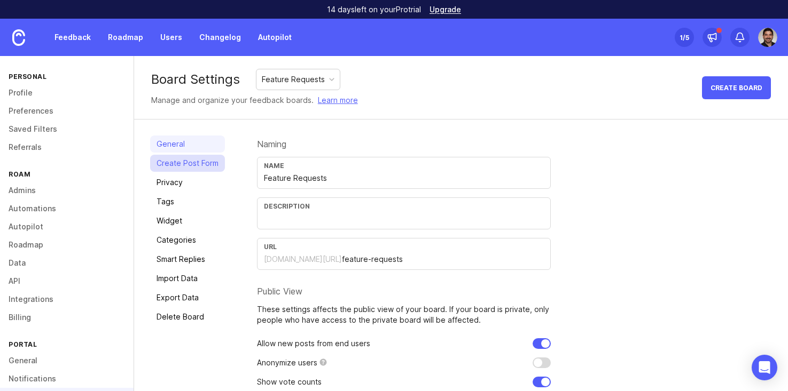
click at [201, 157] on link "Create Post Form" at bounding box center [187, 163] width 75 height 17
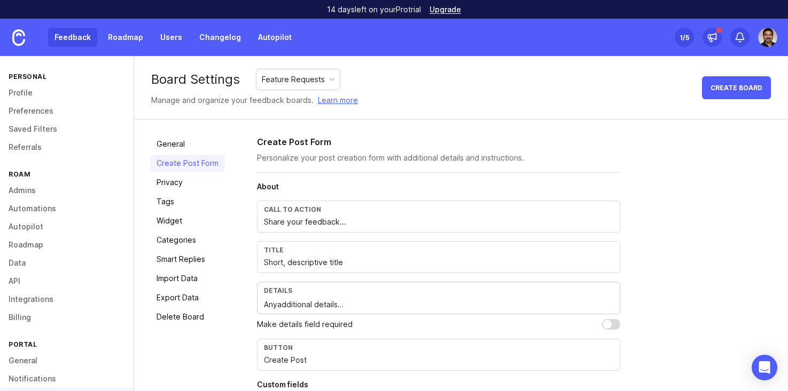
click at [62, 36] on link "Feedback" at bounding box center [72, 37] width 49 height 19
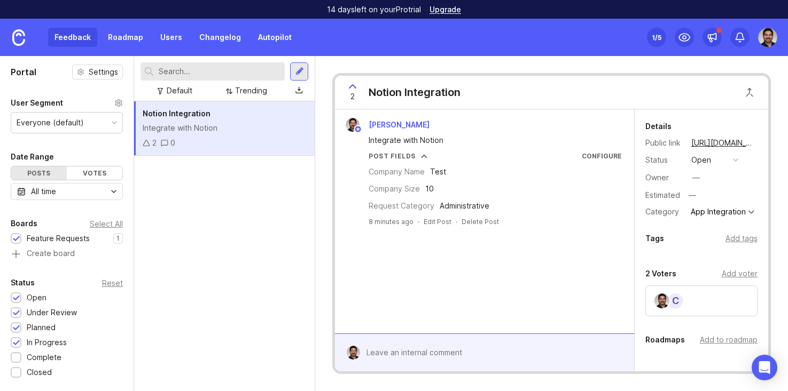
click at [446, 209] on div "Administrative" at bounding box center [464, 206] width 50 height 12
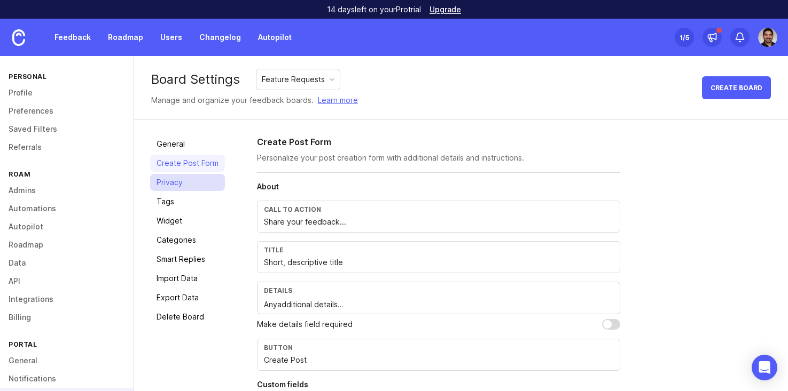
click at [170, 183] on link "Privacy" at bounding box center [187, 182] width 75 height 17
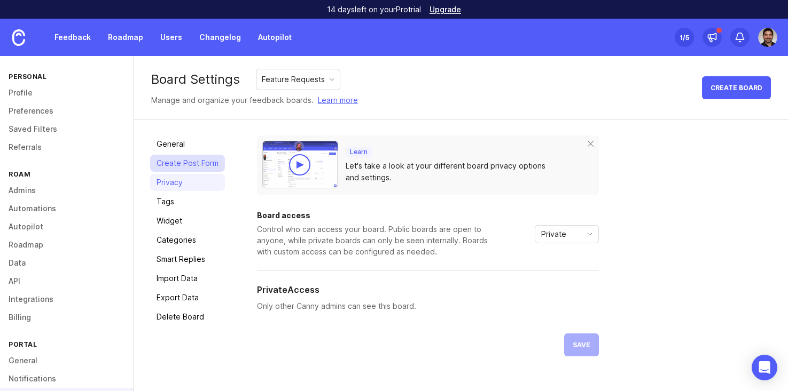
click at [172, 159] on link "Create Post Form" at bounding box center [187, 163] width 75 height 17
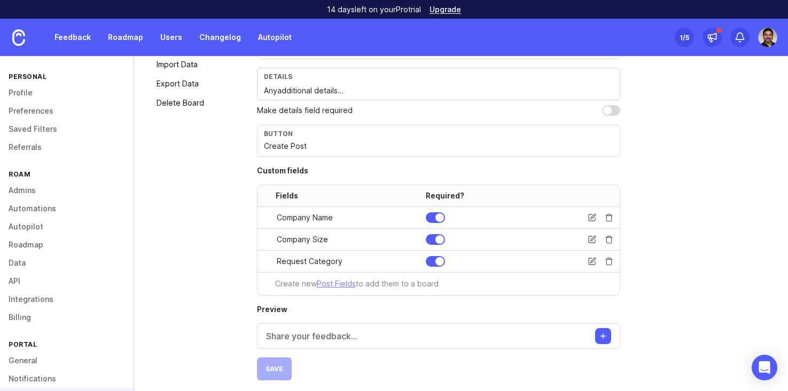
scroll to position [219, 0]
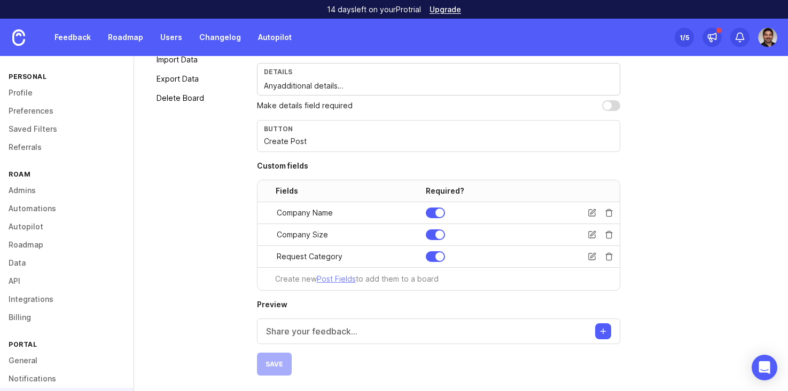
click at [279, 329] on p "Share your feedback..." at bounding box center [311, 331] width 91 height 13
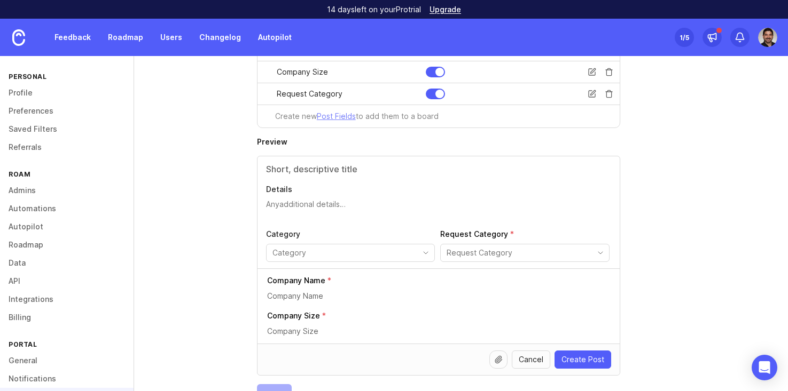
scroll to position [384, 0]
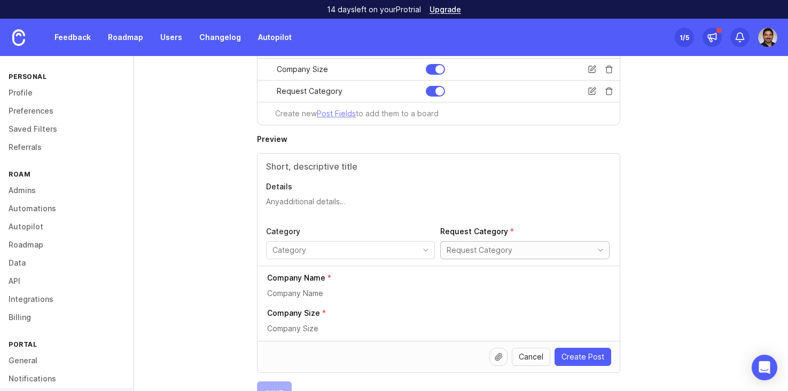
click at [494, 251] on input "toggle menu" at bounding box center [518, 251] width 144 height 12
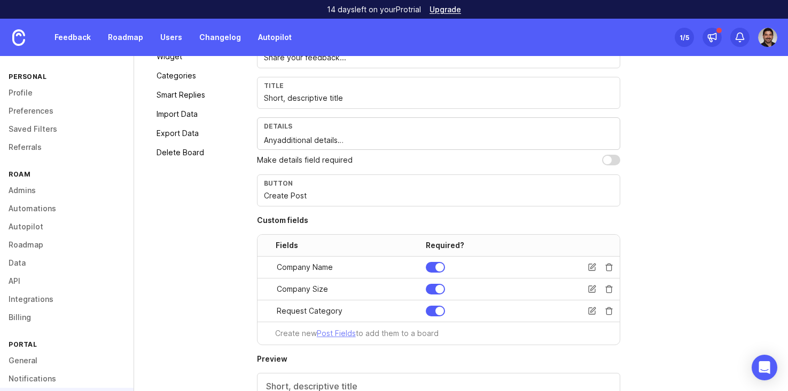
scroll to position [152, 0]
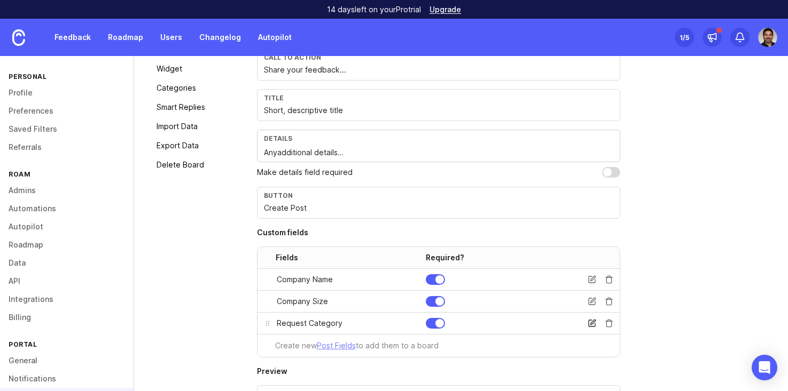
click at [588, 325] on icon at bounding box center [591, 323] width 6 height 6
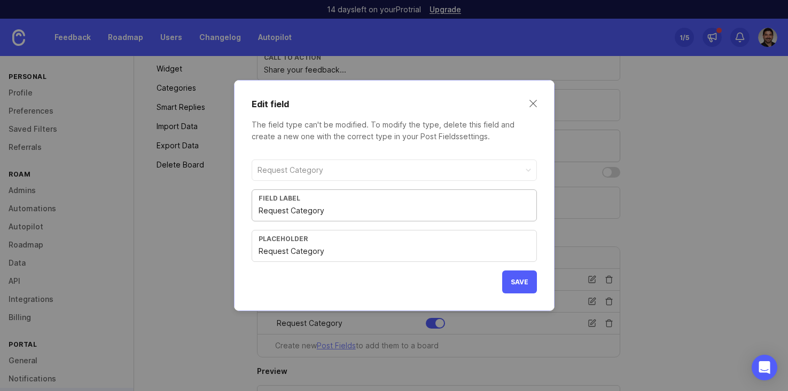
click at [370, 256] on input "Request Category" at bounding box center [393, 252] width 271 height 12
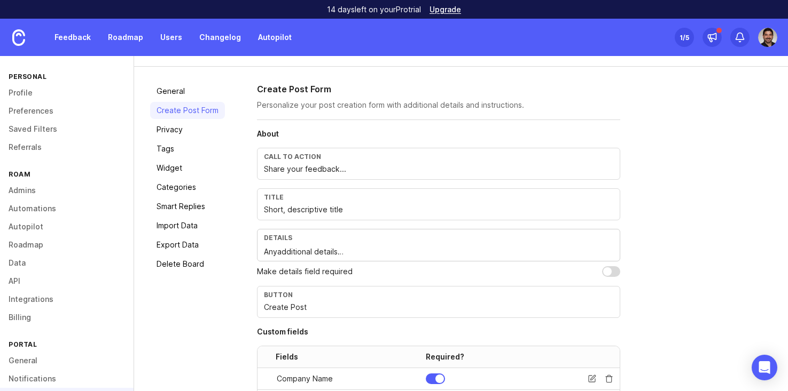
scroll to position [52, 0]
click at [170, 154] on link "Tags" at bounding box center [187, 150] width 75 height 17
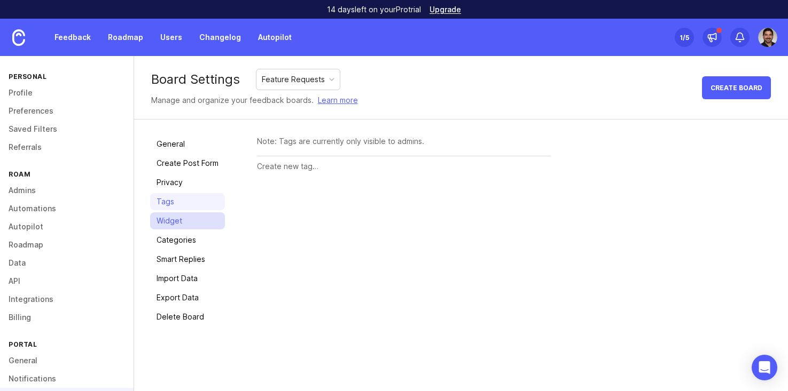
click at [183, 226] on link "Widget" at bounding box center [187, 221] width 75 height 17
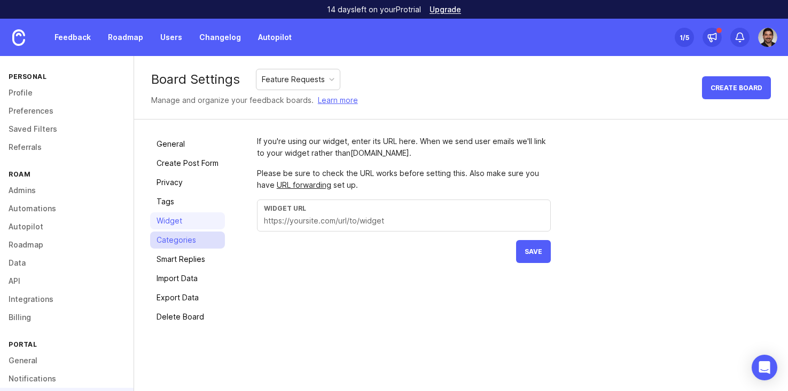
click at [182, 243] on link "Categories" at bounding box center [187, 240] width 75 height 17
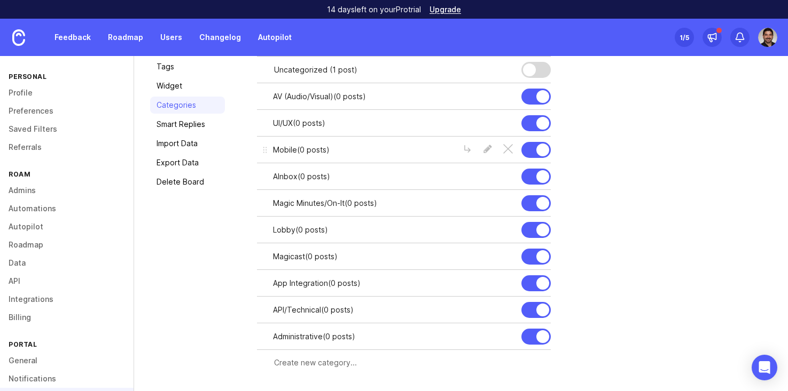
scroll to position [136, 0]
click at [328, 368] on input "text" at bounding box center [409, 363] width 270 height 12
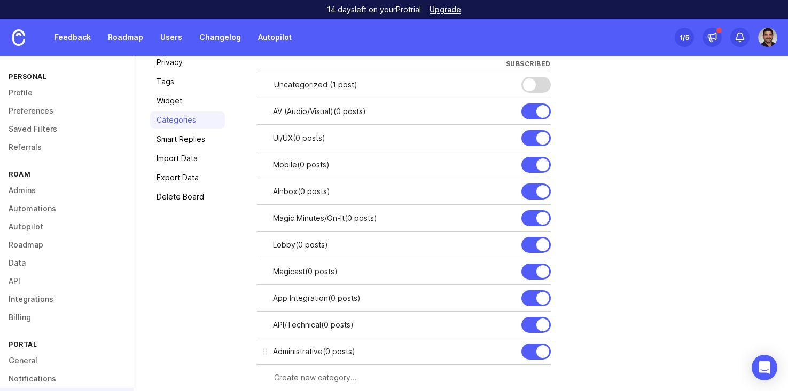
scroll to position [108, 0]
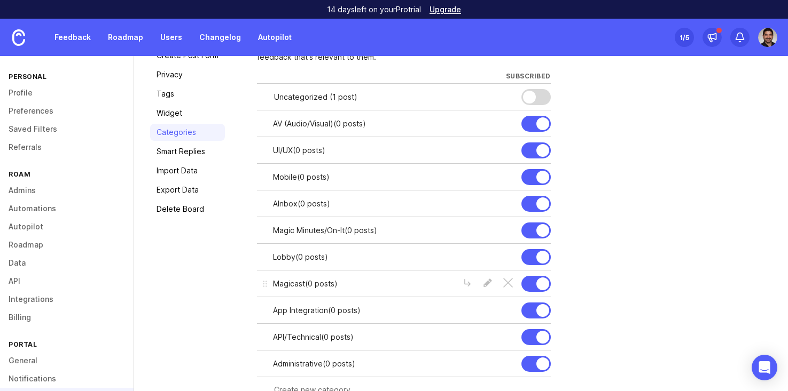
drag, startPoint x: 342, startPoint y: 310, endPoint x: 467, endPoint y: 296, distance: 126.3
click at [462, 295] on div "Uncategorized ( 1 post ) AV (Audio/Visual) ( 0 posts ) UI/UX ( 0 posts ) Mobile…" at bounding box center [404, 230] width 294 height 294
click at [467, 280] on div at bounding box center [467, 284] width 10 height 12
click at [417, 313] on input "text" at bounding box center [417, 310] width 253 height 12
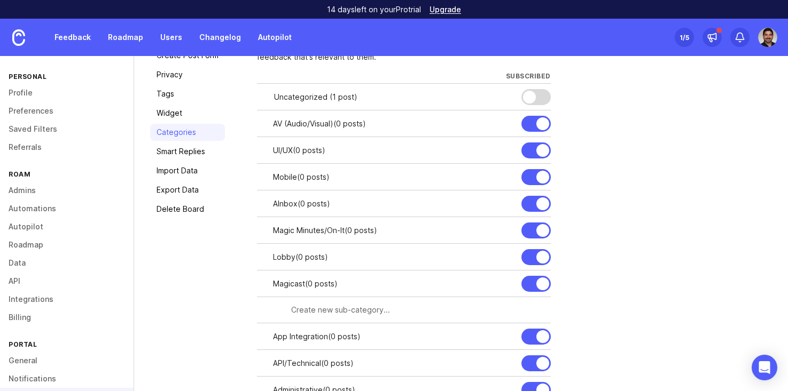
click at [624, 297] on div "Categories are an additional level of organization within boards. Typically you…" at bounding box center [514, 229] width 515 height 402
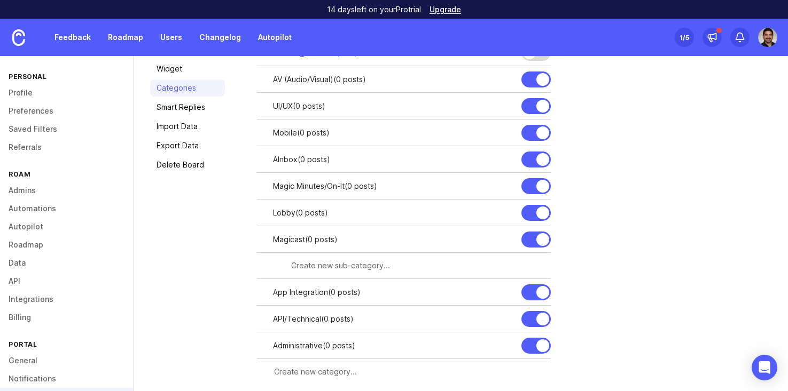
scroll to position [162, 0]
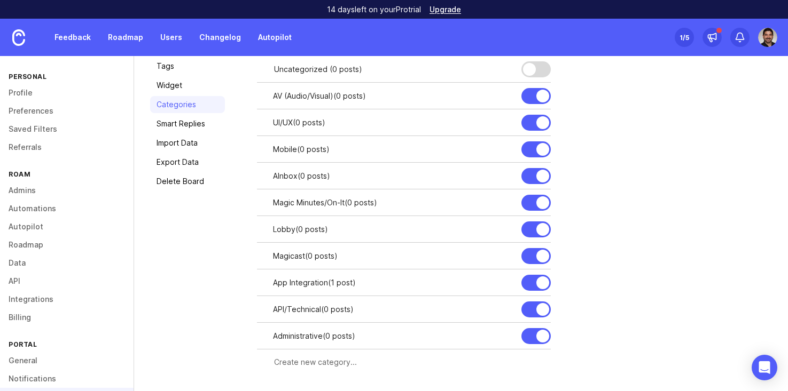
scroll to position [130, 0]
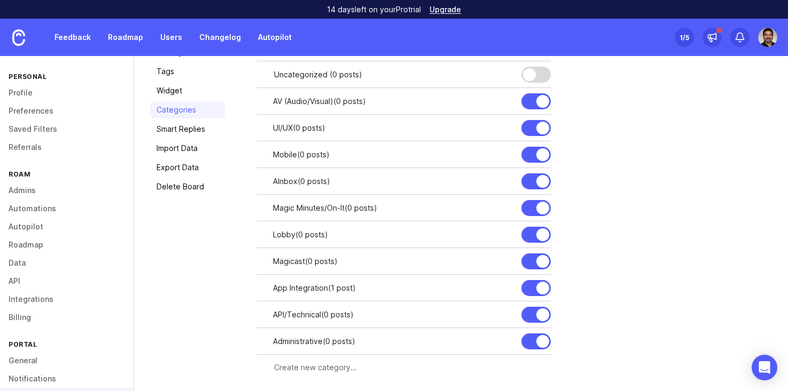
click at [291, 369] on input "text" at bounding box center [409, 368] width 270 height 12
type input "L"
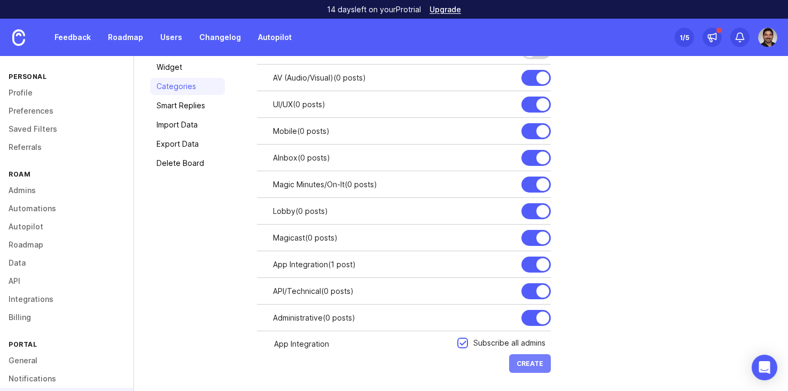
click at [517, 363] on span "Create" at bounding box center [529, 364] width 27 height 8
click at [386, 348] on input "App Integration" at bounding box center [362, 345] width 177 height 12
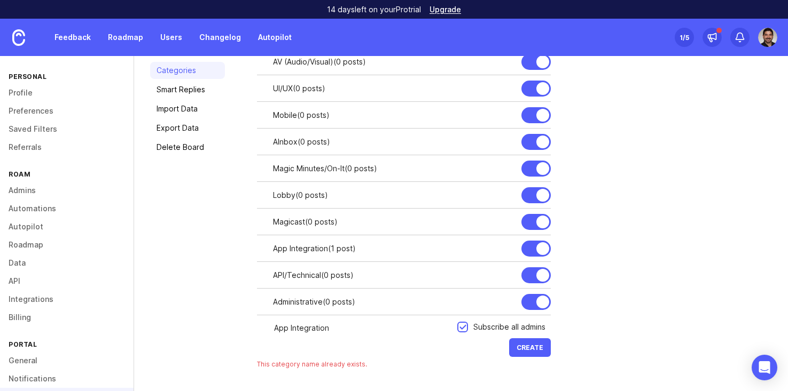
scroll to position [171, 0]
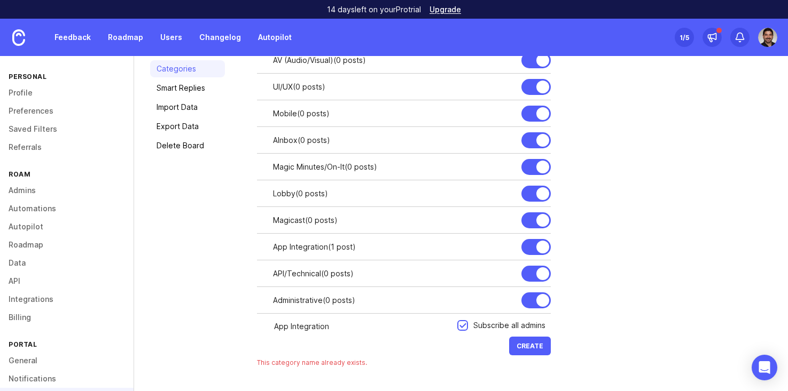
click at [381, 327] on input "App Integration" at bounding box center [362, 327] width 177 height 12
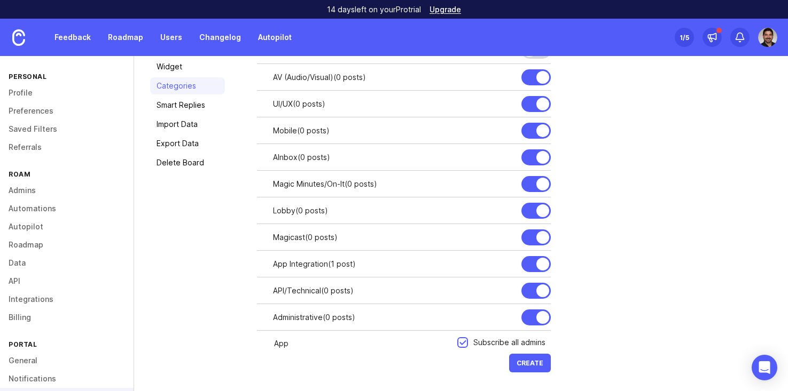
scroll to position [154, 0]
type input "A"
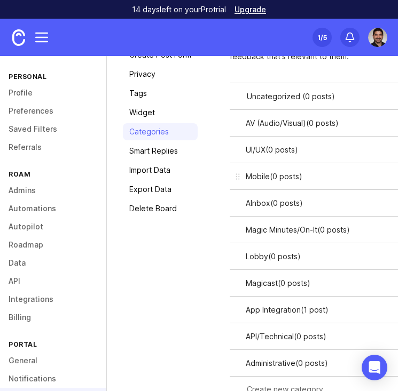
scroll to position [107, 0]
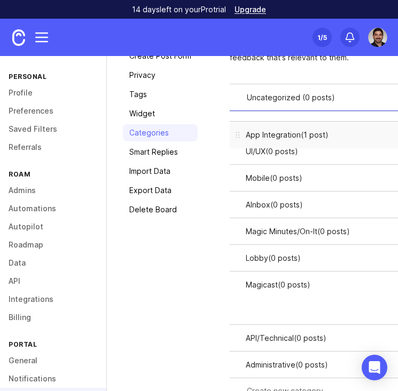
drag, startPoint x: 238, startPoint y: 310, endPoint x: 249, endPoint y: 133, distance: 177.1
click at [249, 133] on div "App Integration ( 1 post )" at bounding box center [374, 134] width 288 height 27
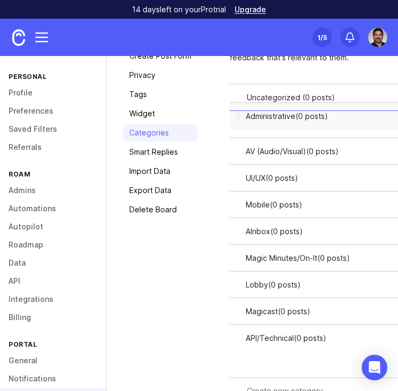
drag, startPoint x: 239, startPoint y: 364, endPoint x: 270, endPoint y: 115, distance: 250.8
click at [270, 115] on div "Administrative ( 0 posts )" at bounding box center [374, 116] width 288 height 27
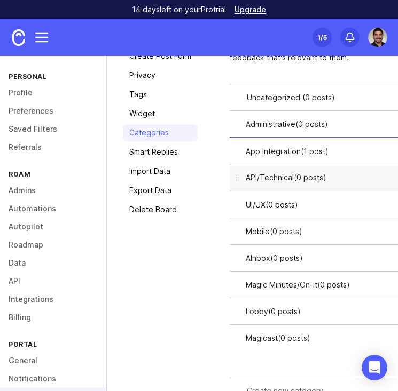
drag, startPoint x: 239, startPoint y: 368, endPoint x: 272, endPoint y: 181, distance: 190.3
click at [272, 181] on div "API/Technical ( 0 posts )" at bounding box center [374, 177] width 288 height 27
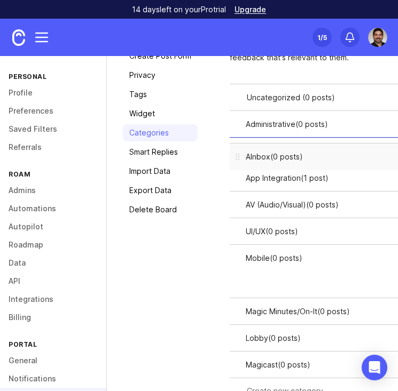
drag, startPoint x: 237, startPoint y: 286, endPoint x: 277, endPoint y: 158, distance: 134.4
click at [277, 158] on div "AInbox ( 0 posts )" at bounding box center [374, 156] width 288 height 27
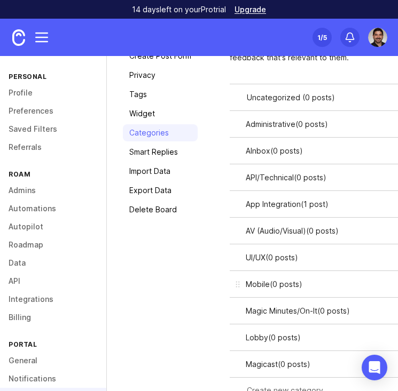
scroll to position [136, 0]
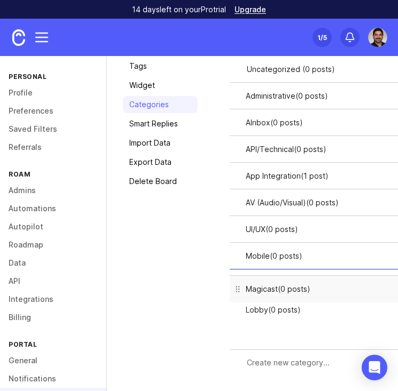
drag, startPoint x: 238, startPoint y: 339, endPoint x: 244, endPoint y: 291, distance: 48.0
click at [244, 291] on div at bounding box center [237, 289] width 27 height 27
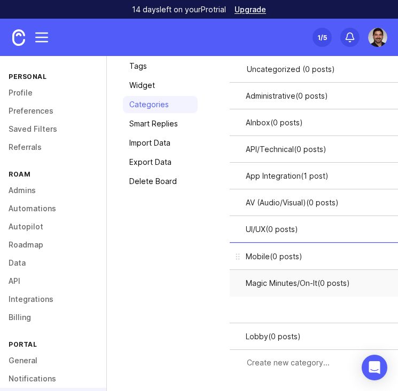
drag, startPoint x: 241, startPoint y: 312, endPoint x: 242, endPoint y: 286, distance: 26.7
click at [0, 0] on div at bounding box center [0, 0] width 0 height 0
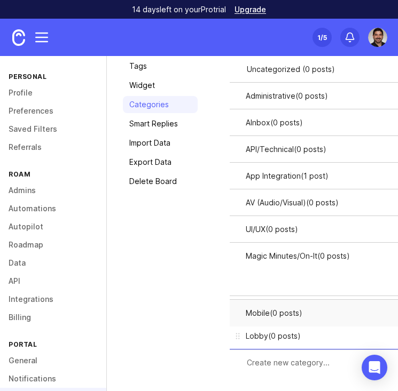
drag, startPoint x: 237, startPoint y: 284, endPoint x: 237, endPoint y: 315, distance: 30.4
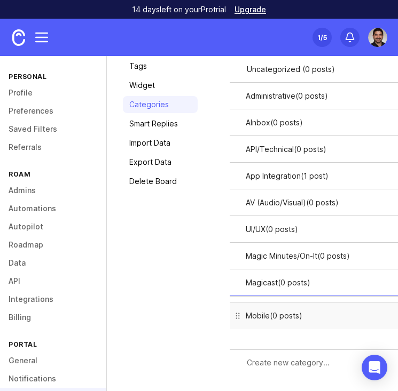
drag, startPoint x: 239, startPoint y: 343, endPoint x: 239, endPoint y: 322, distance: 20.8
click at [239, 322] on div at bounding box center [237, 316] width 27 height 27
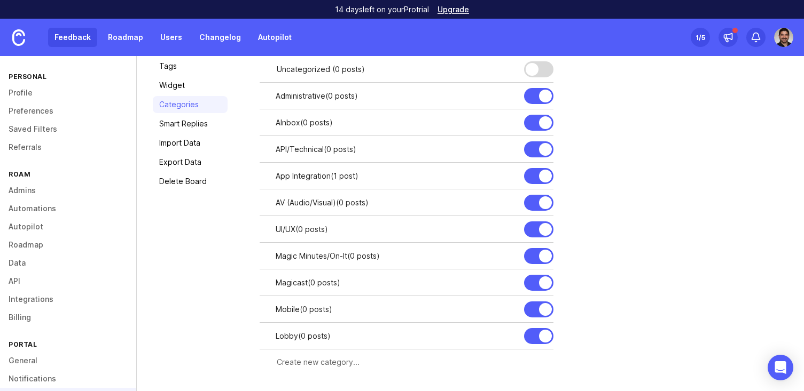
click at [57, 34] on link "Feedback" at bounding box center [72, 37] width 49 height 19
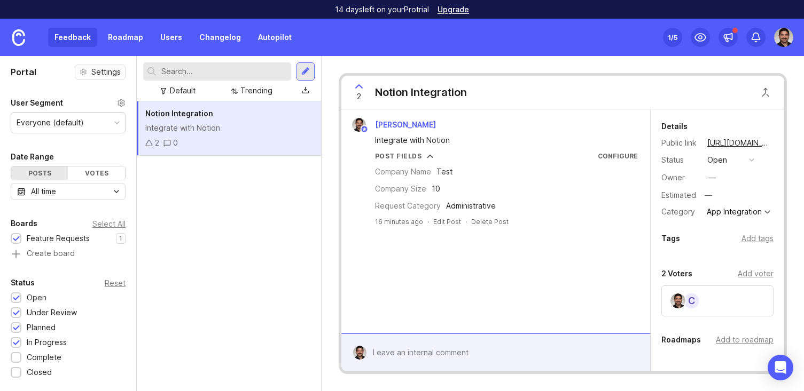
click at [422, 157] on button "Post Fields" at bounding box center [404, 156] width 59 height 9
click at [606, 160] on div "Configure" at bounding box center [618, 156] width 40 height 9
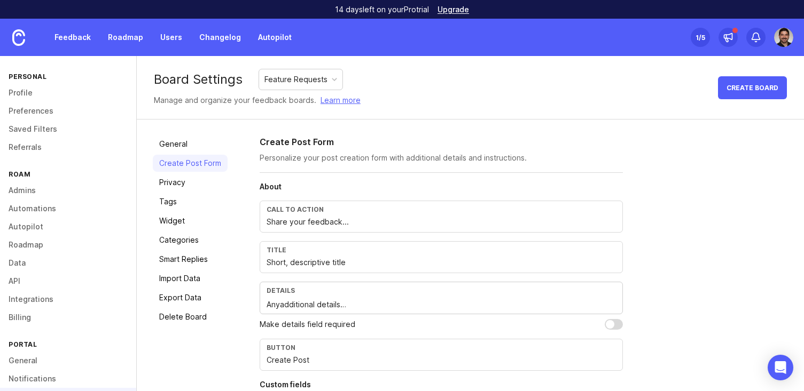
click at [356, 217] on input "Share your feedback..." at bounding box center [440, 222] width 349 height 12
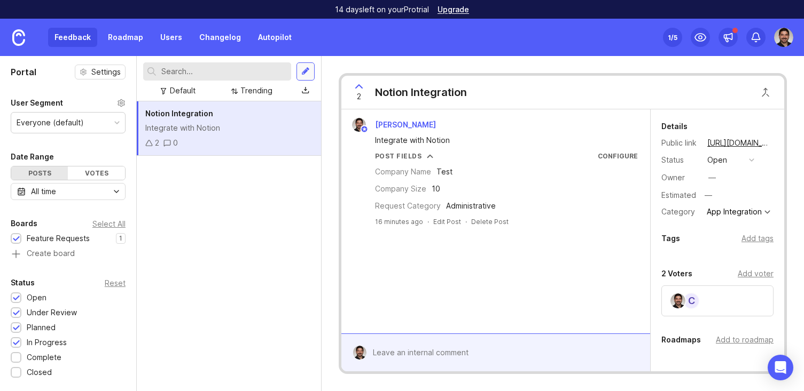
click at [308, 74] on div at bounding box center [305, 72] width 9 height 10
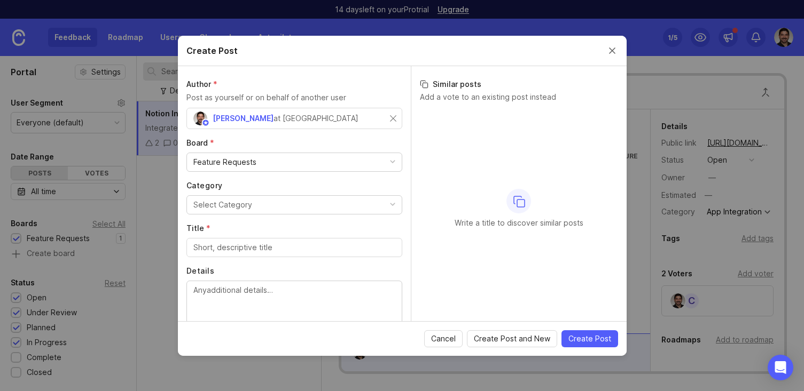
click at [237, 202] on div "Select Category" at bounding box center [222, 205] width 59 height 12
click at [470, 247] on div "Write a title to discover similar posts" at bounding box center [519, 209] width 198 height 200
click at [269, 246] on input "Title *" at bounding box center [294, 248] width 202 height 12
click at [259, 299] on textarea "Details" at bounding box center [294, 302] width 202 height 35
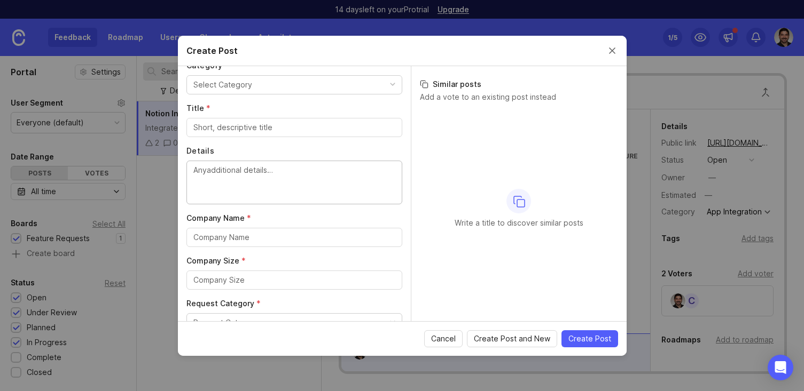
scroll to position [133, 0]
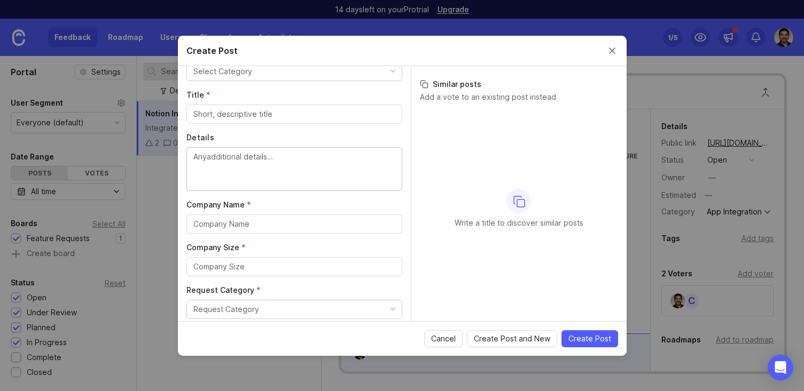
click at [229, 159] on textarea "Details" at bounding box center [294, 168] width 202 height 35
